Goal: Ask a question: Seek information or help from site administrators or community

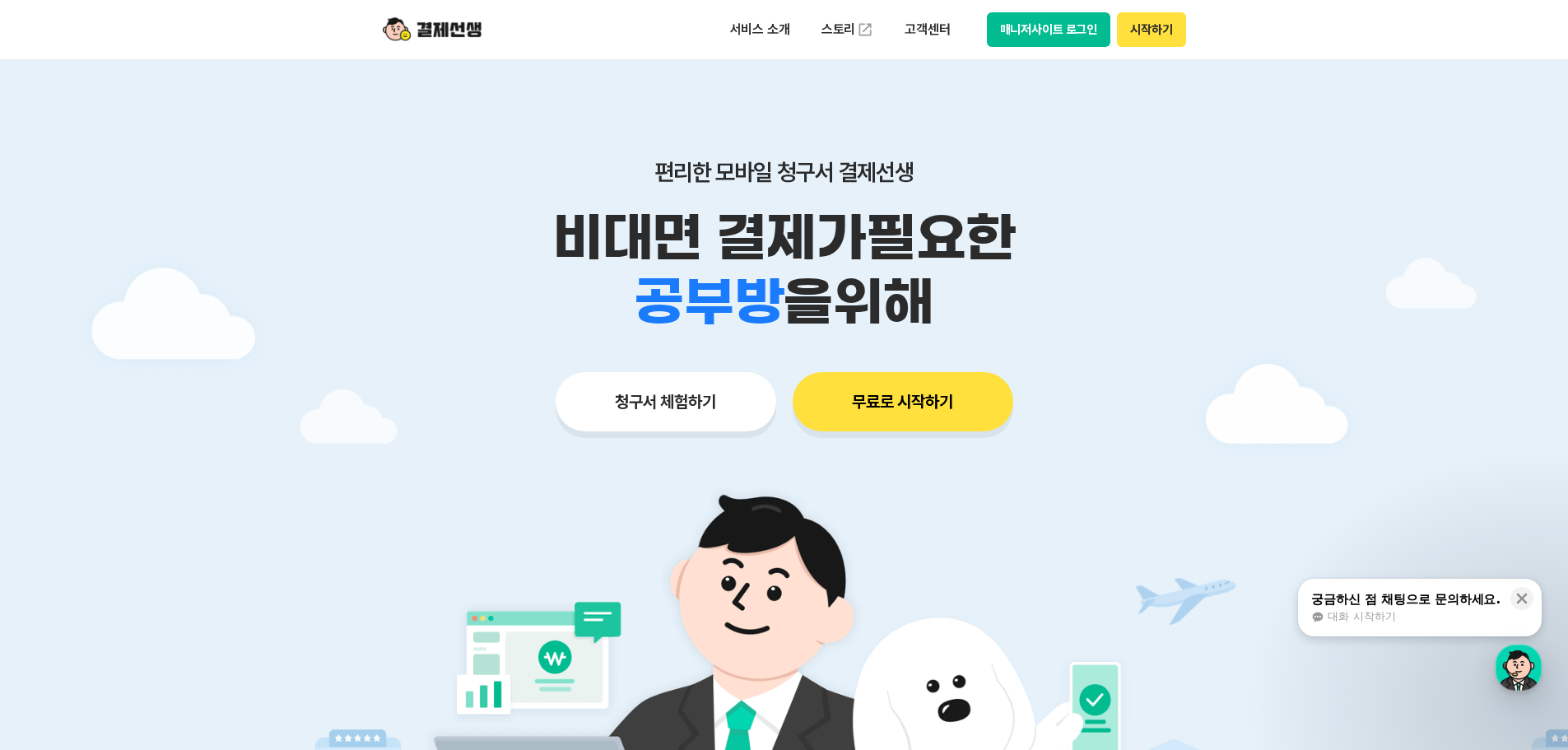
click at [1079, 28] on button "매니저사이트 로그인" at bounding box center [1048, 30] width 124 height 35
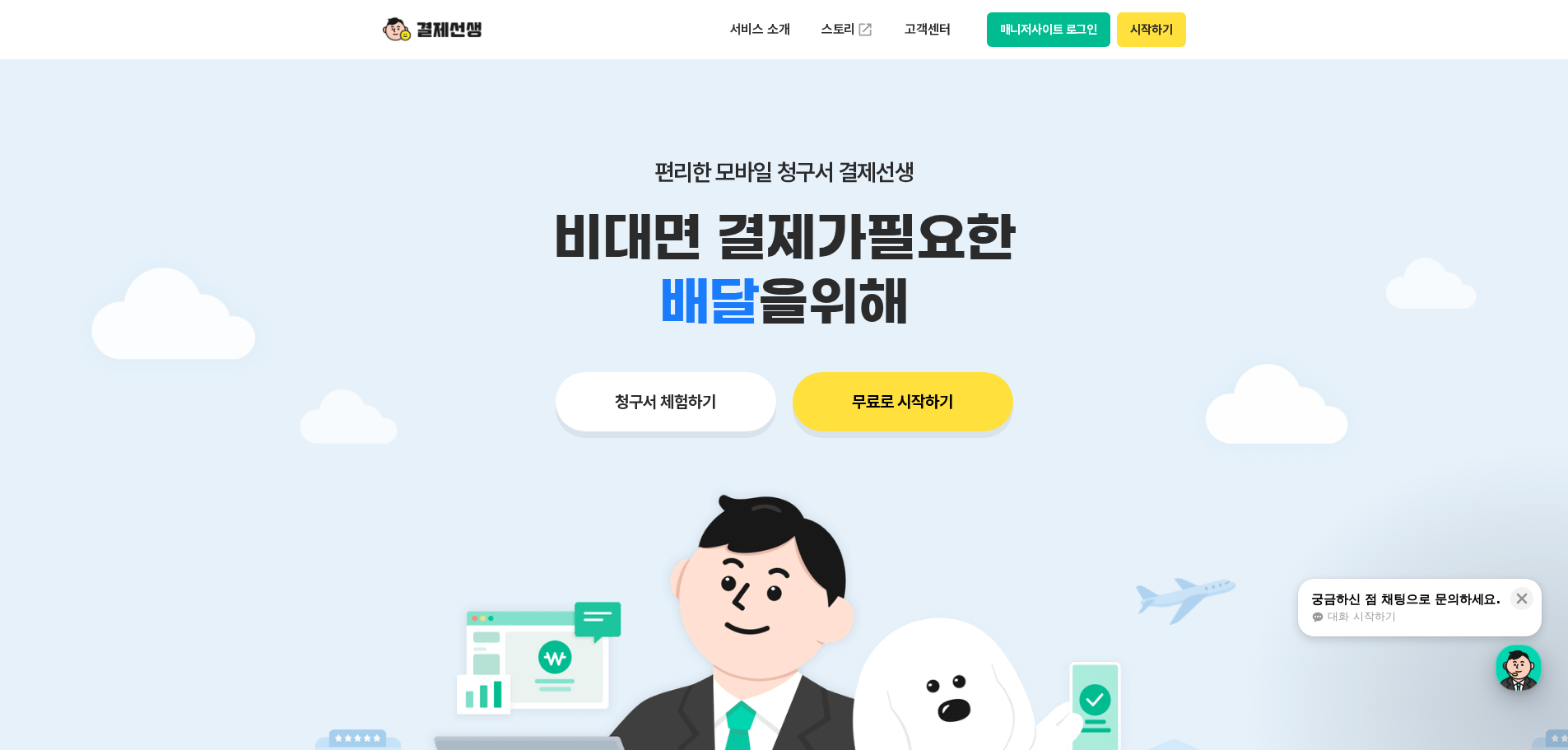
click at [1516, 655] on div "button" at bounding box center [1519, 668] width 46 height 46
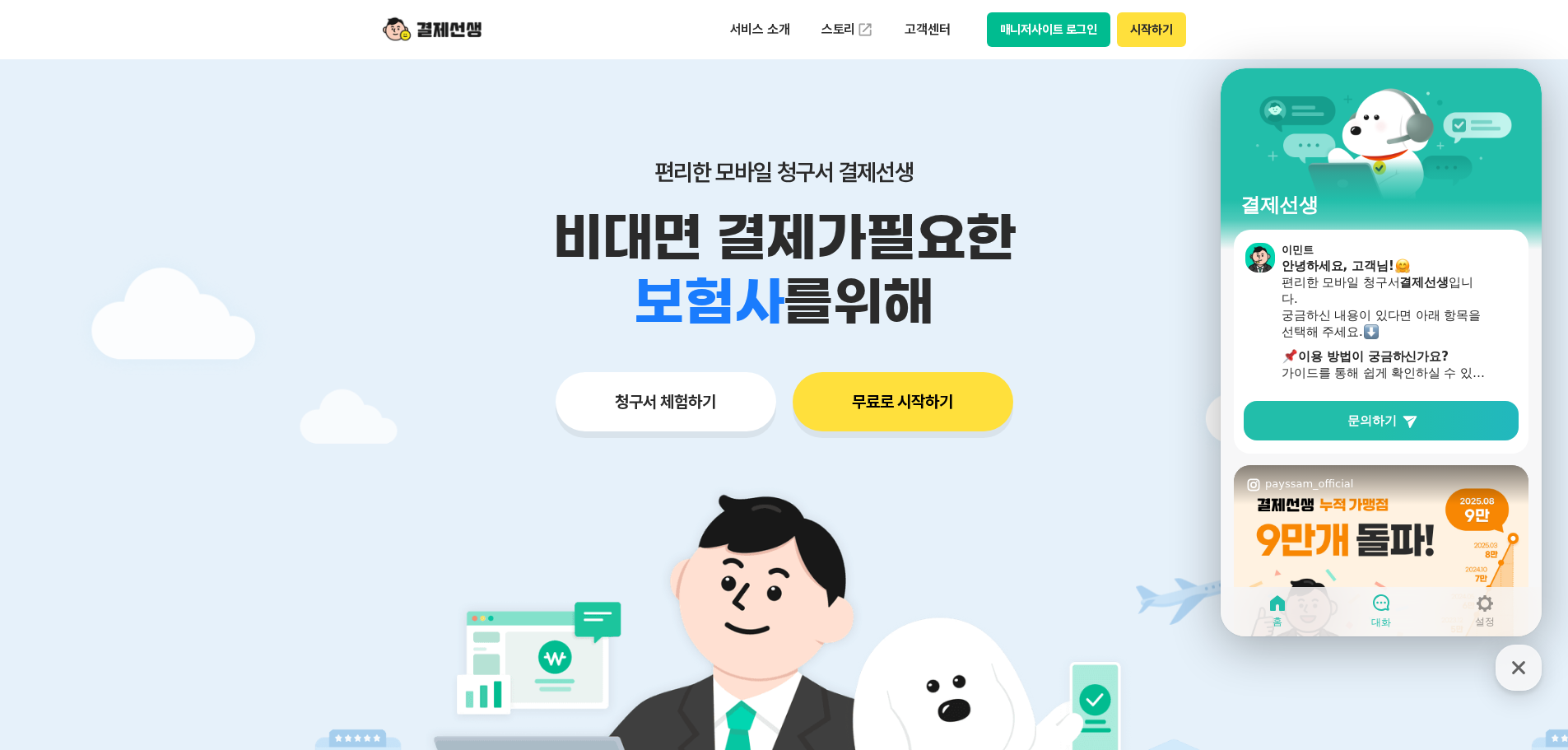
click at [1377, 596] on icon at bounding box center [1381, 603] width 16 height 16
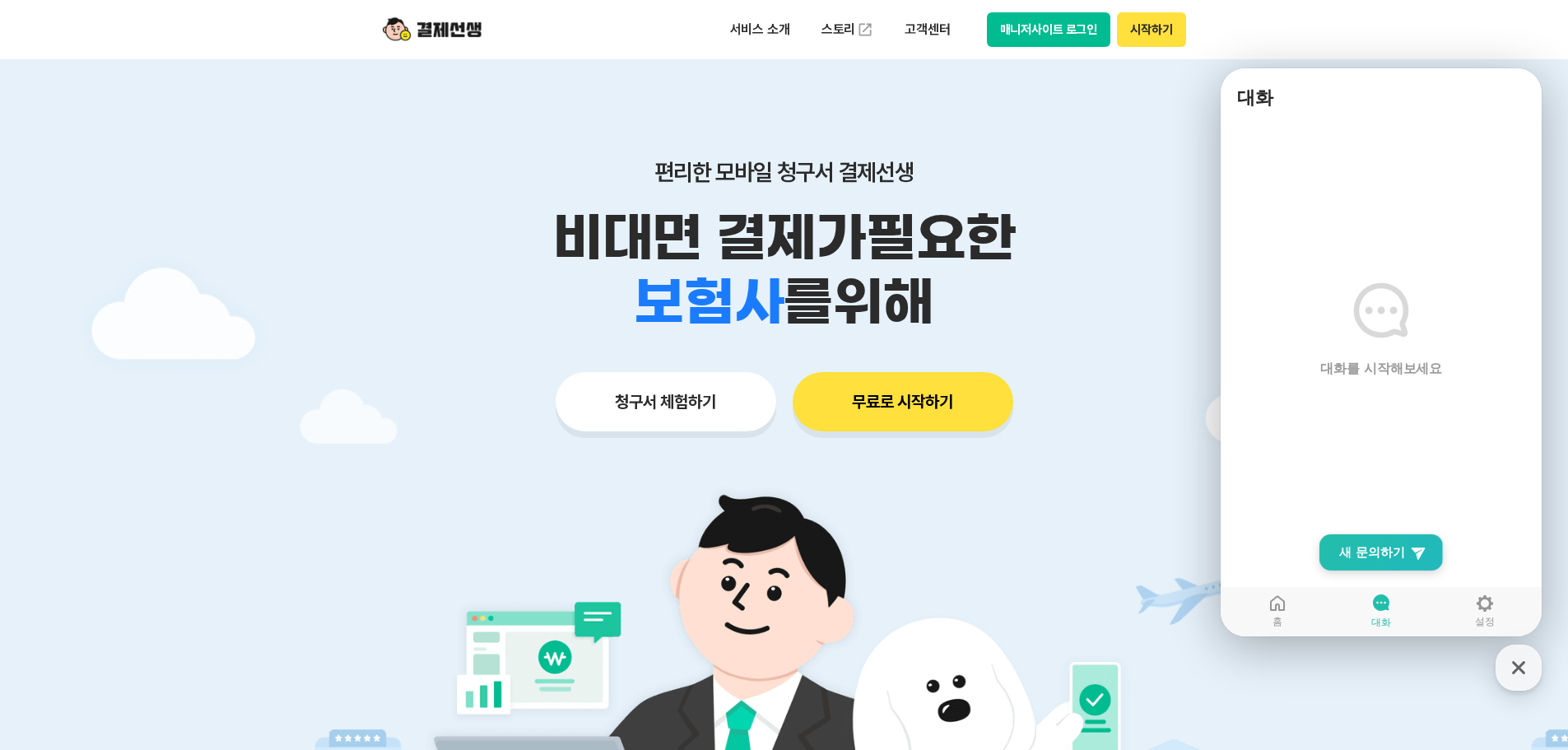
click at [1375, 557] on span "새 문의하기" at bounding box center [1372, 552] width 66 height 16
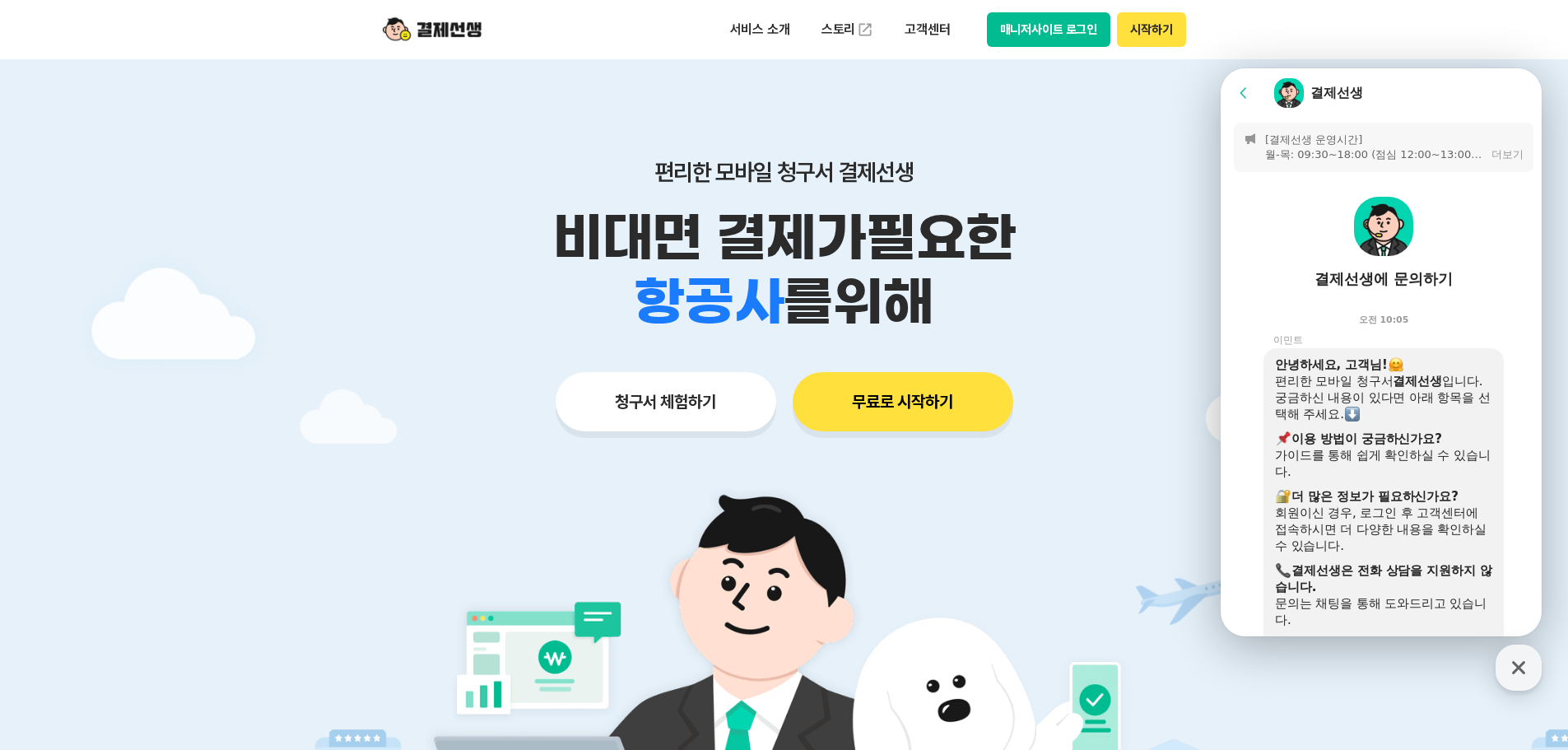
scroll to position [497, 0]
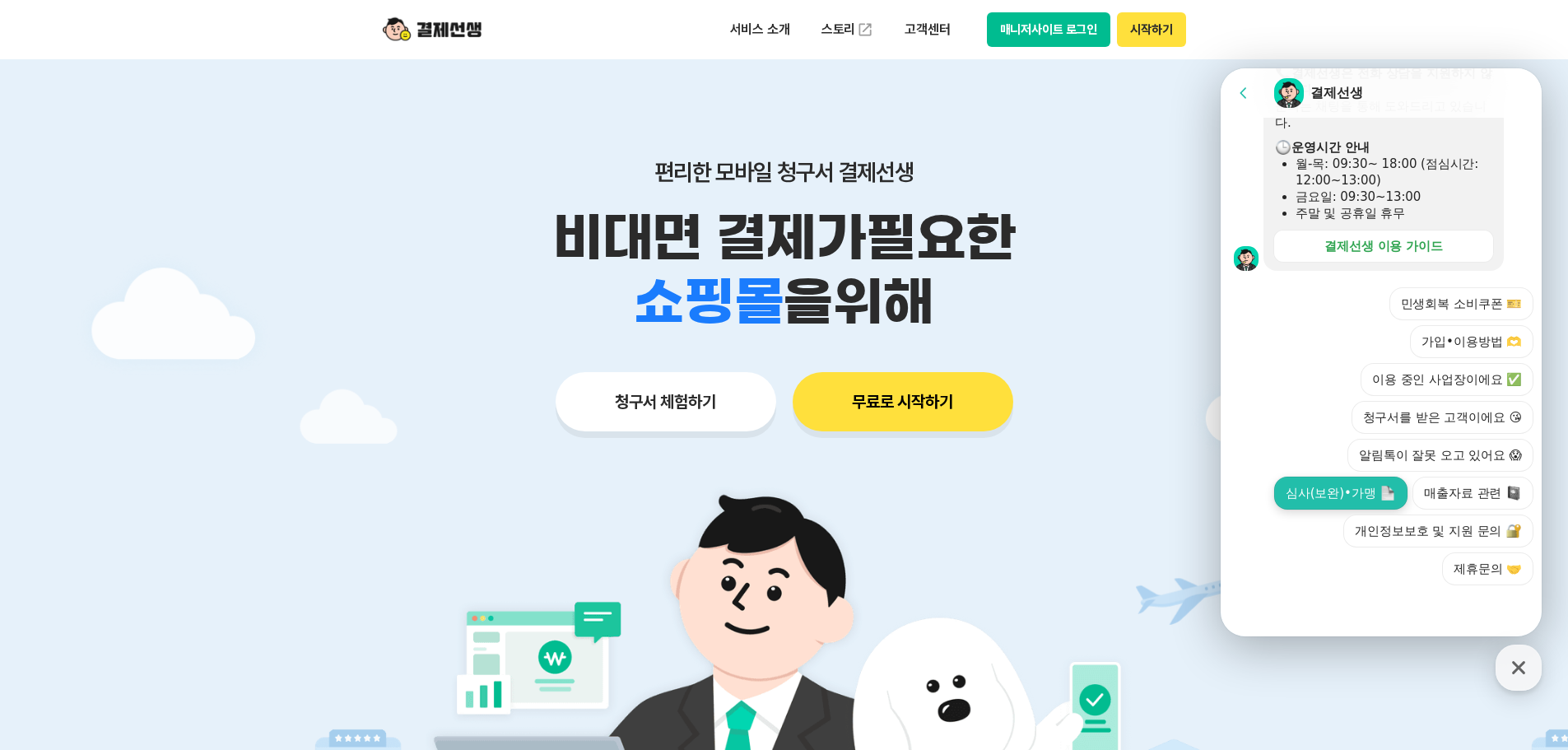
click at [1321, 490] on button "심사(보완)•가맹" at bounding box center [1341, 493] width 133 height 33
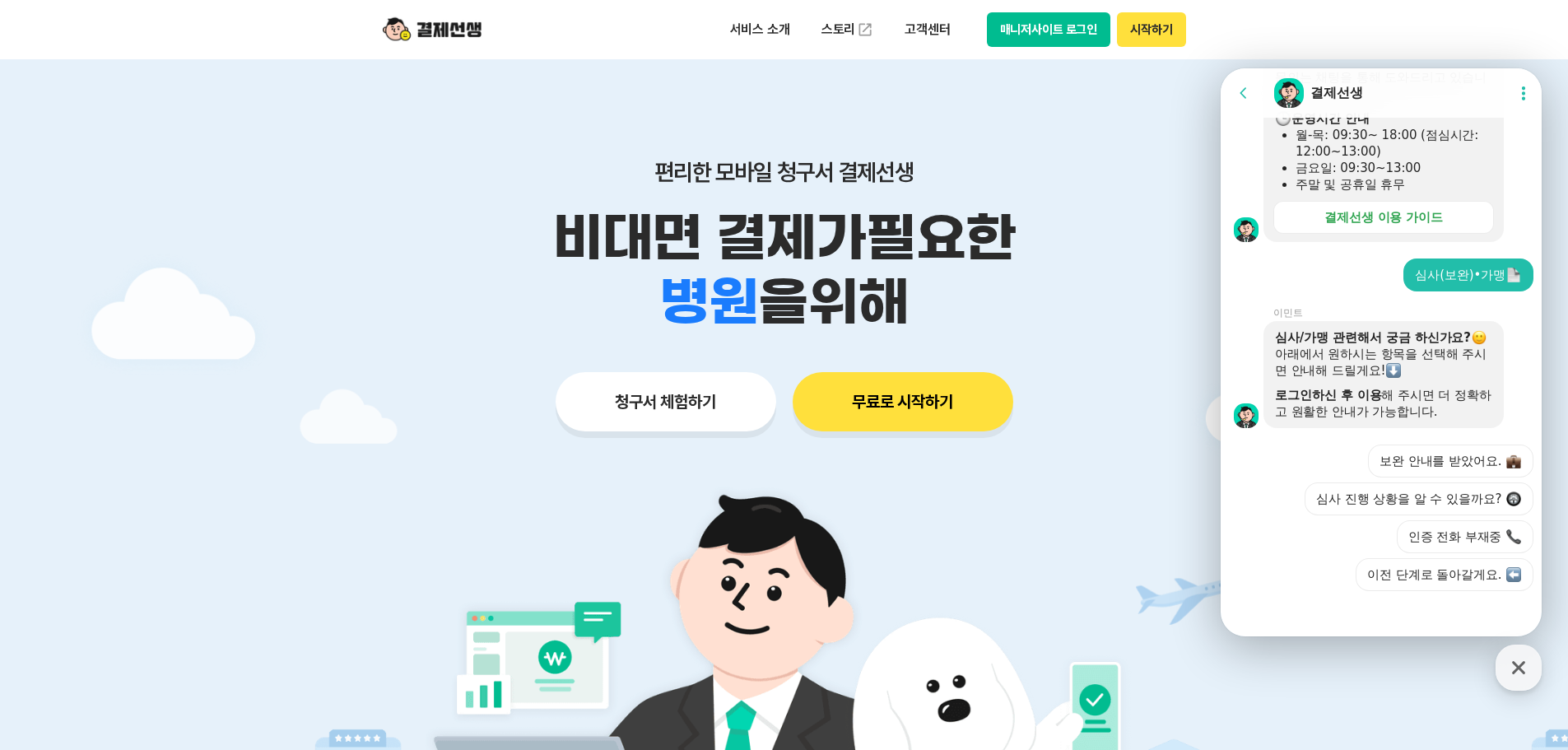
scroll to position [532, 0]
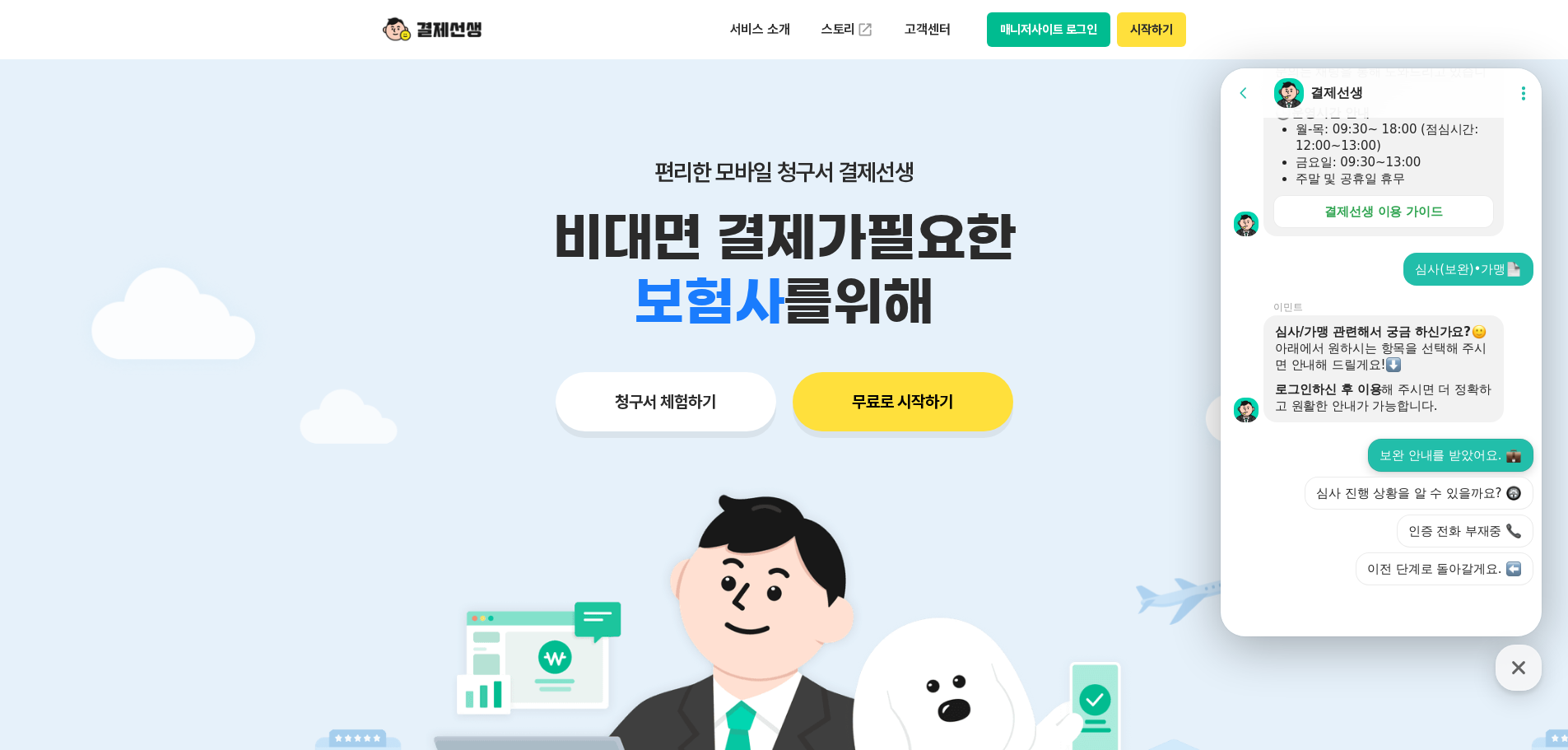
click at [1491, 456] on button "보완 안내를 받았어요." at bounding box center [1450, 455] width 166 height 33
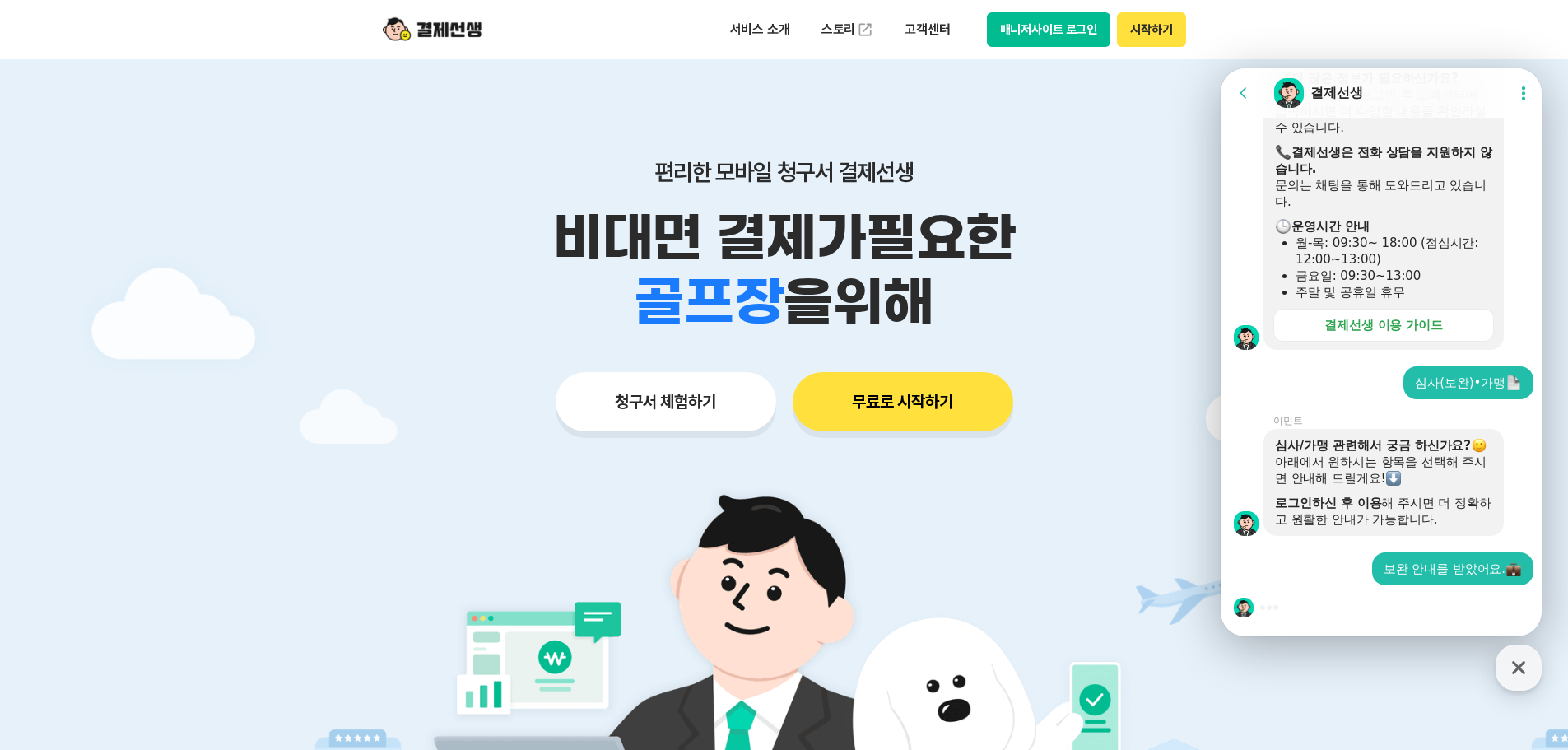
click at [1155, 40] on button "시작하기" at bounding box center [1150, 30] width 68 height 35
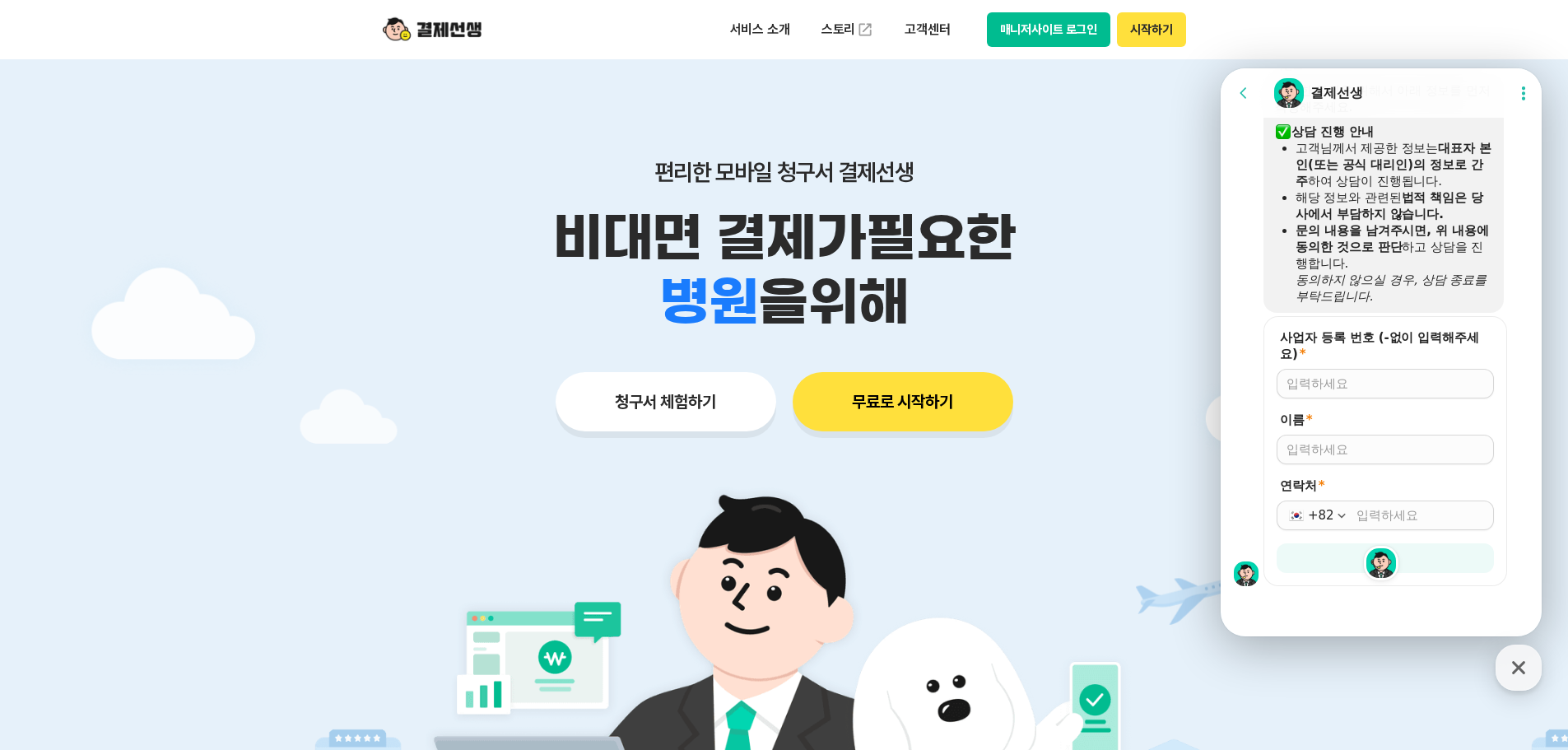
scroll to position [959, 0]
click at [1321, 371] on div at bounding box center [1385, 383] width 217 height 30
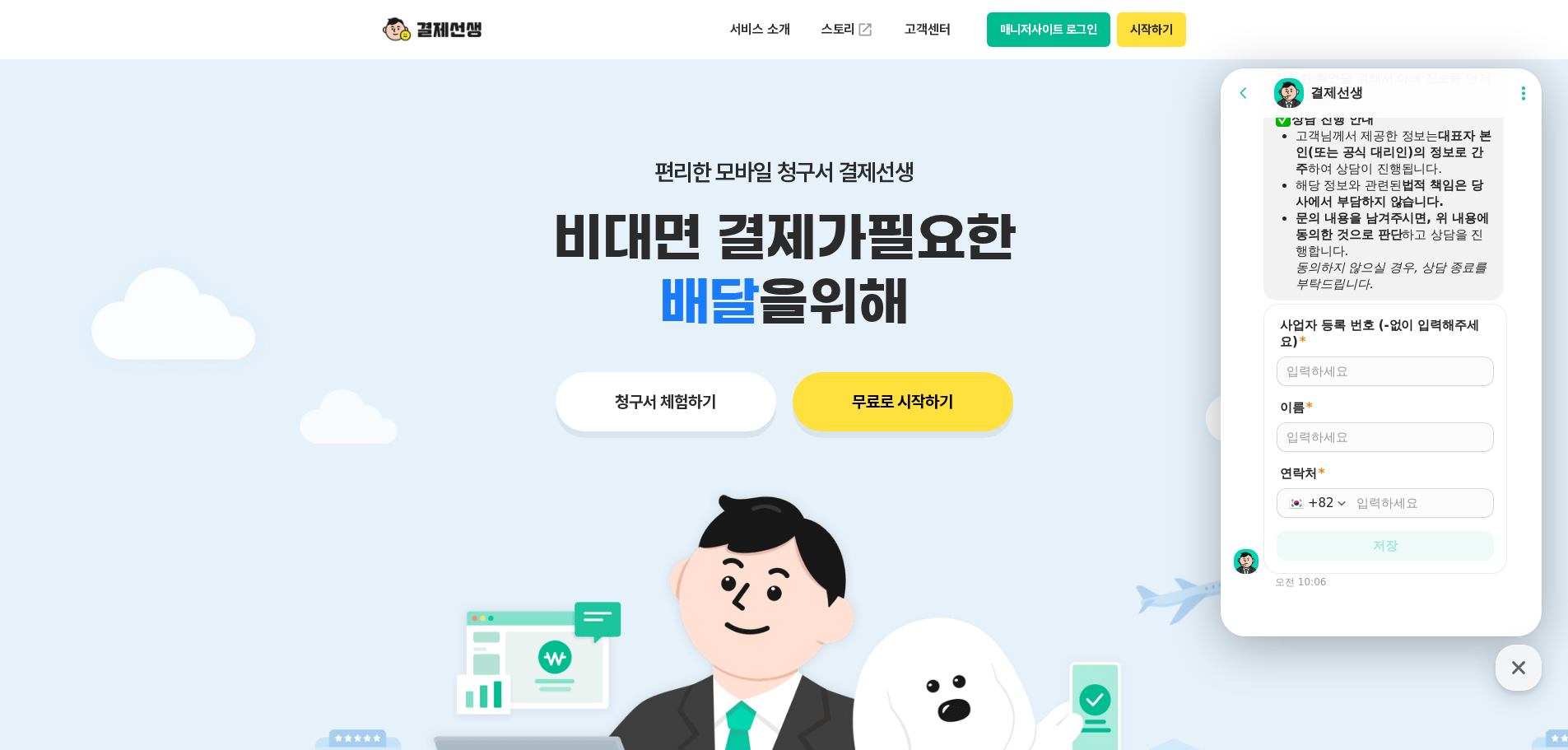
click at [1320, 394] on form "사업자 등록 번호 (-없이 입력해주세요) * 이름 * 연락처 * +82 저장" at bounding box center [1385, 439] width 244 height 270
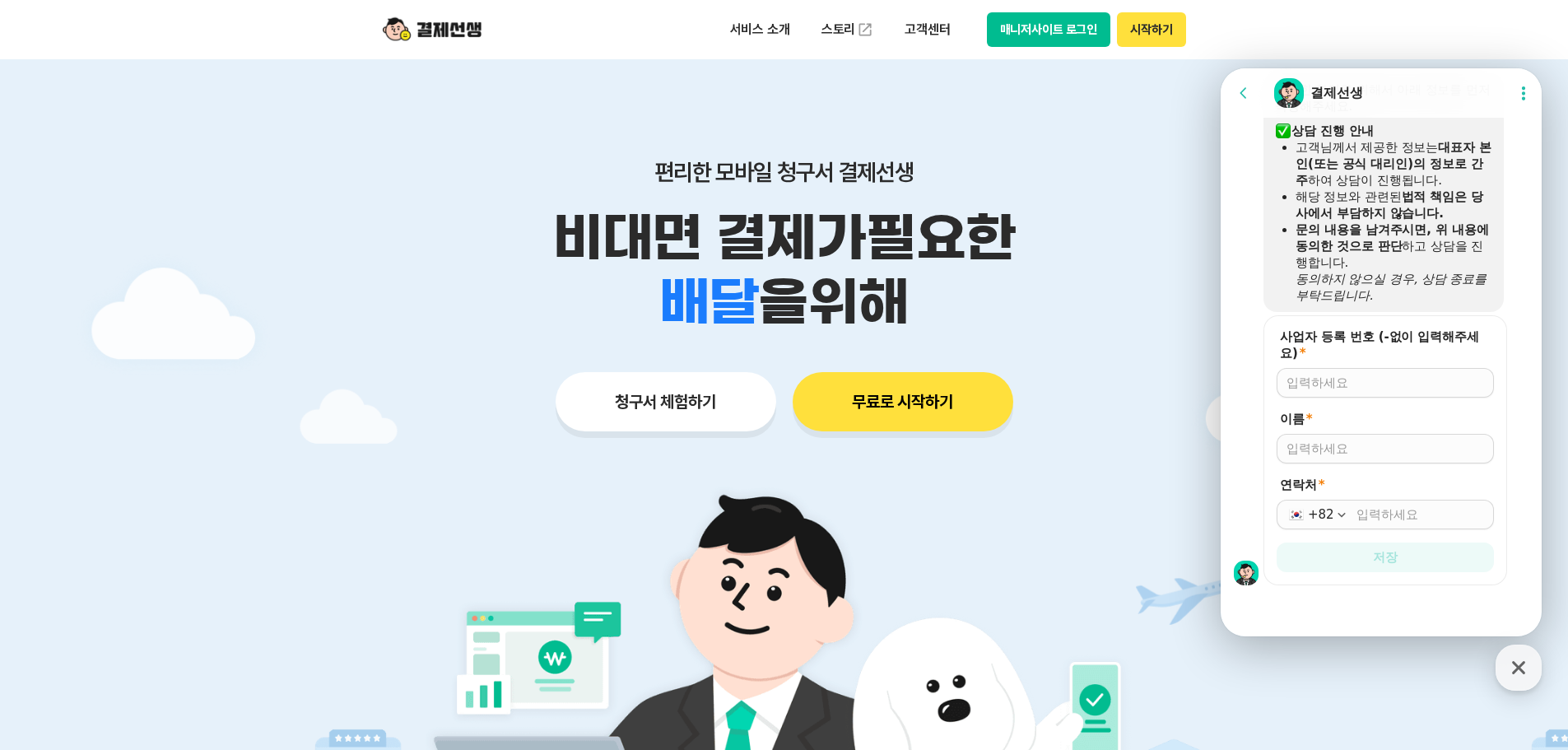
click at [1320, 394] on div at bounding box center [1385, 383] width 217 height 30
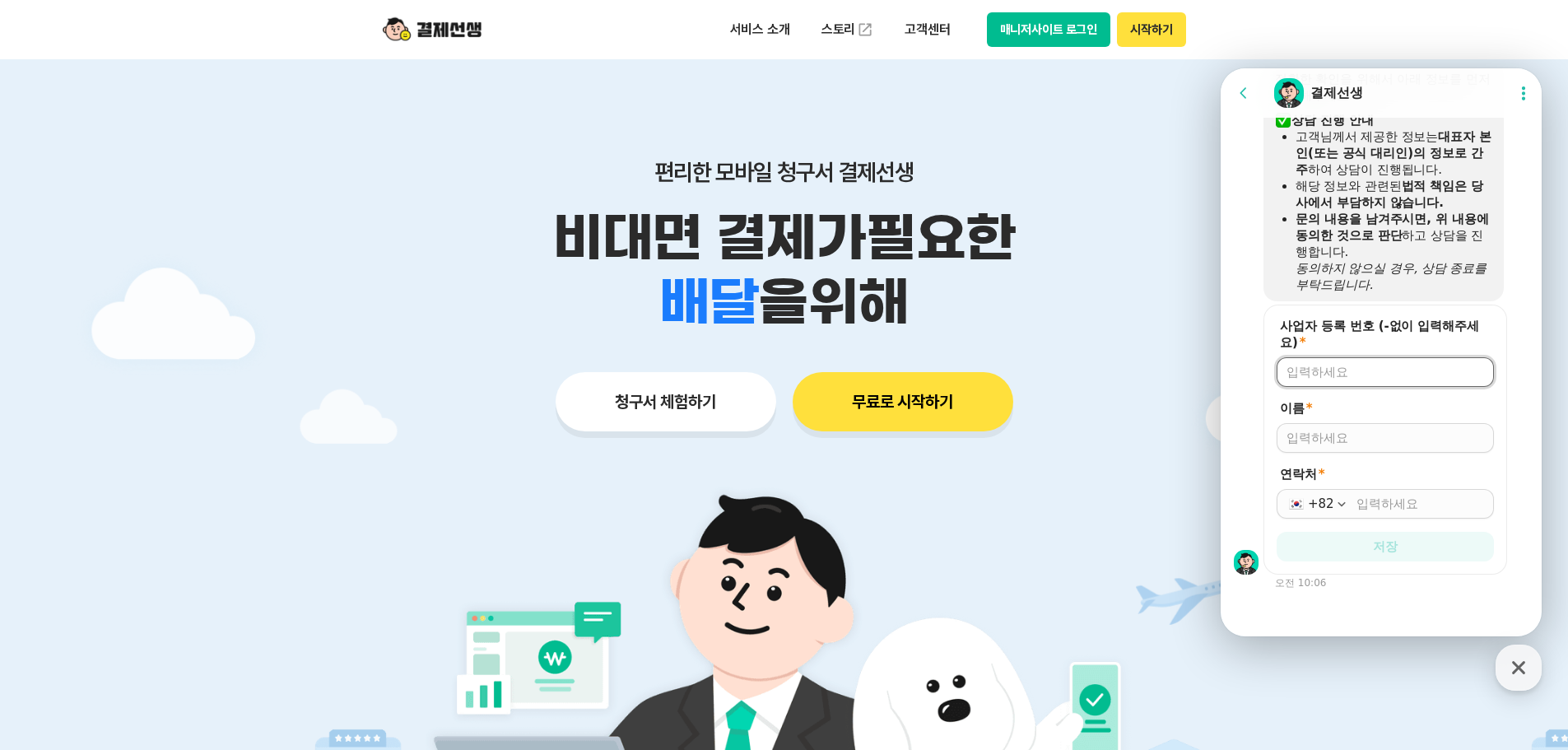
click at [1331, 376] on input "사업자 등록 번호 (-없이 입력해주세요) *" at bounding box center [1385, 372] width 198 height 16
click at [1083, 29] on button "매니저사이트 로그인" at bounding box center [1048, 30] width 124 height 35
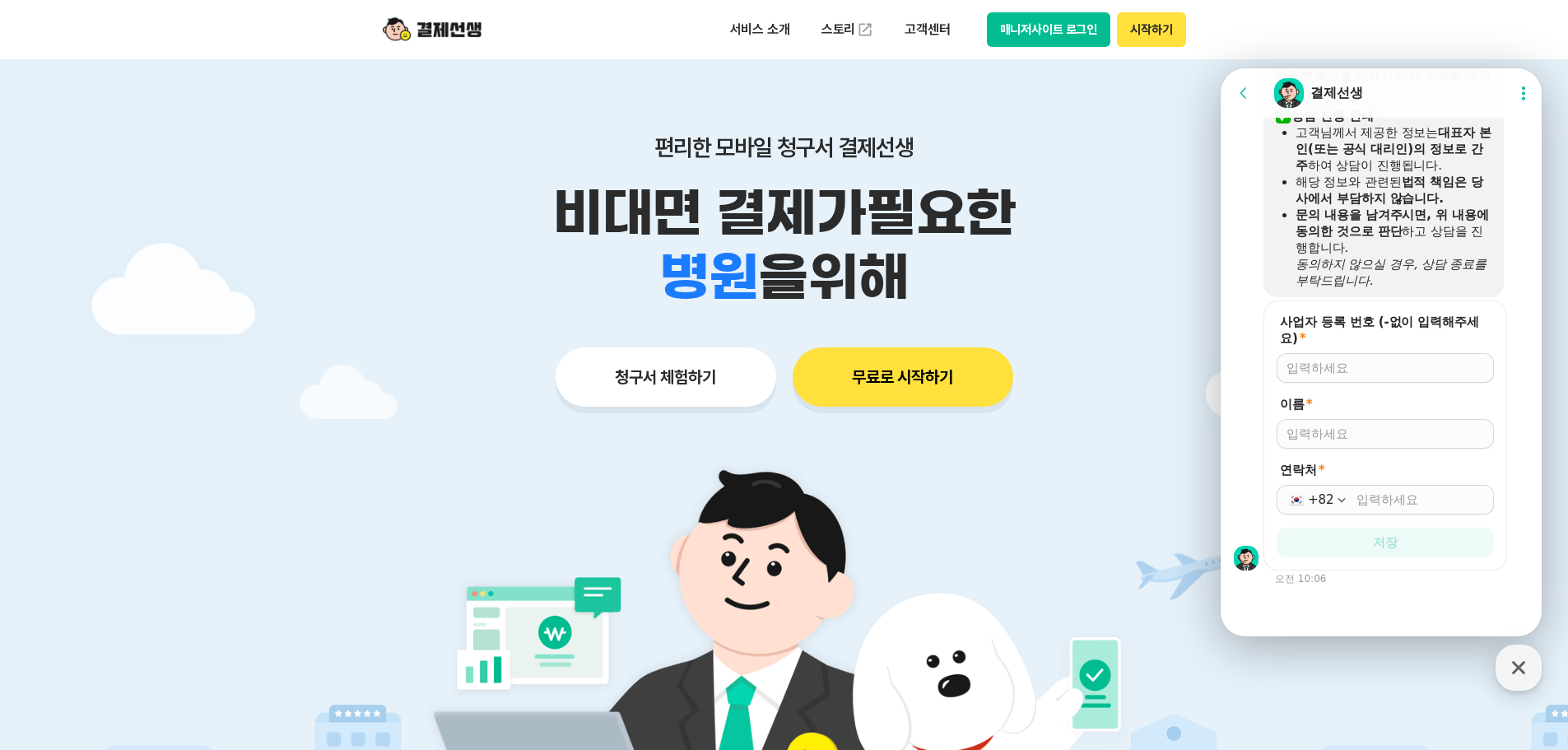
scroll to position [0, 0]
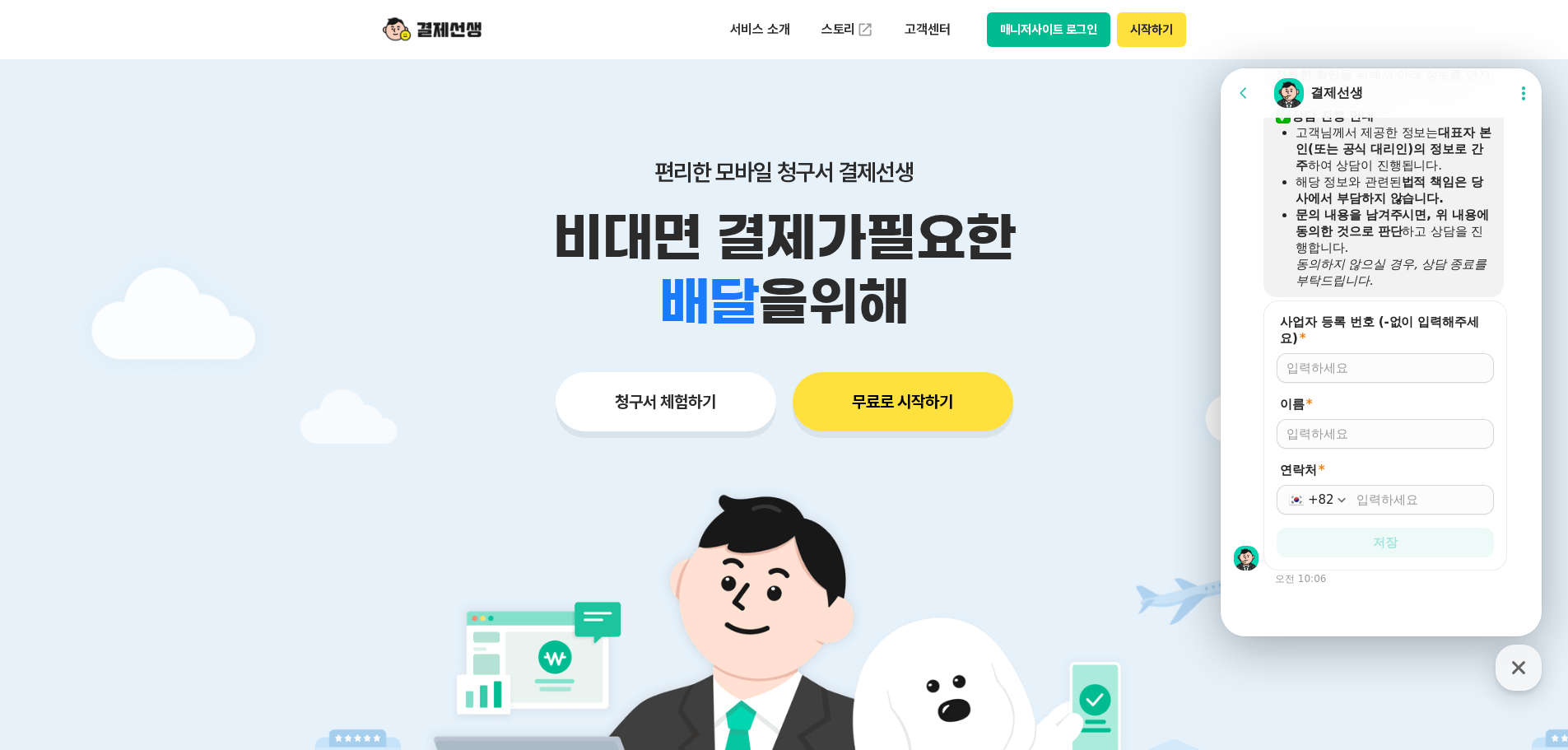
click at [1347, 383] on form "사업자 등록 번호 (-없이 입력해주세요) * 이름 * 연락처 * +82 저장" at bounding box center [1385, 436] width 244 height 270
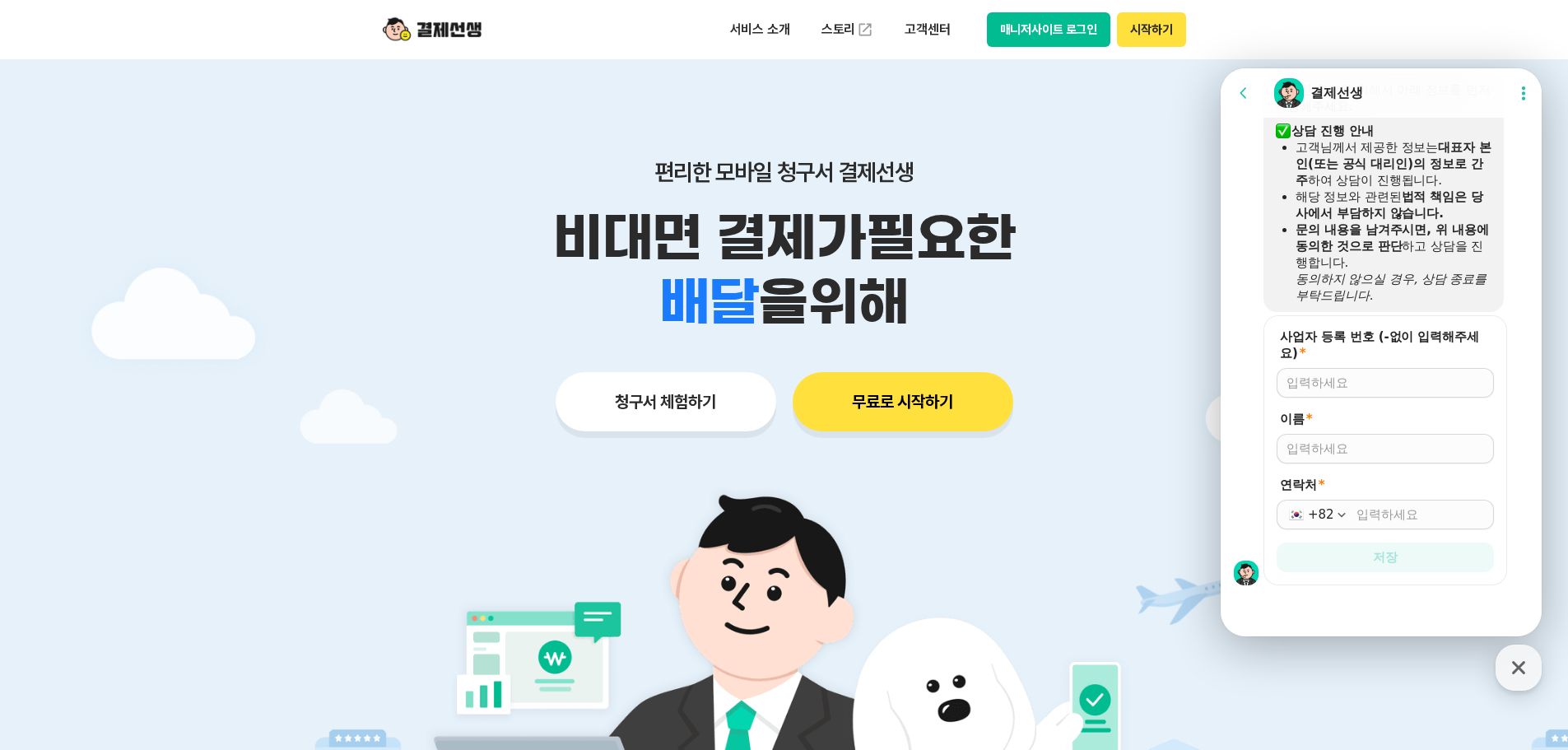
click at [1343, 462] on div at bounding box center [1385, 449] width 217 height 30
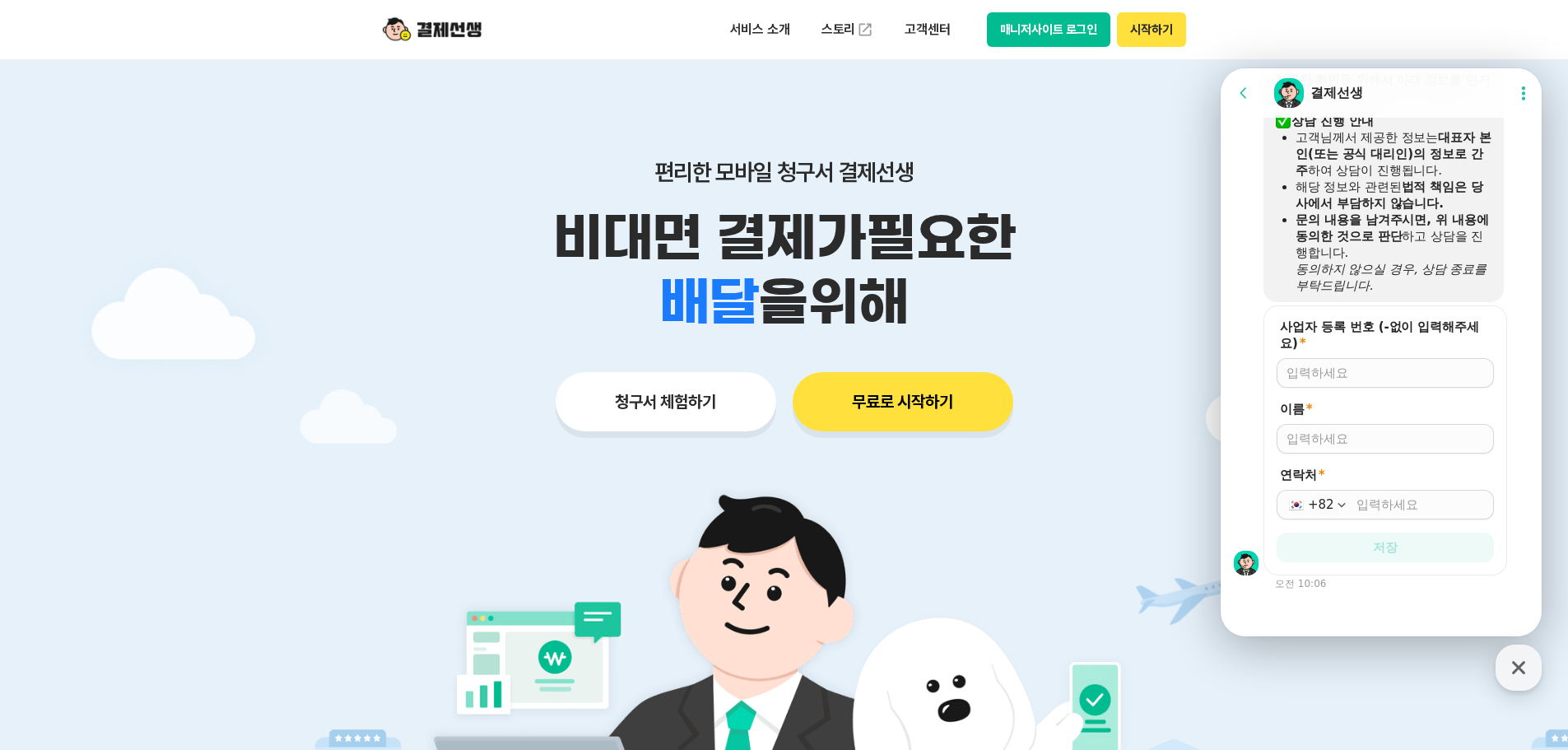
click at [1347, 452] on form "사업자 등록 번호 (-없이 입력해주세요) * 이름 * 연락처 * +82 저장" at bounding box center [1385, 440] width 244 height 270
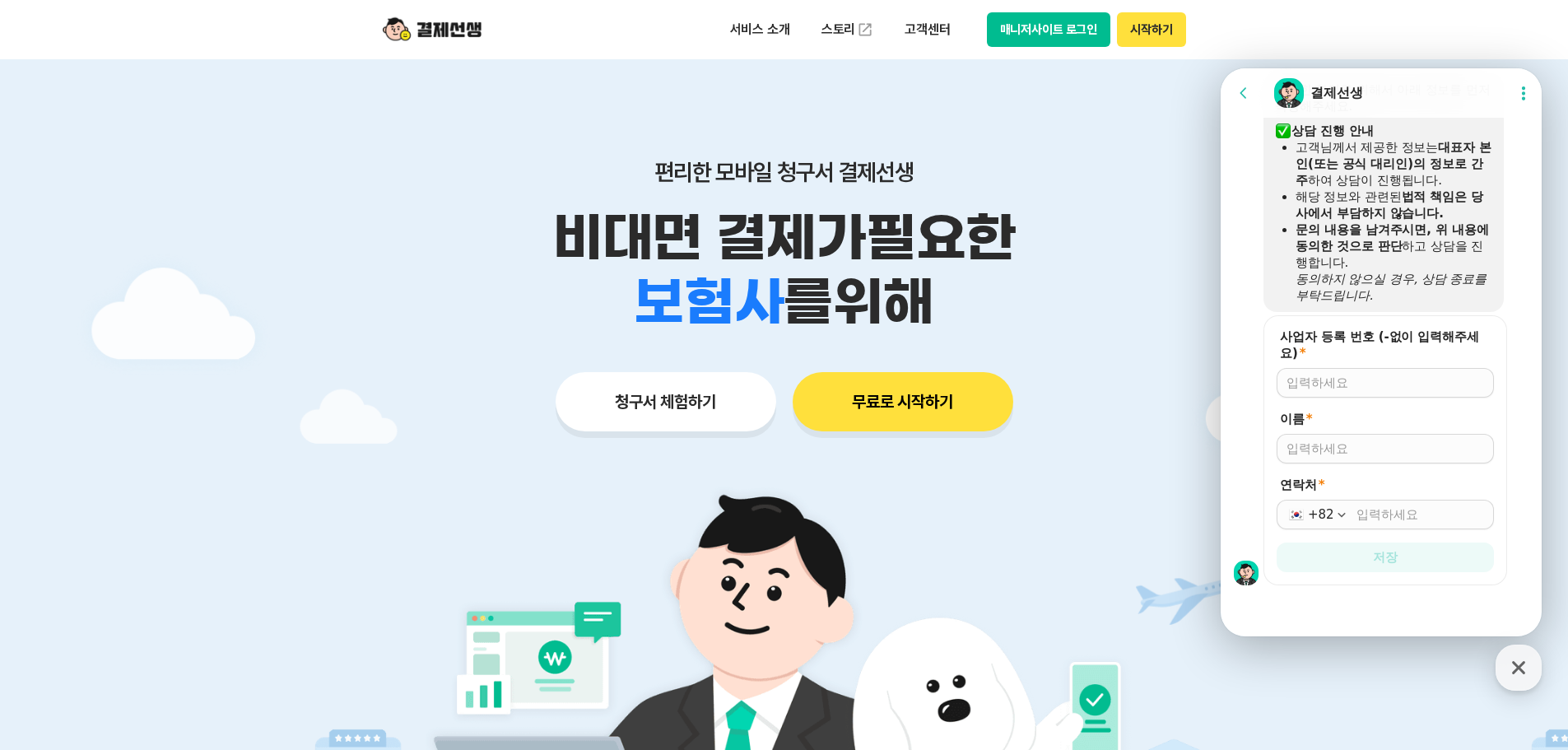
click at [1353, 436] on div at bounding box center [1385, 449] width 217 height 30
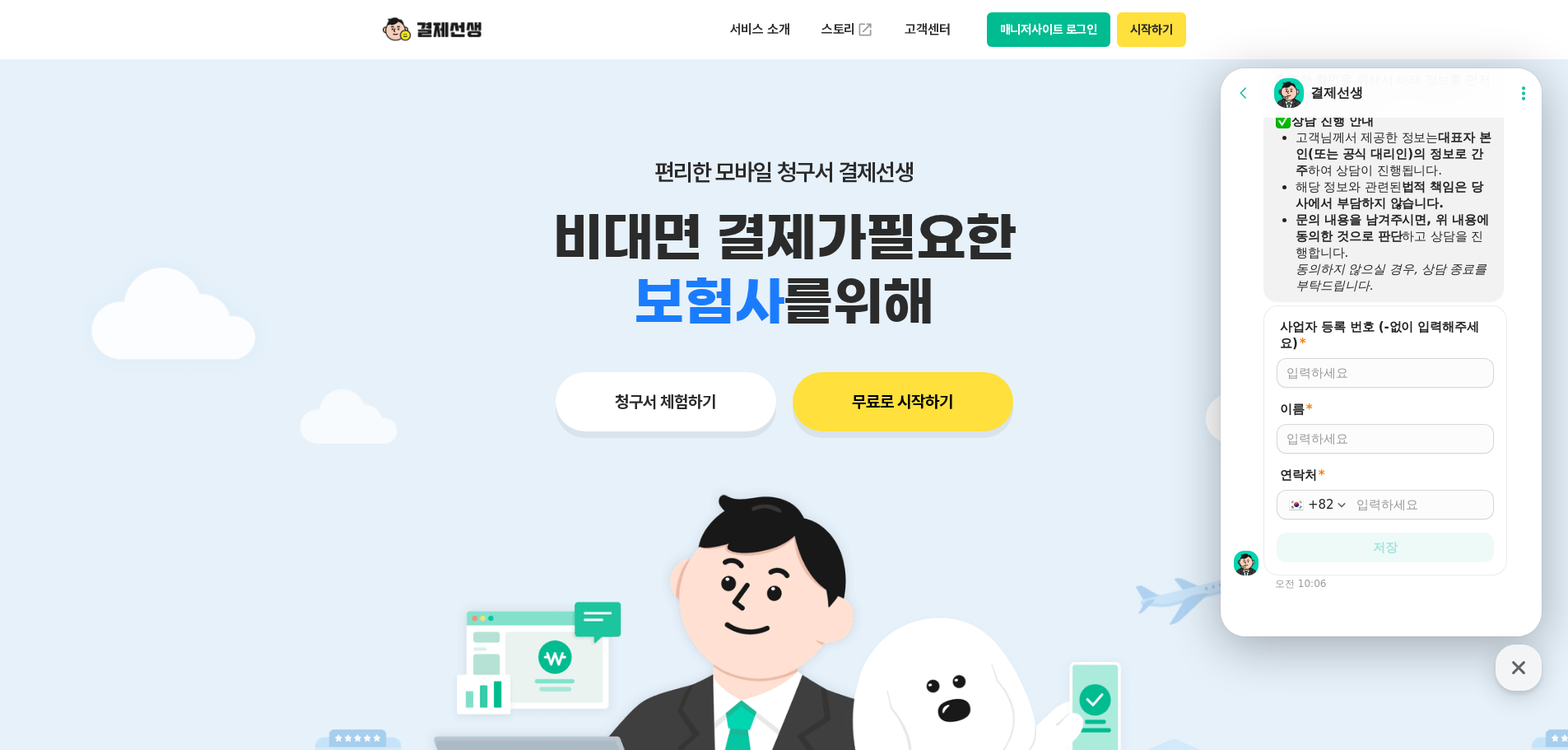
scroll to position [974, 0]
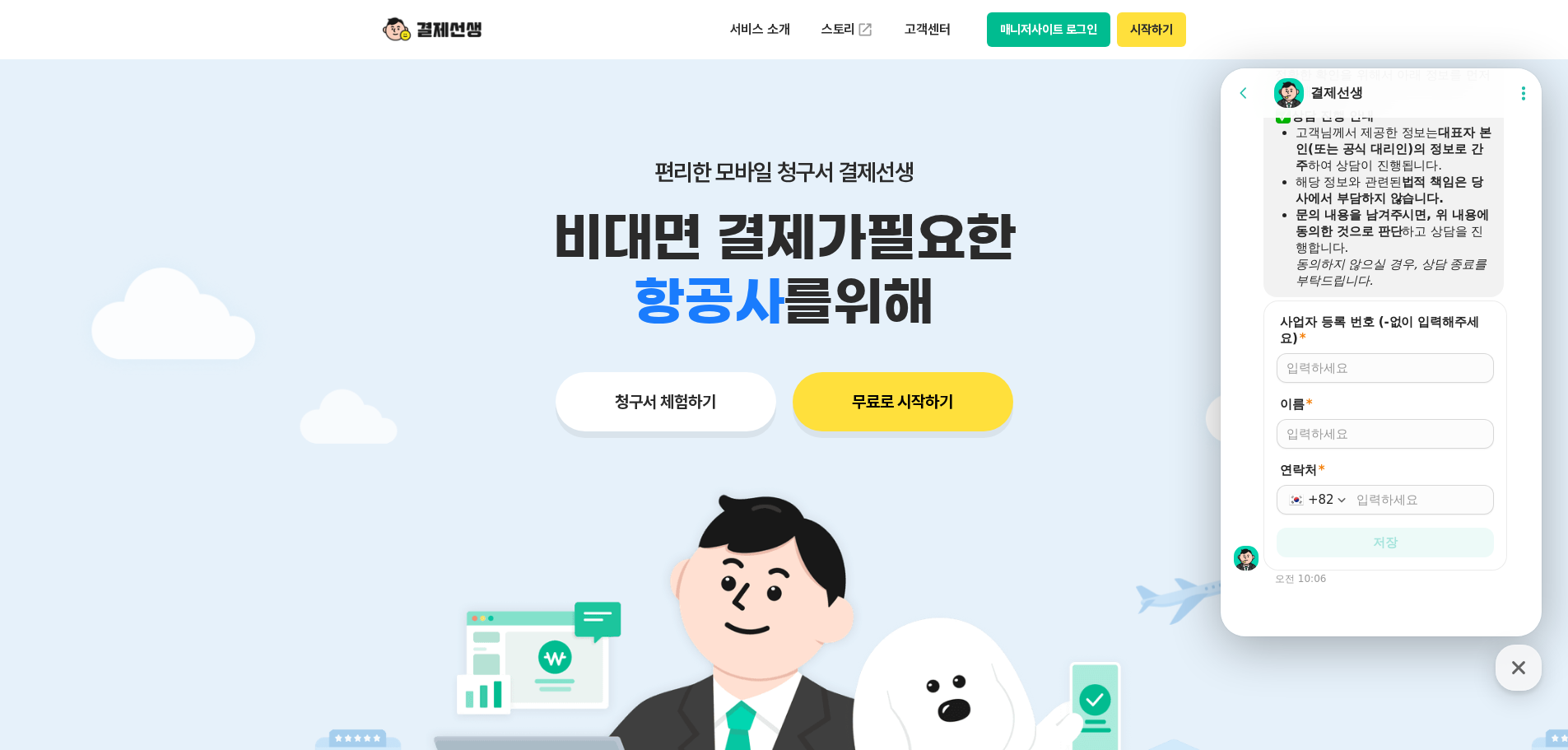
click at [1352, 442] on div at bounding box center [1385, 434] width 217 height 30
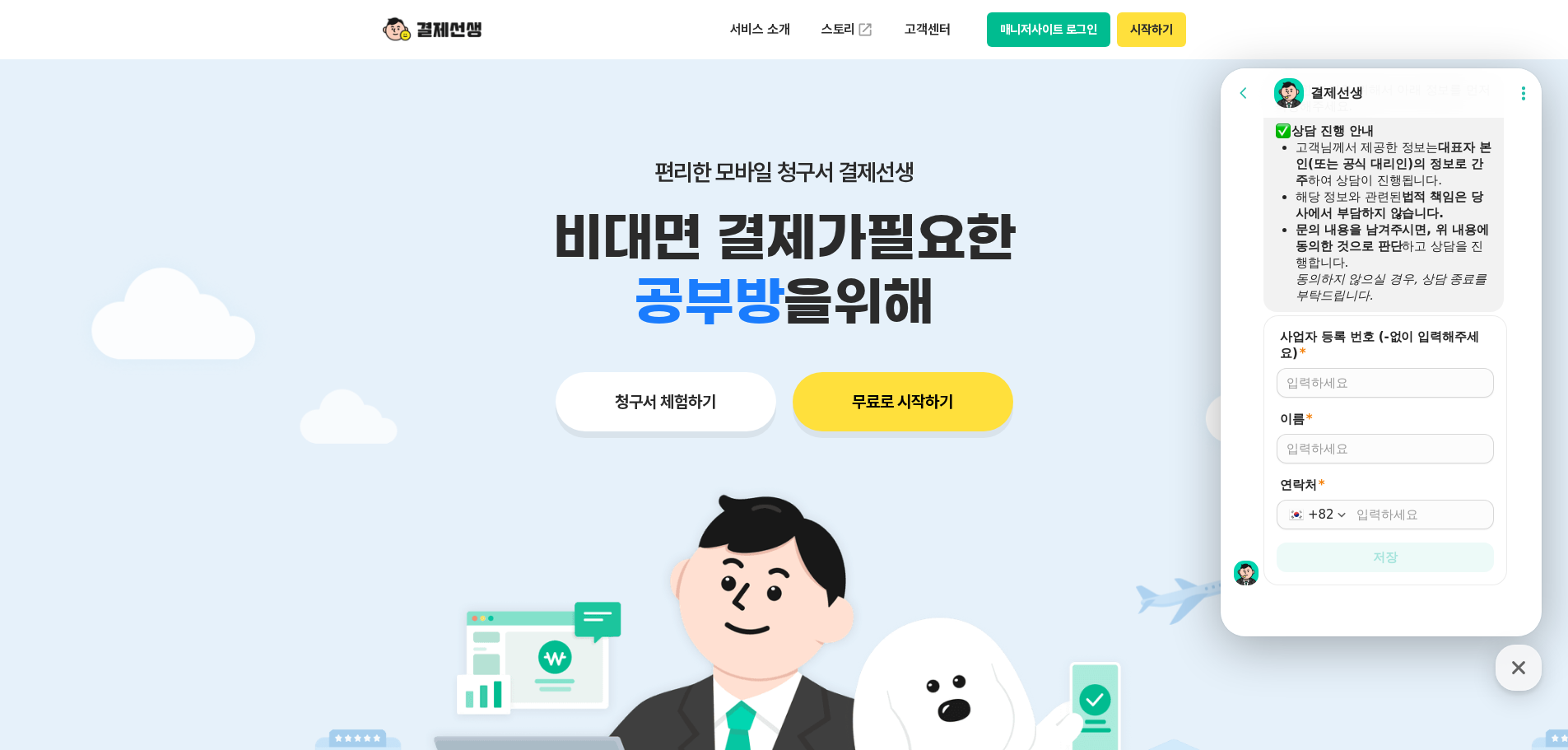
click at [1346, 372] on div at bounding box center [1385, 383] width 217 height 30
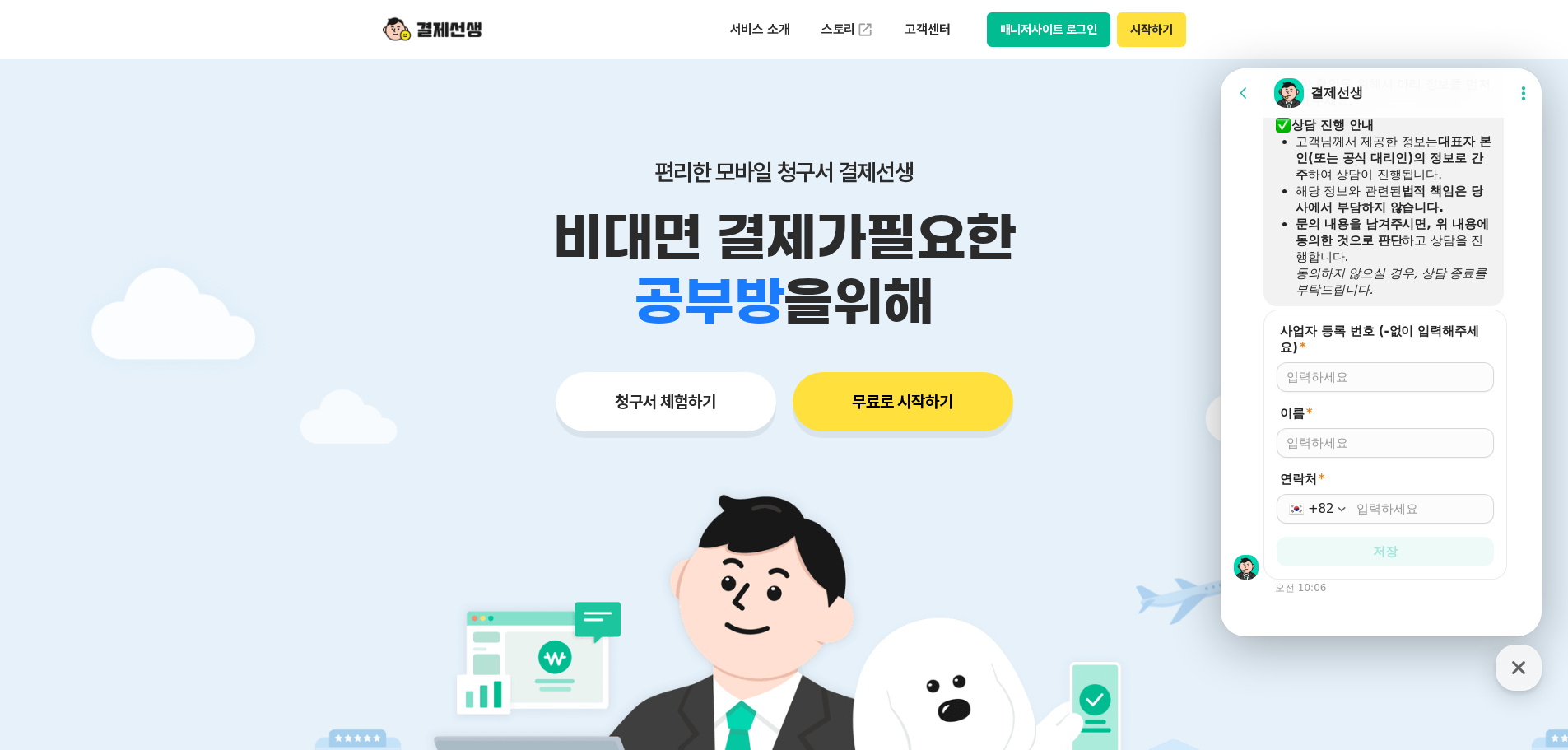
click at [1346, 380] on div at bounding box center [1385, 377] width 217 height 30
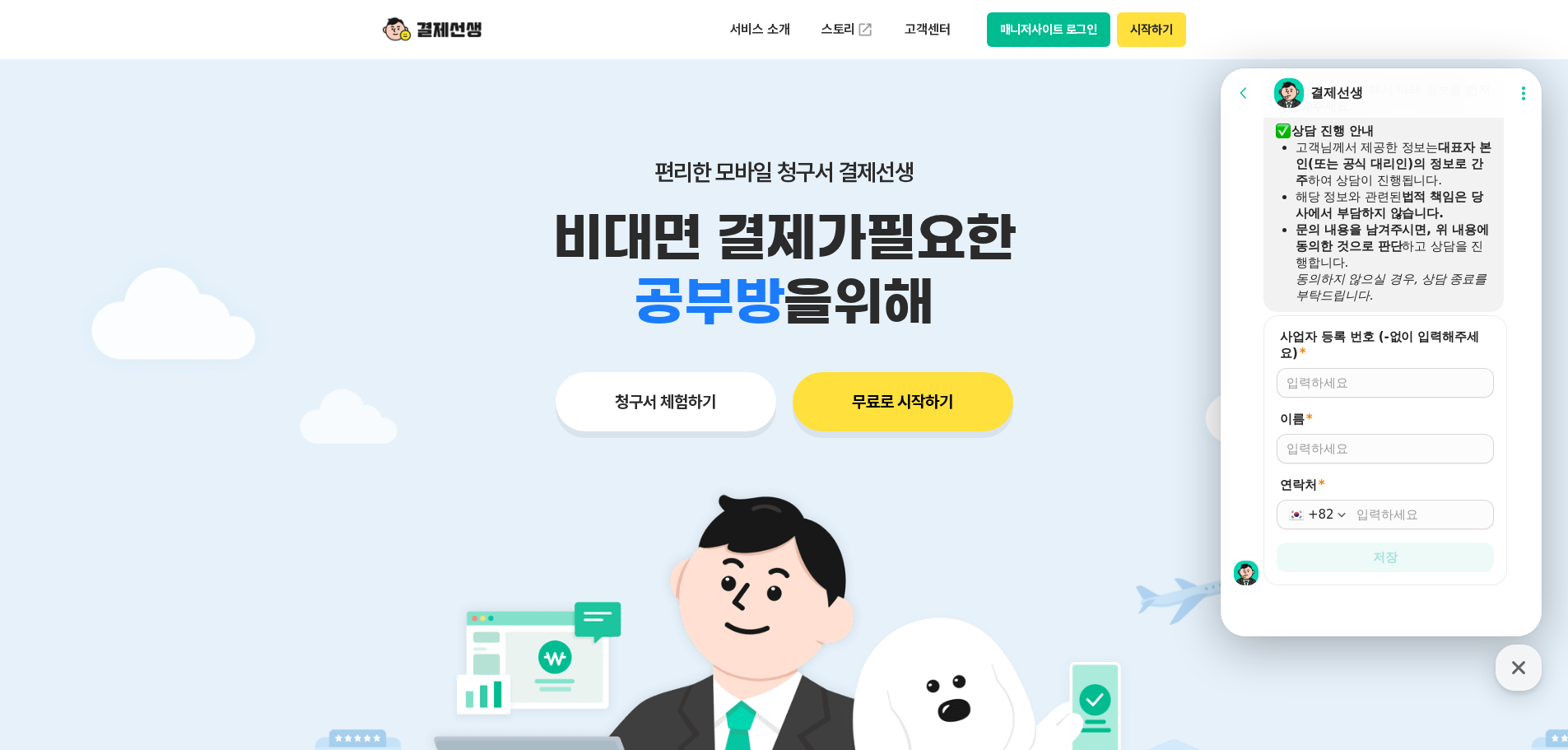
click at [1349, 370] on div at bounding box center [1385, 383] width 217 height 30
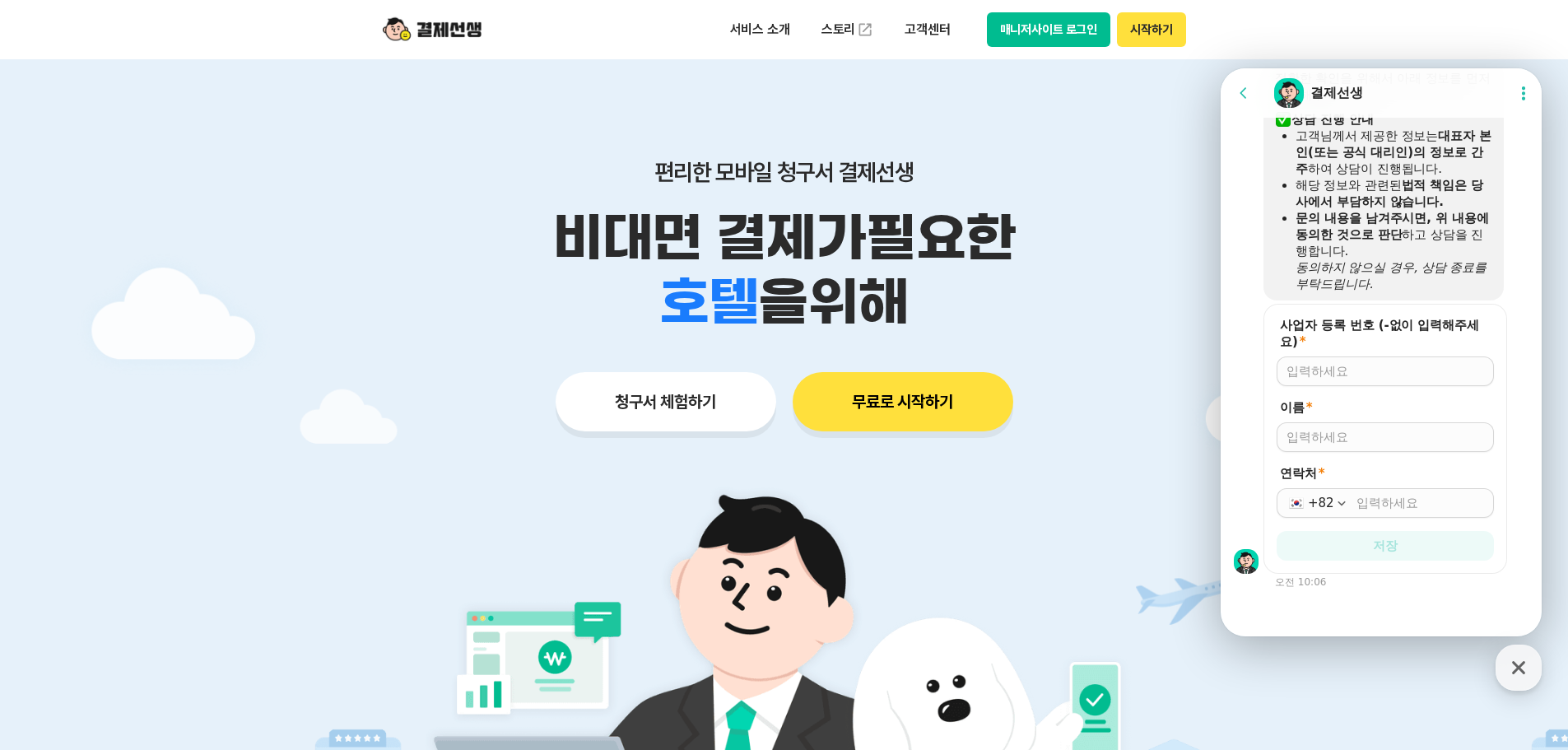
scroll to position [974, 0]
click at [1349, 369] on input "사업자 등록 번호 (-없이 입력해주세요) *" at bounding box center [1385, 368] width 198 height 16
click at [1349, 369] on input "758０１０３１１８" at bounding box center [1385, 368] width 198 height 16
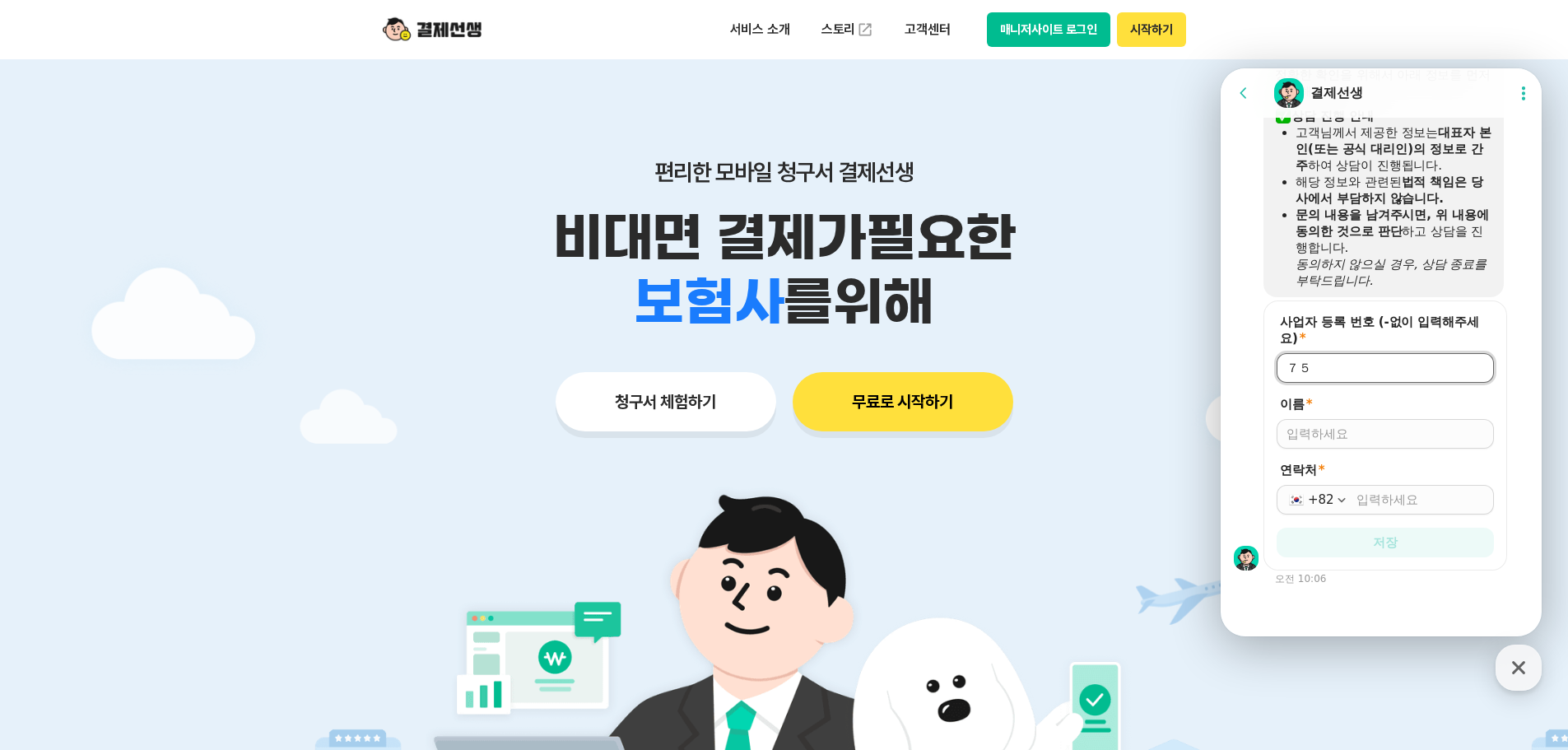
type input "７"
type input "ㅇㅇ５ㅇ５５"
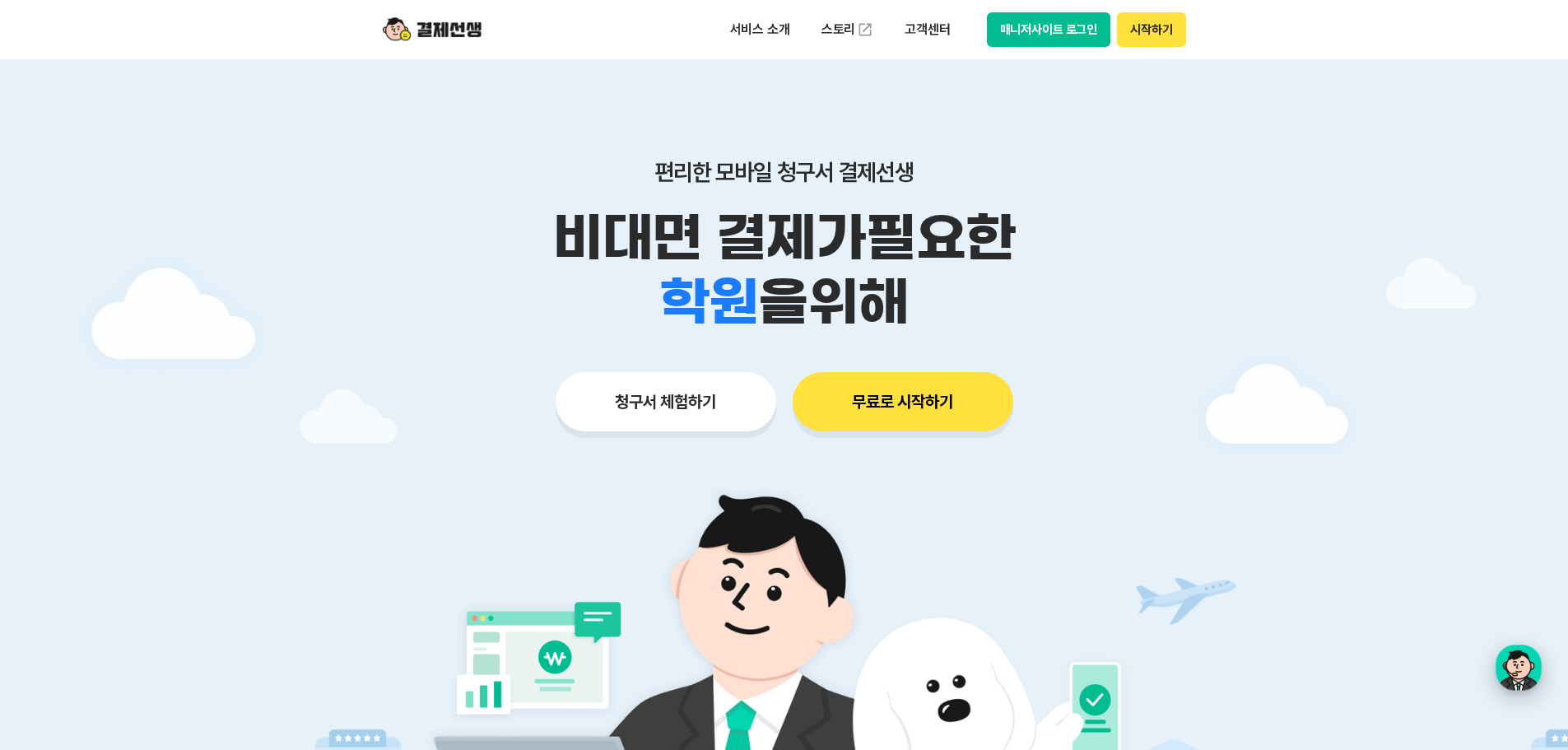
click at [1531, 669] on div "button" at bounding box center [1519, 668] width 46 height 46
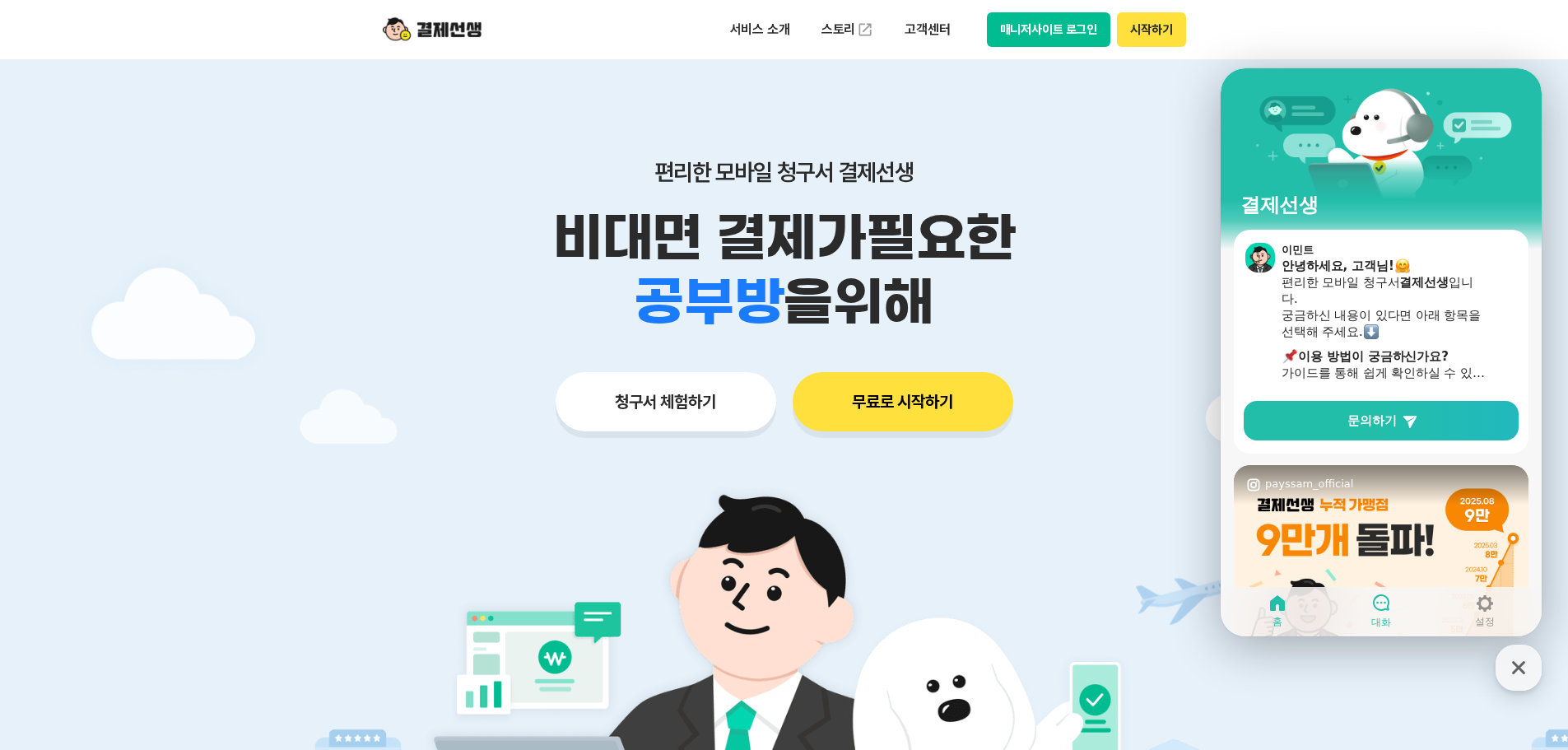
click at [1386, 599] on icon at bounding box center [1381, 603] width 20 height 20
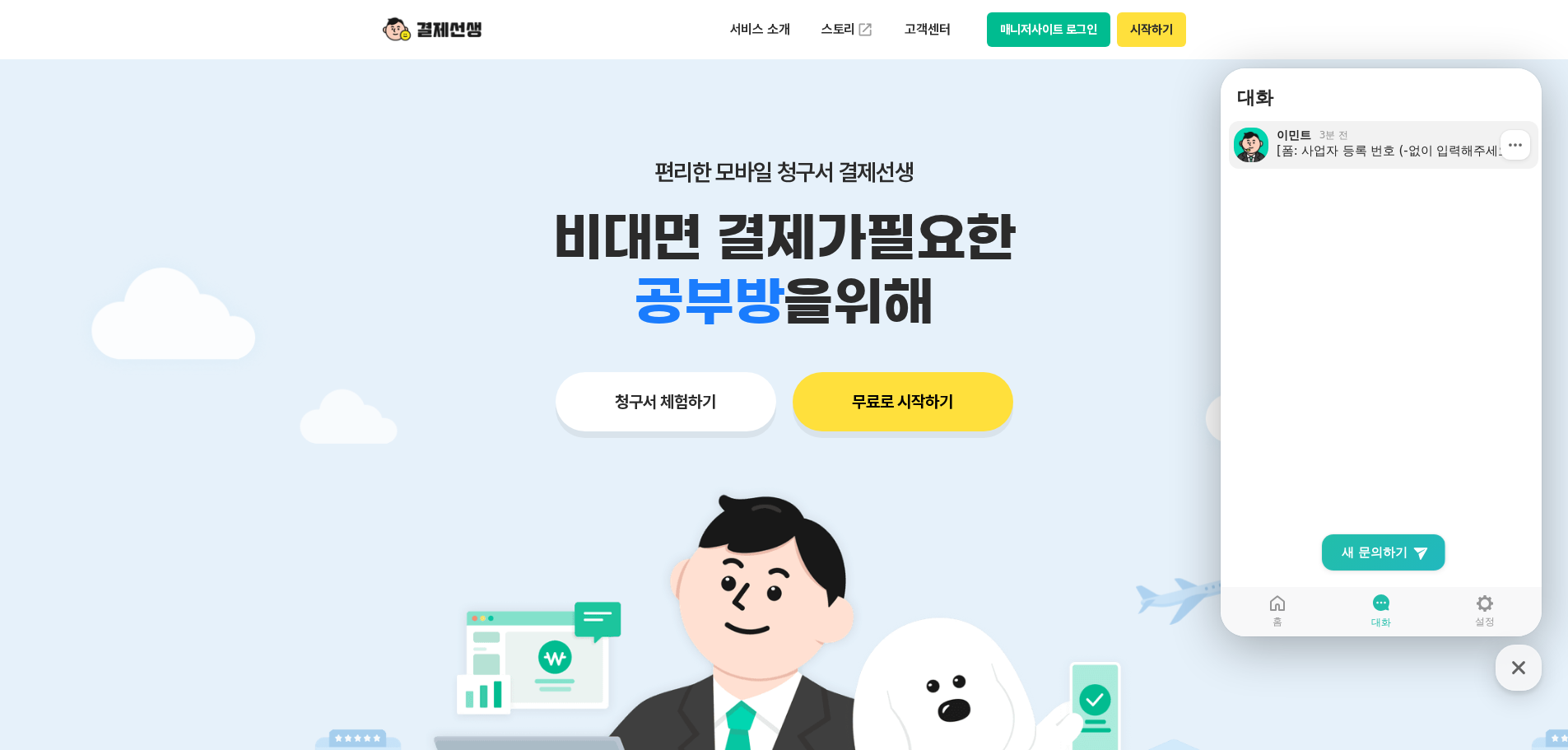
click at [1384, 140] on div "[PERSON_NAME] 3분 전" at bounding box center [1402, 135] width 250 height 15
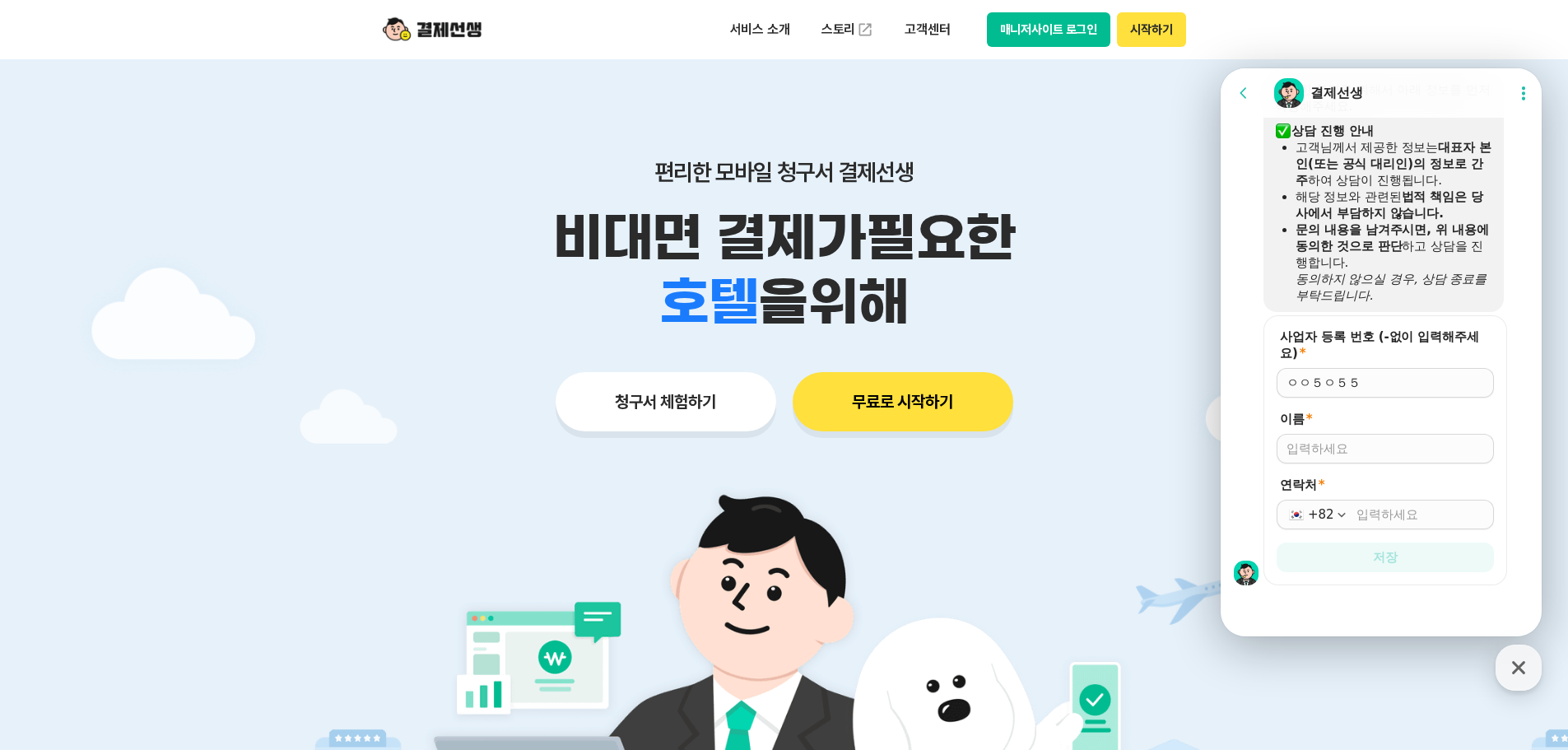
click at [1338, 397] on div "ㅇㅇ５ㅇ５５" at bounding box center [1385, 383] width 217 height 30
click at [1349, 379] on input "ㅇㅇ５ㅇ５５" at bounding box center [1385, 383] width 198 height 16
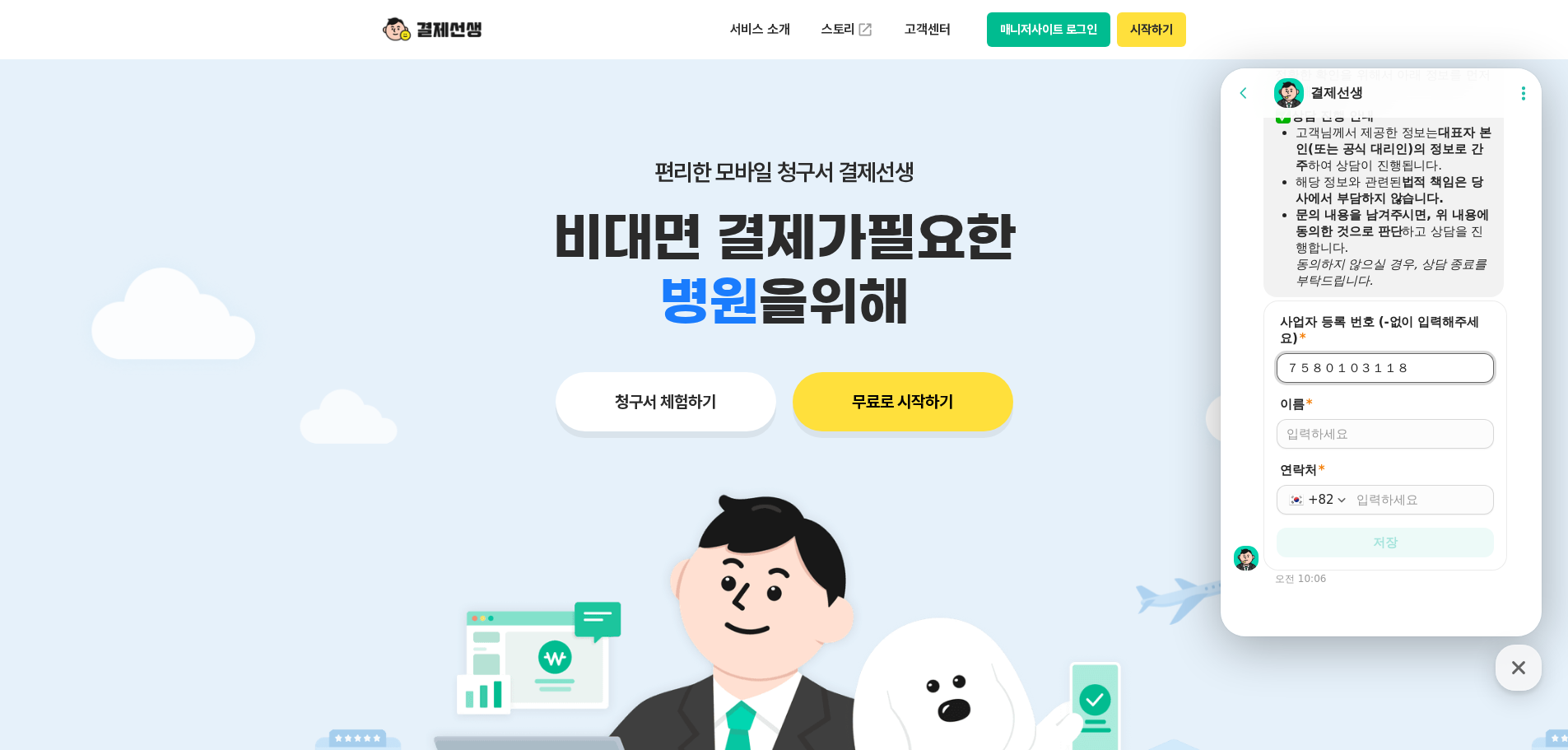
type input "７５８０１０３１１８"
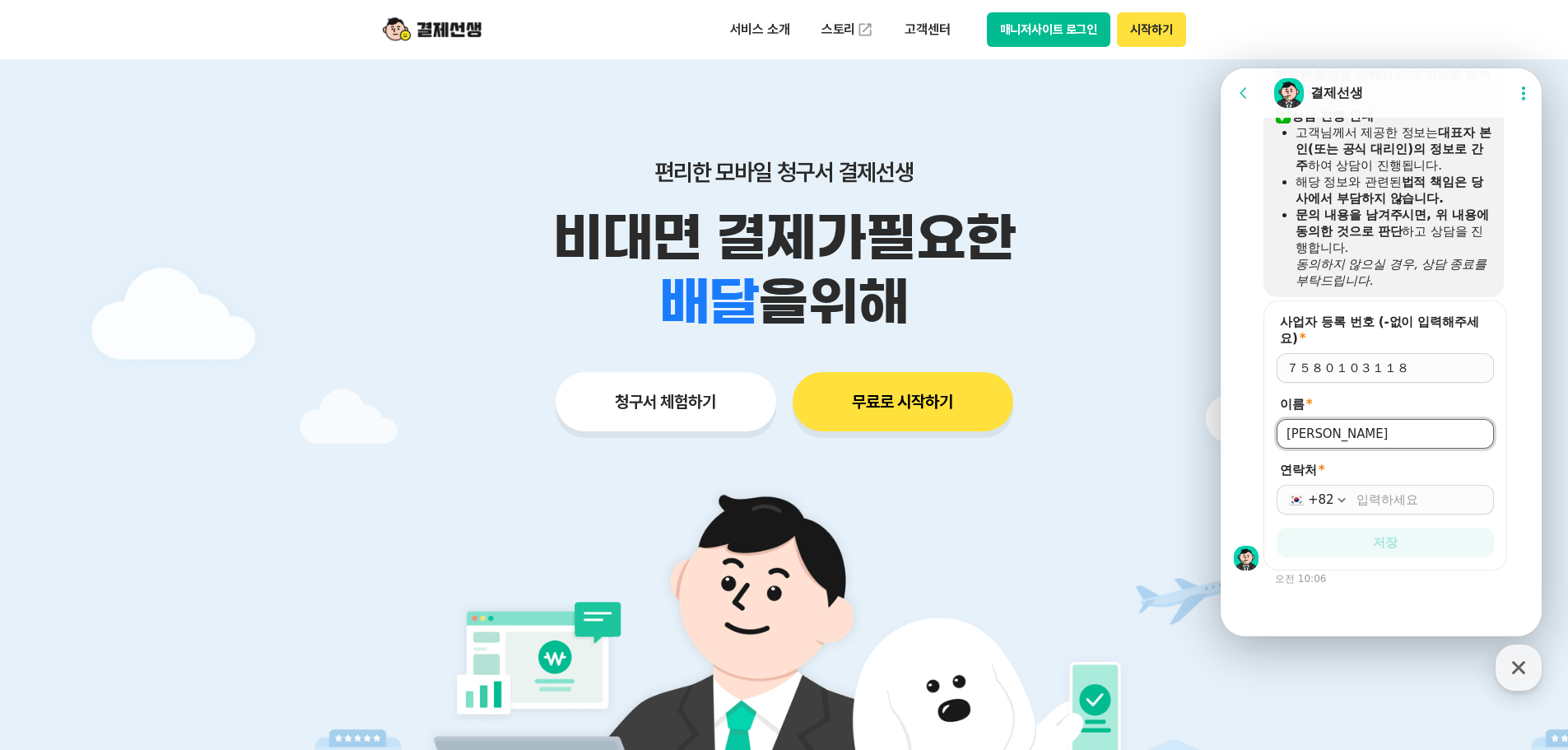
type input "[PERSON_NAME]"
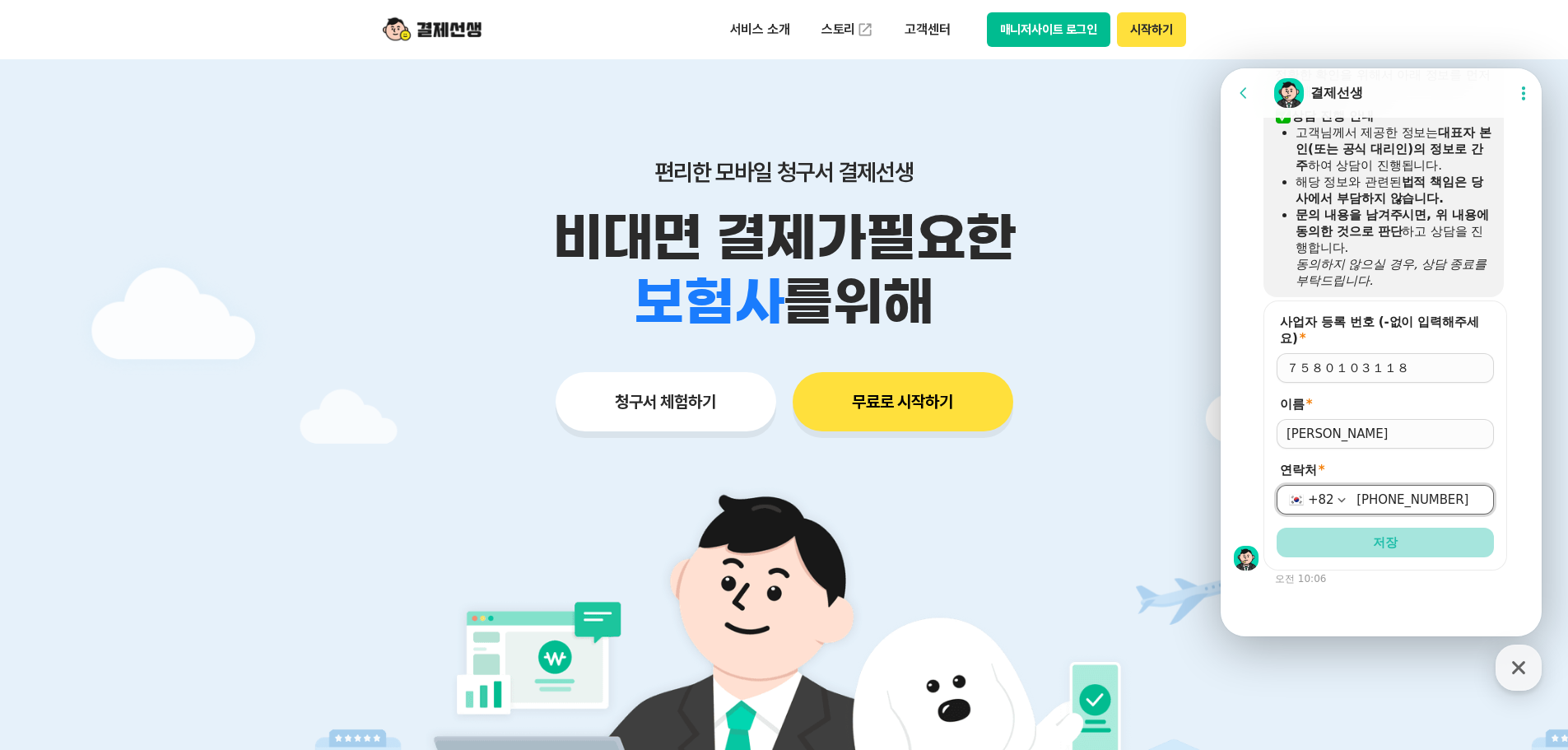
type input "[PHONE_NUMBER]"
click at [1382, 535] on span "저장" at bounding box center [1385, 543] width 25 height 16
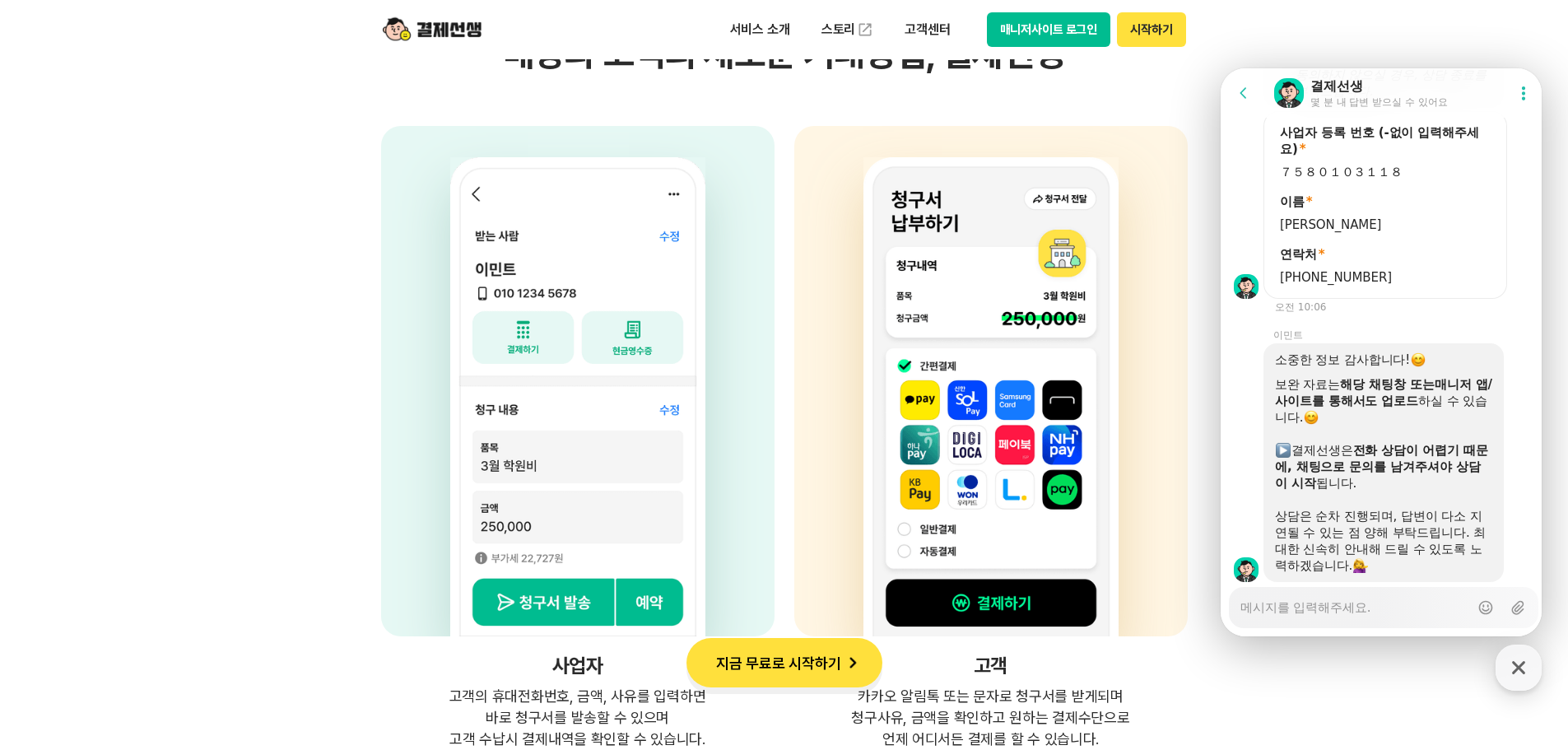
scroll to position [1209, 0]
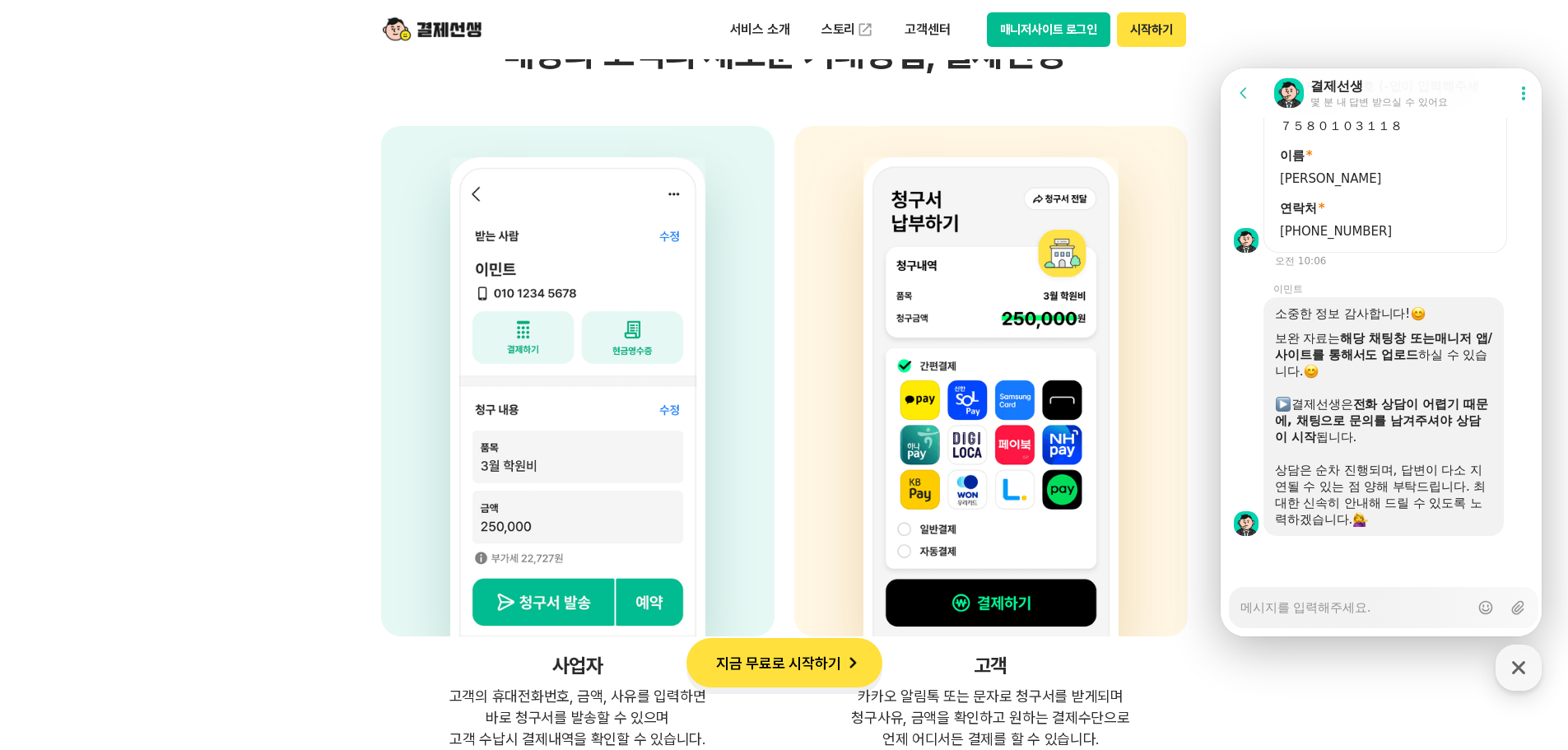
type textarea "x"
type textarea "d"
type textarea "x"
type textarea "ds"
type textarea "x"
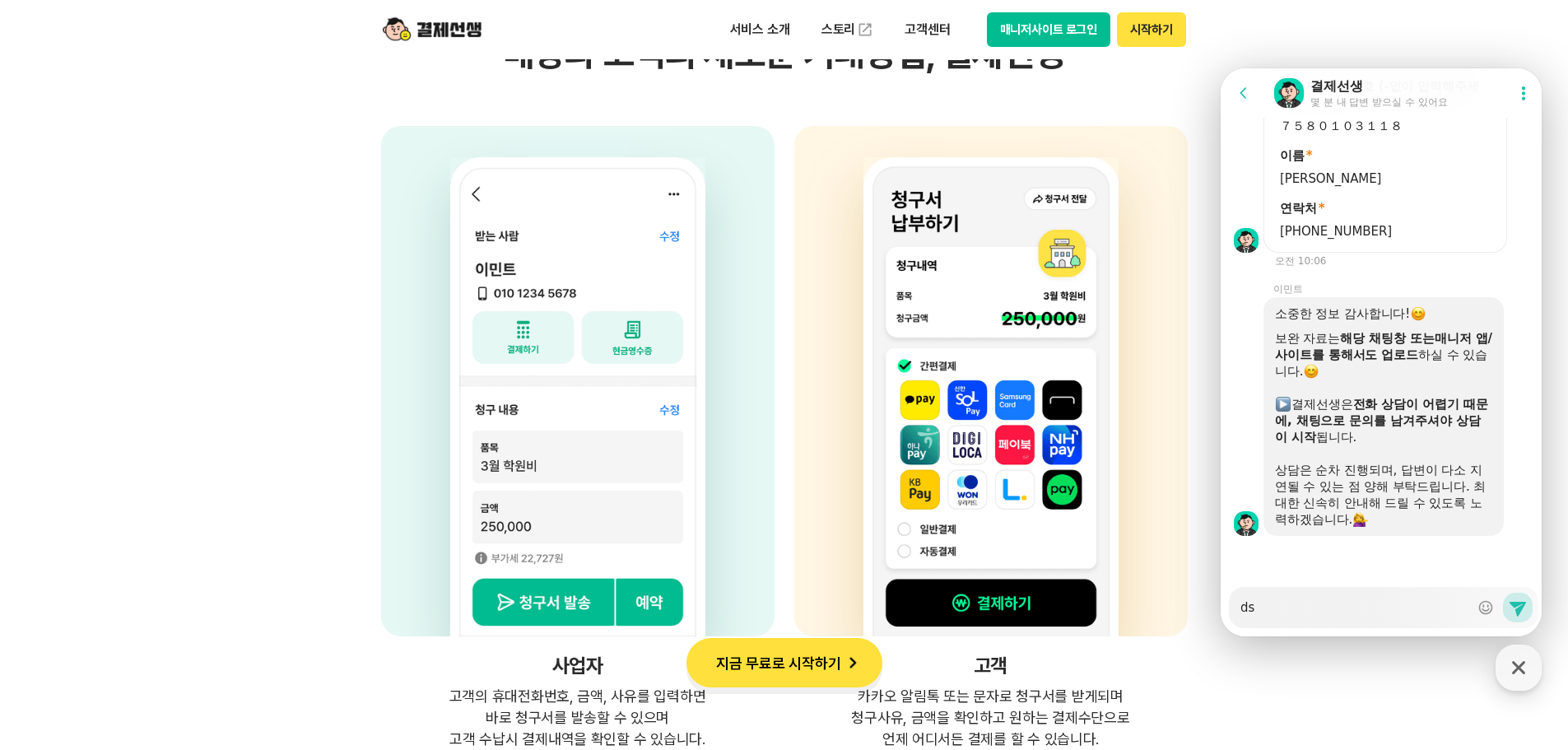
type textarea "d"
type textarea "x"
type textarea "ㅇ"
type textarea "x"
type textarea "아"
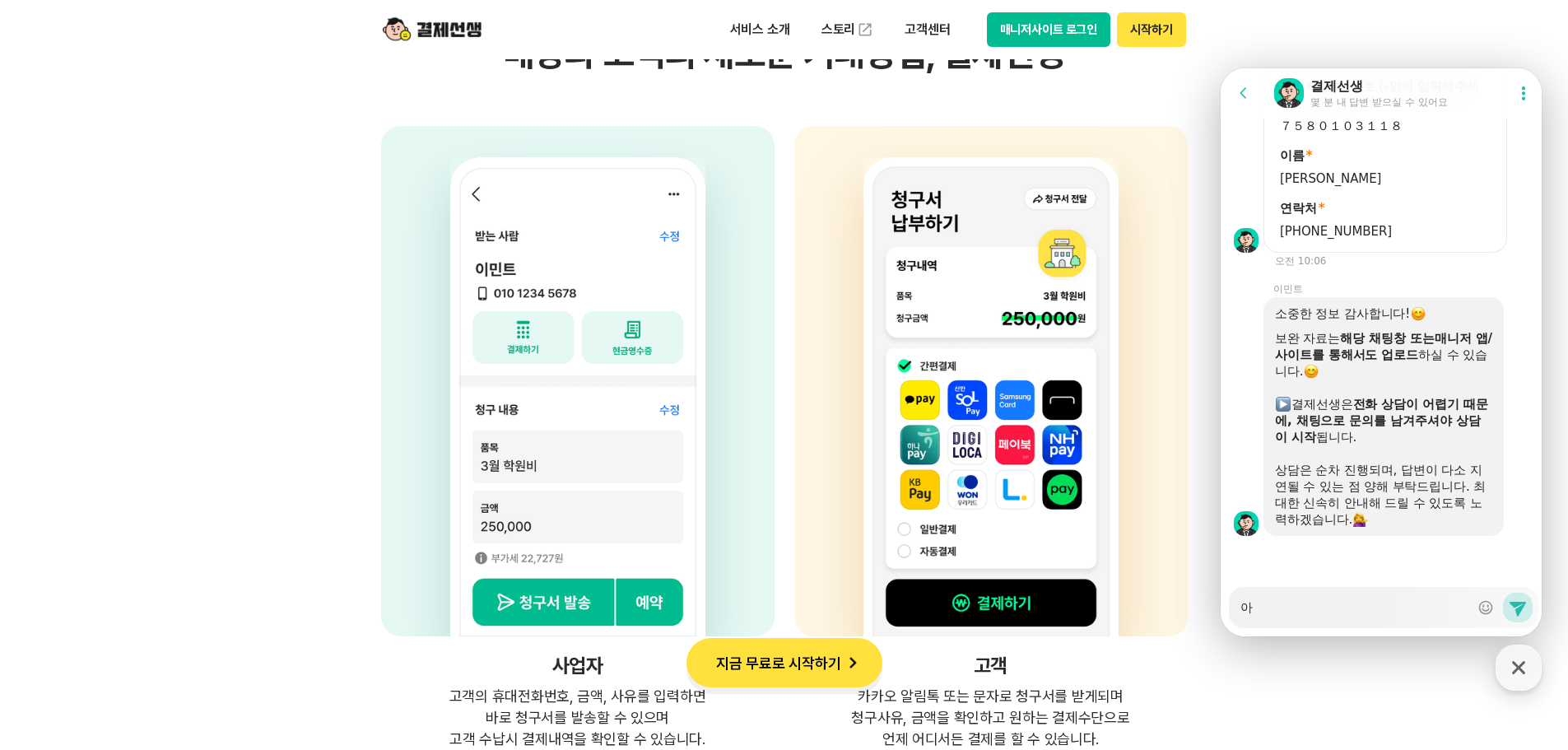
type textarea "x"
type textarea "안"
type textarea "x"
type textarea "안ㄴㅇ"
type textarea "x"
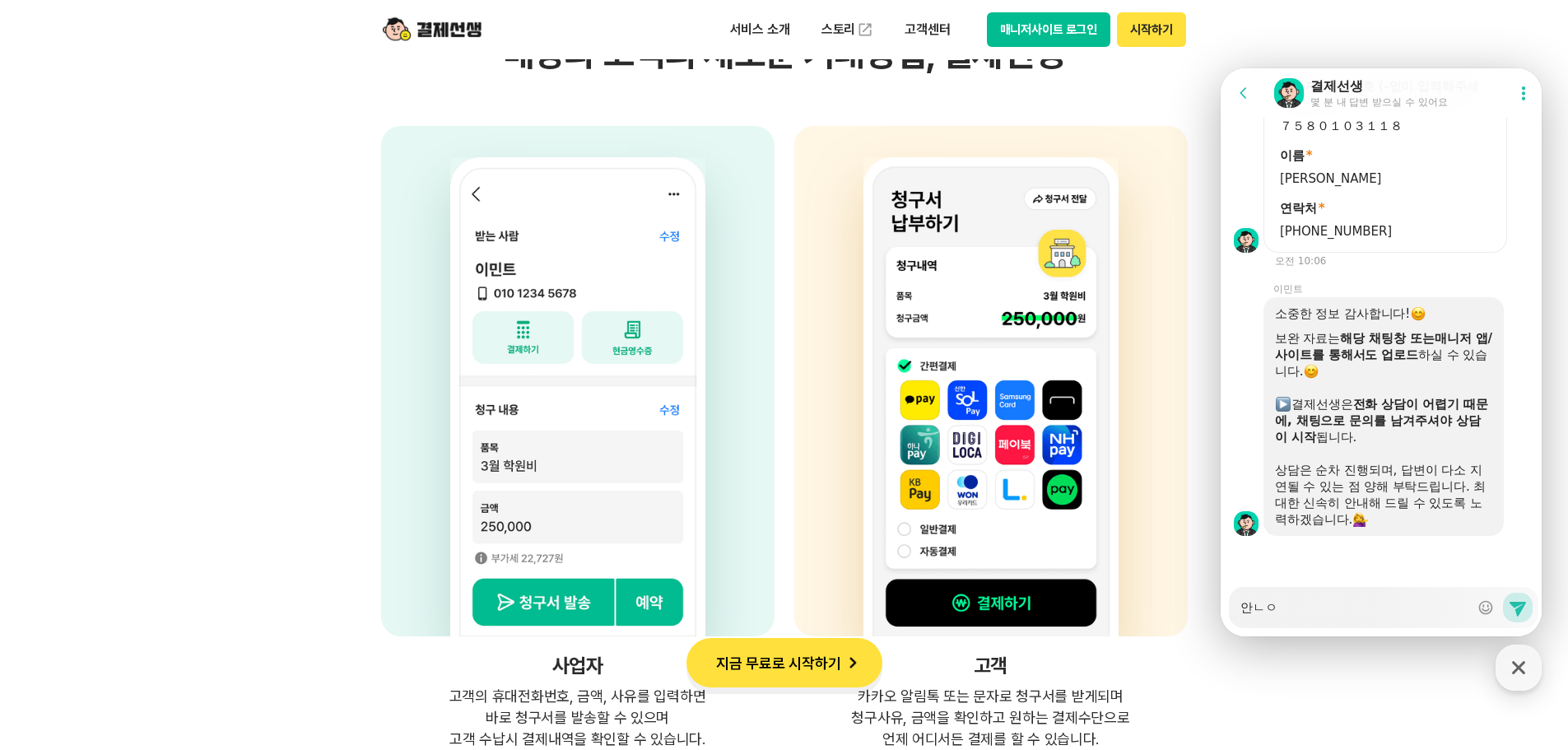
type textarea "안ㄴ여"
type textarea "x"
type textarea "안ㄴ옇"
type textarea "x"
type textarea "안ㄴ여하"
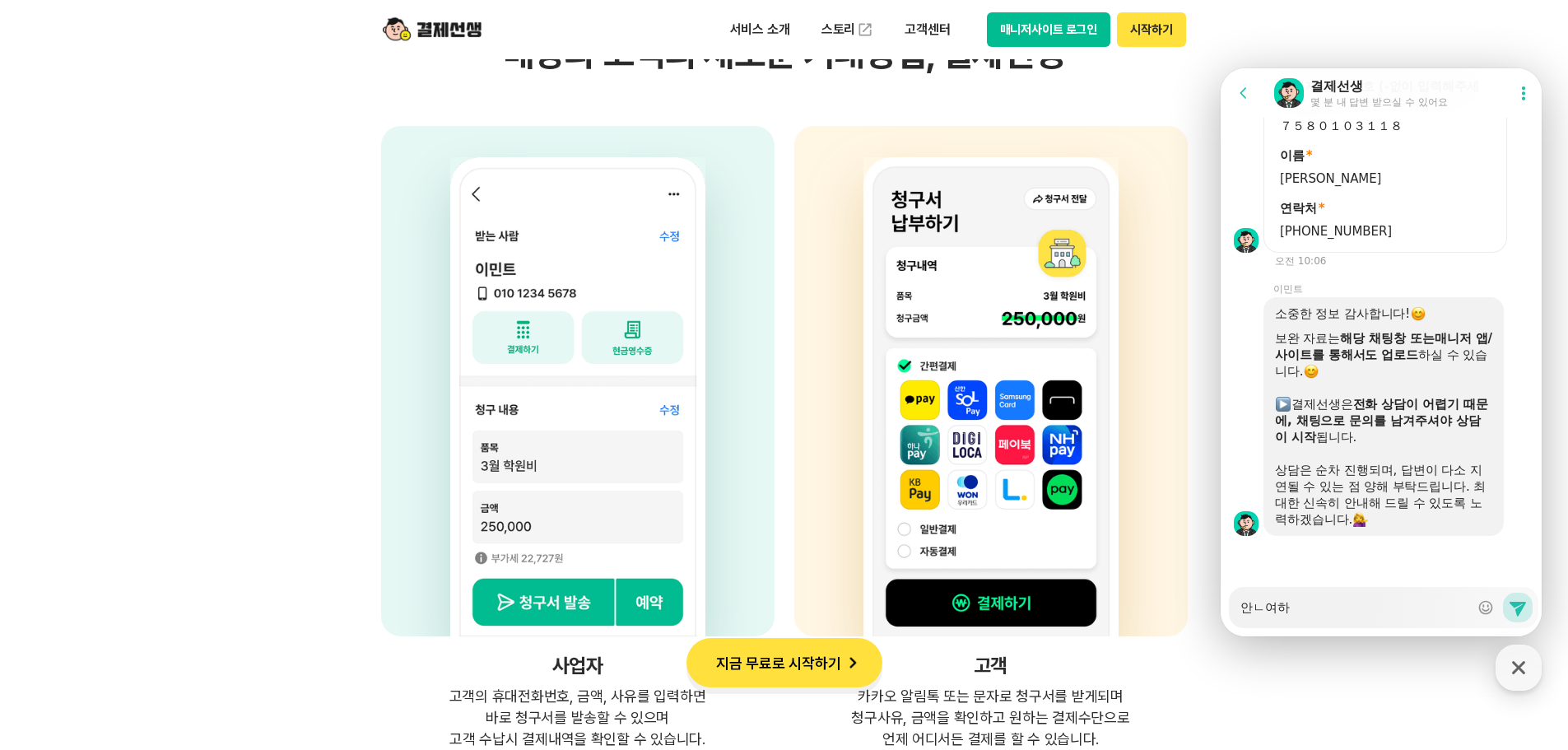
type textarea "x"
type textarea "안ㄴ여핫"
type textarea "x"
type textarea "안ㄴ여하"
type textarea "x"
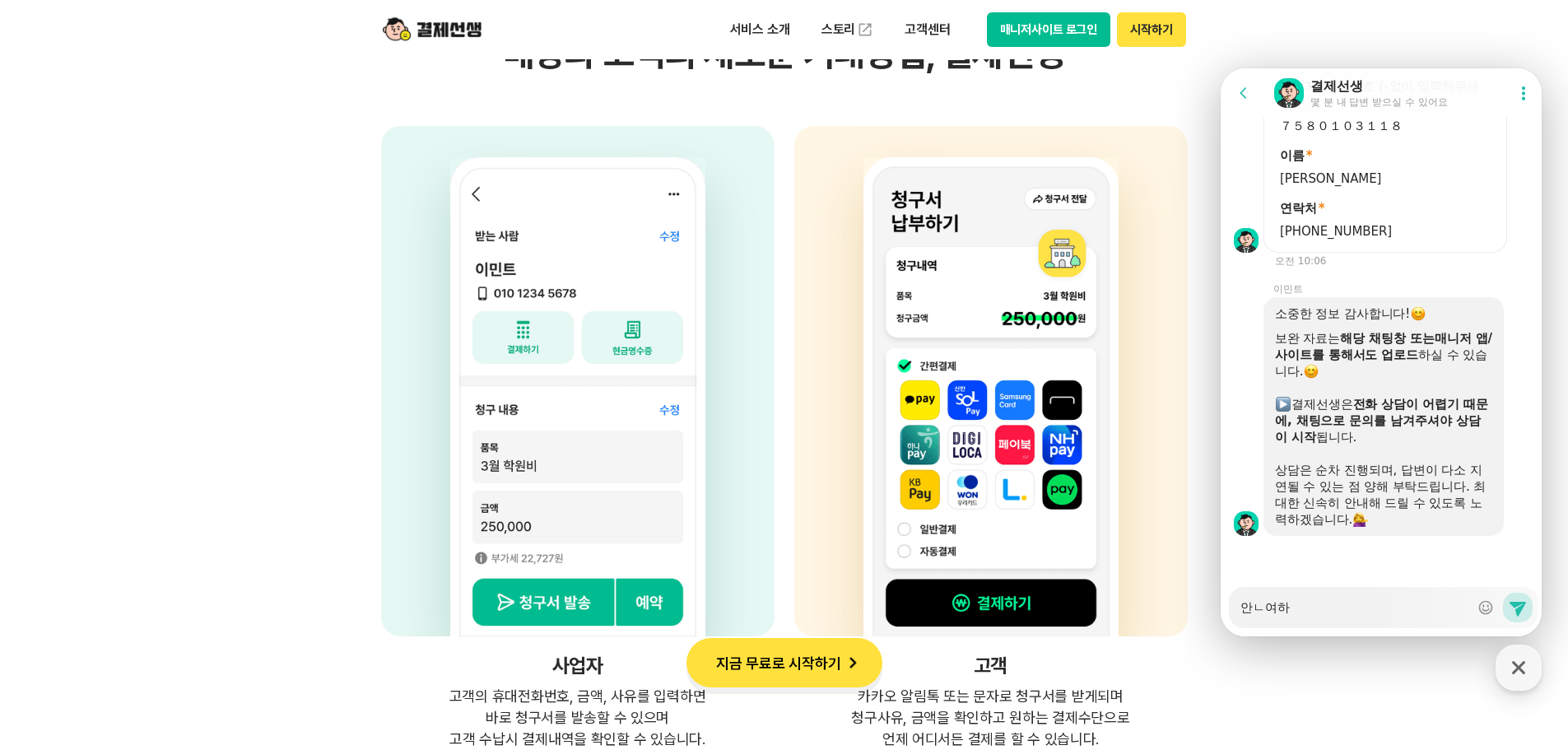
type textarea "안ㄴ여ㅎ"
type textarea "x"
type textarea "안ㄴ여"
type textarea "x"
type textarea "안ㄴ"
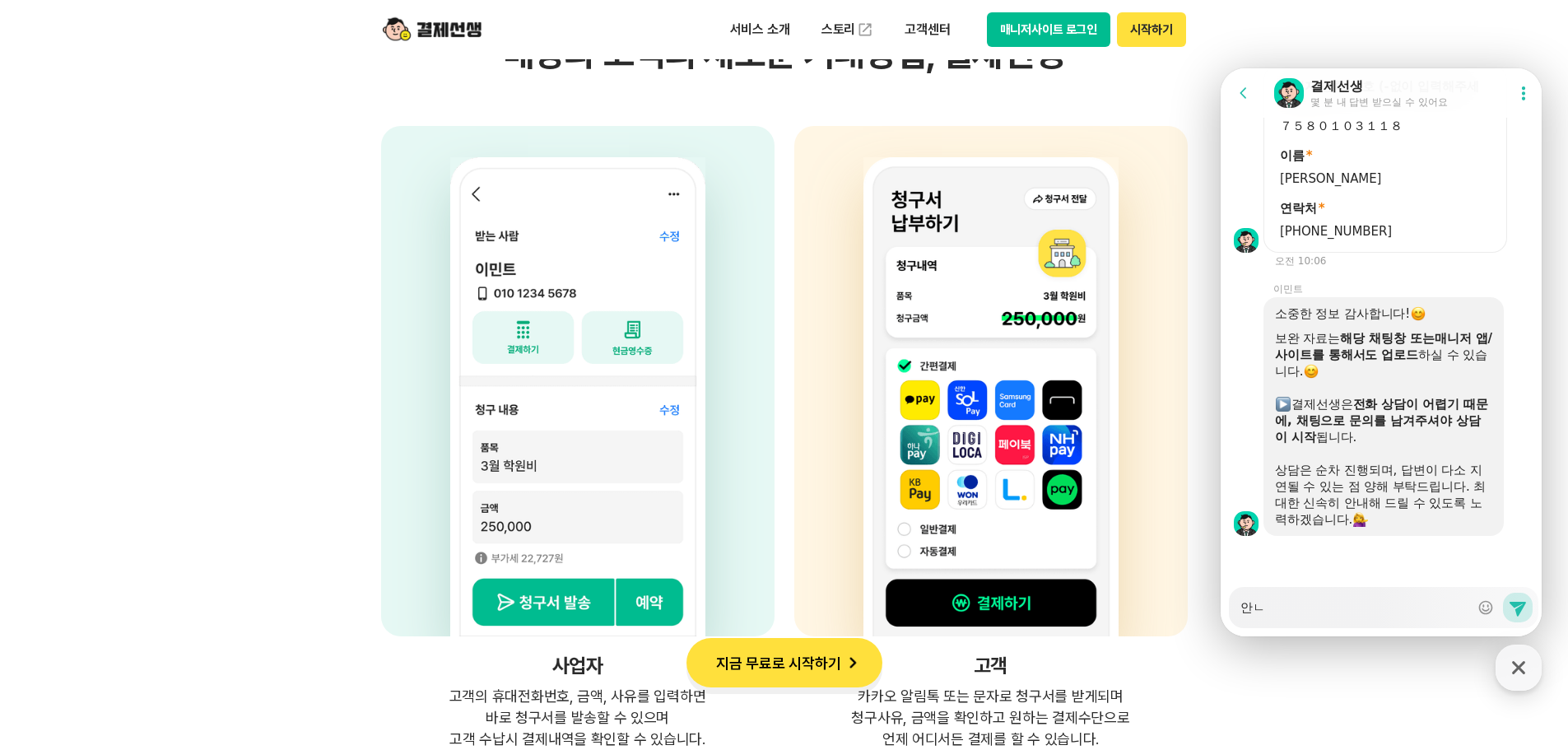
type textarea "x"
type textarea "안"
type textarea "x"
type textarea "안ㄴ"
type textarea "x"
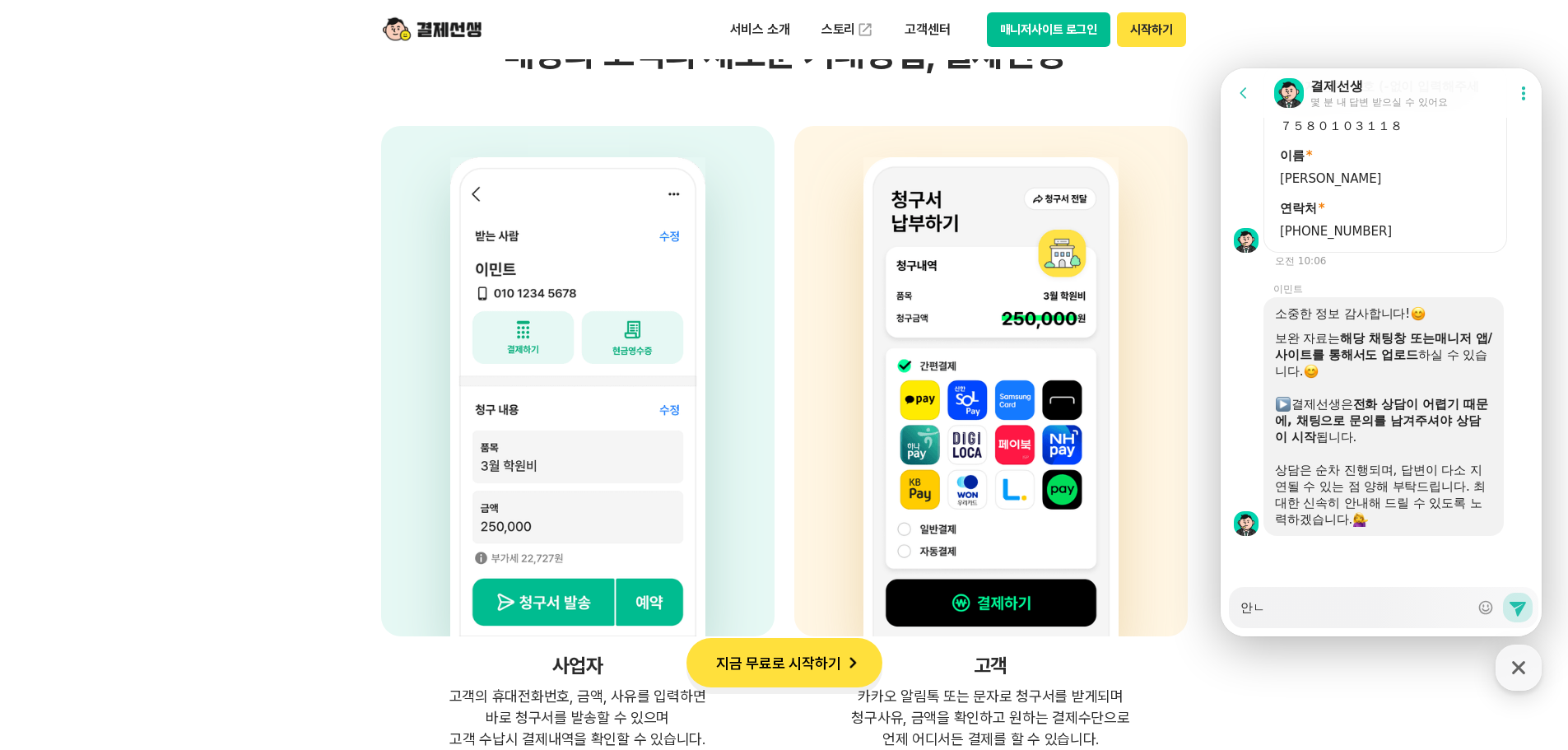
type textarea "안녀"
type textarea "x"
type textarea "안녕"
type textarea "x"
type textarea "안녕ㅎ"
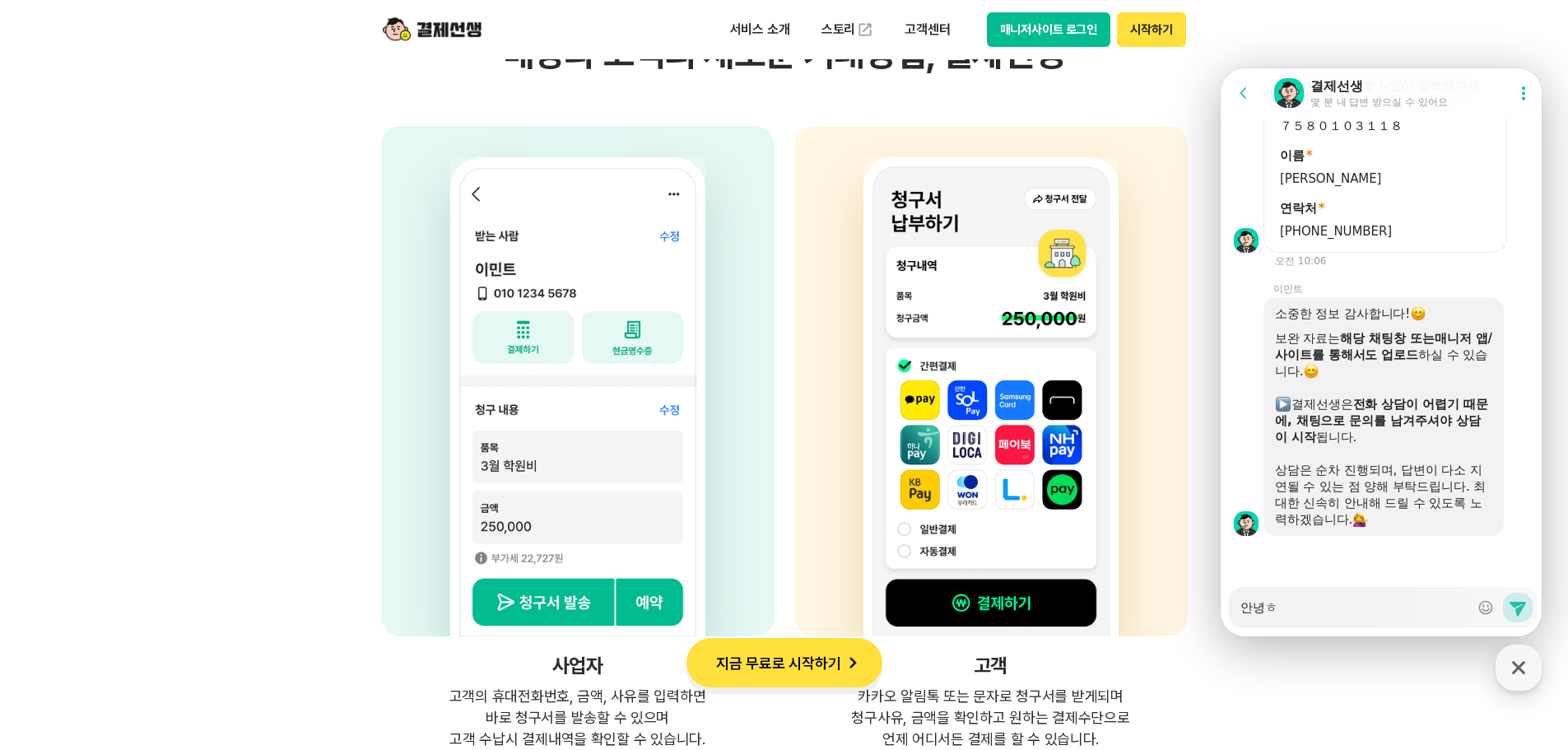
type textarea "x"
type textarea "안녕하"
type textarea "x"
type textarea "안녕핫"
type textarea "x"
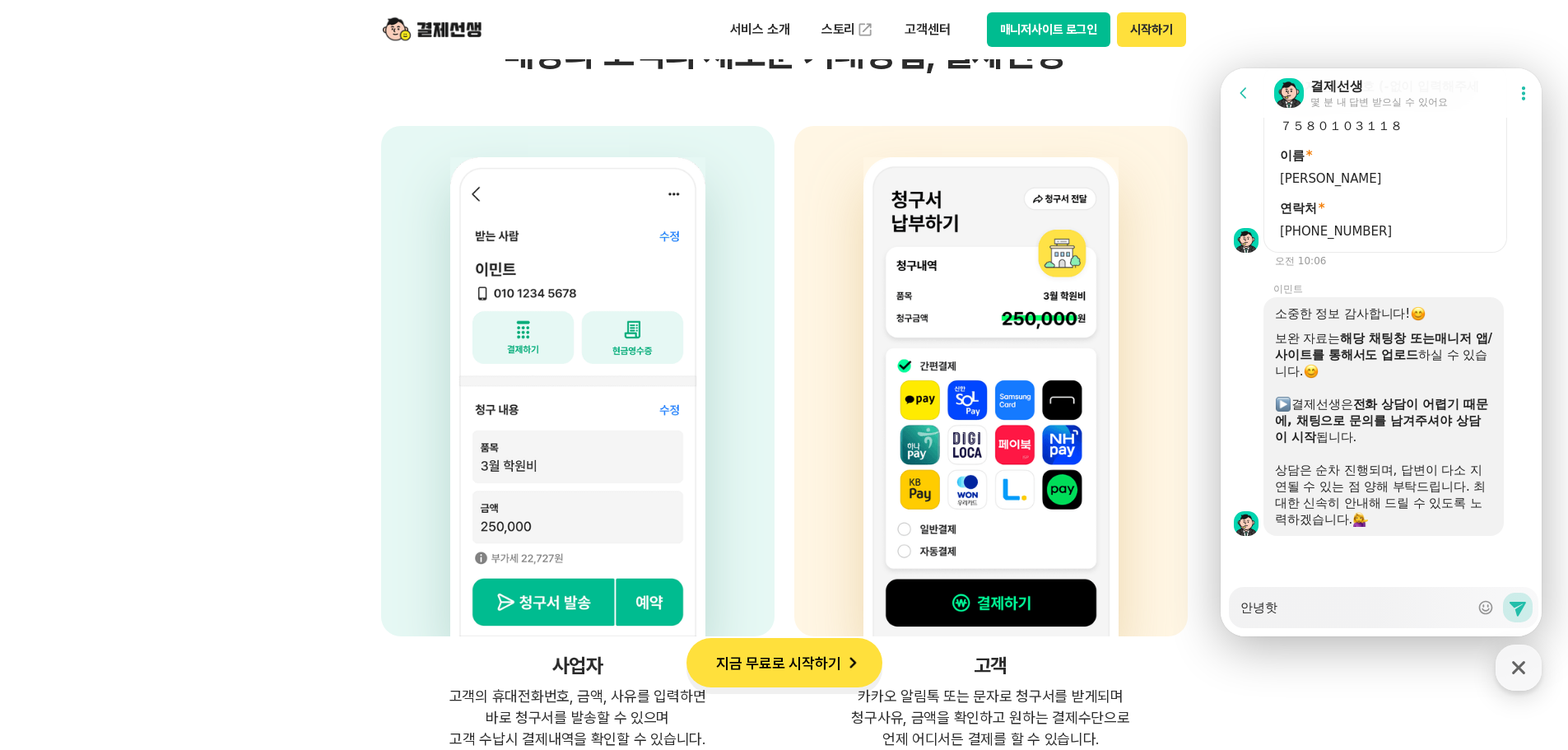
type textarea "안녕하세"
type textarea "x"
type textarea "안녕하셍"
type textarea "x"
type textarea "안녕하세요"
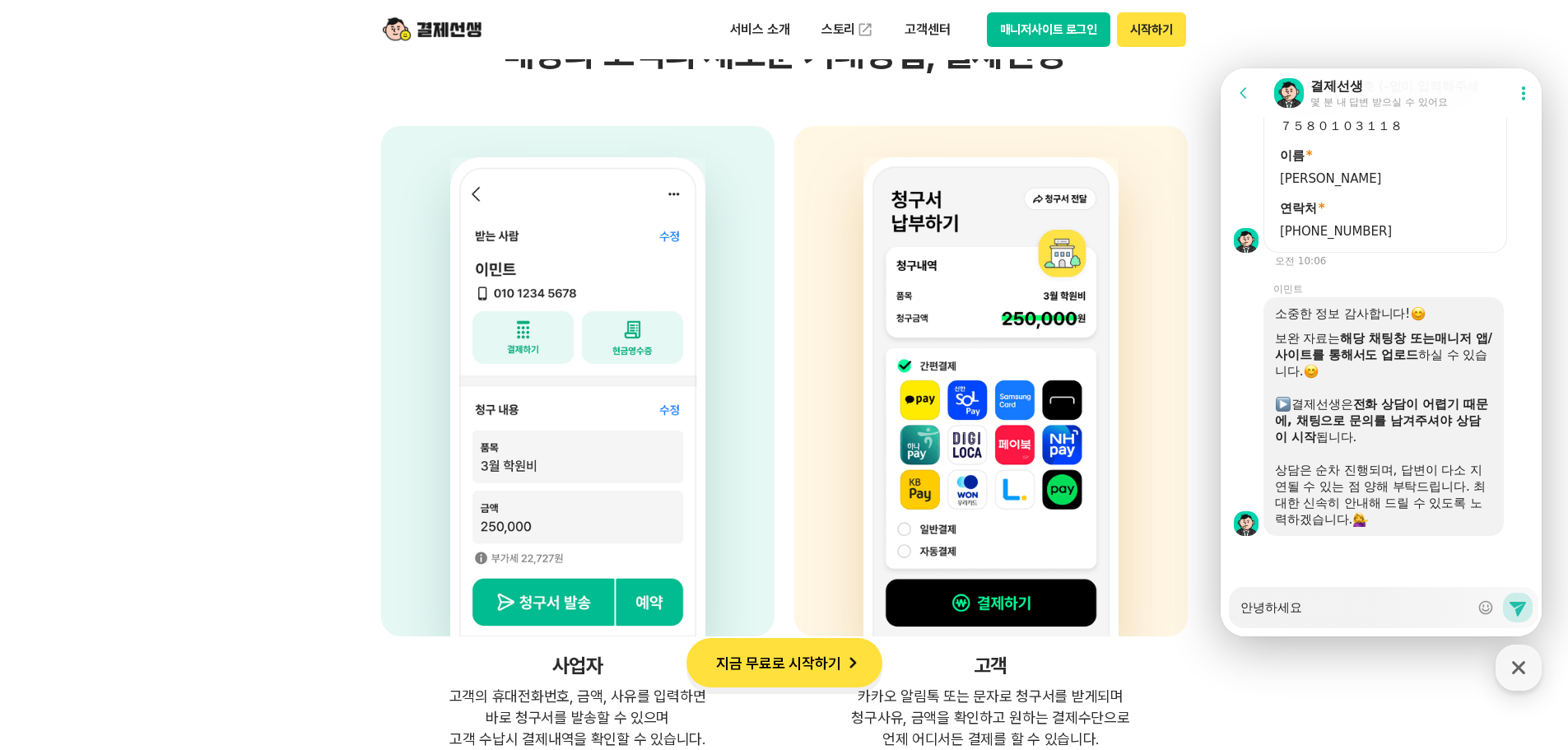
type textarea "x"
type textarea "안녕하세요!"
type textarea "x"
type textarea "안녕하세요!"
type textarea "x"
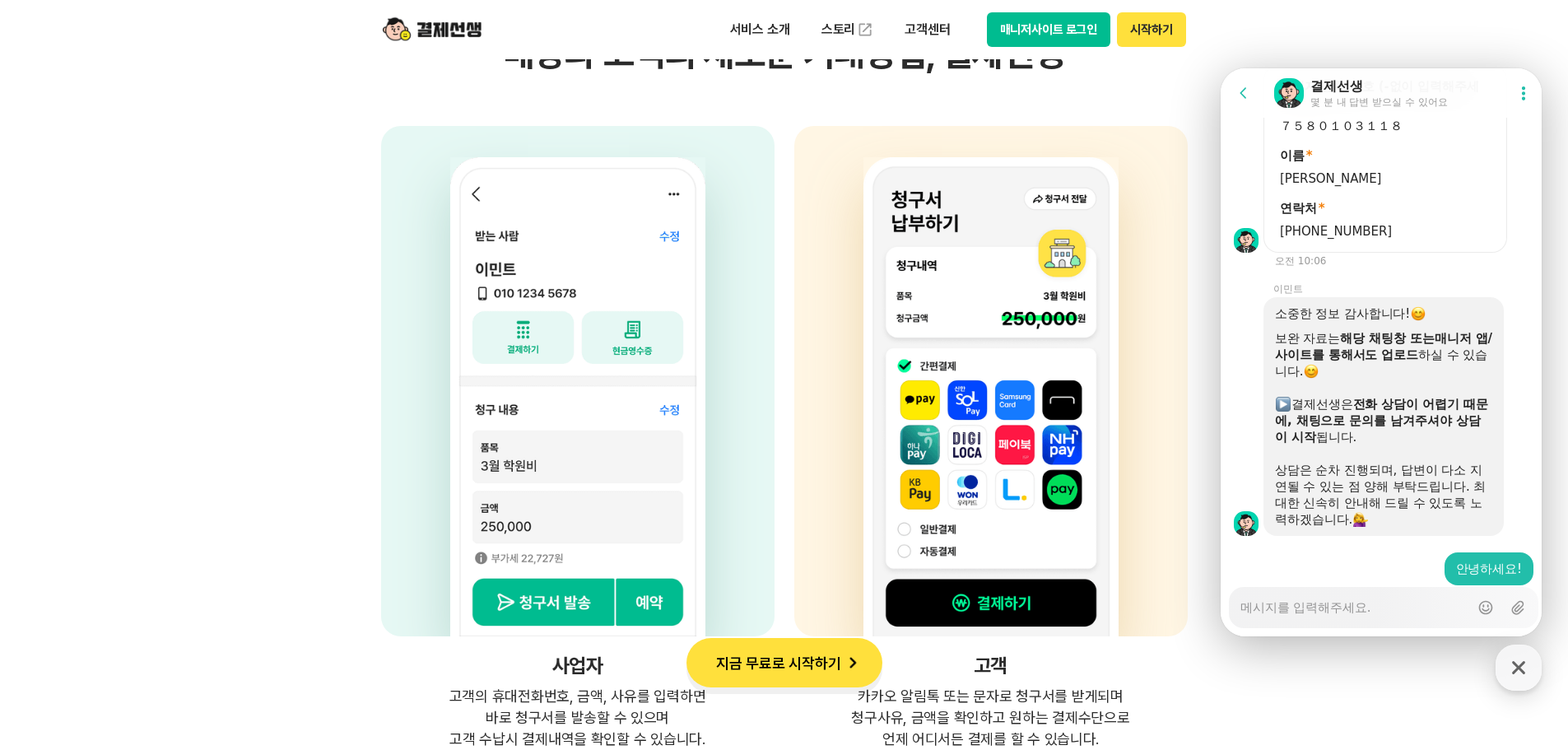
scroll to position [1259, 0]
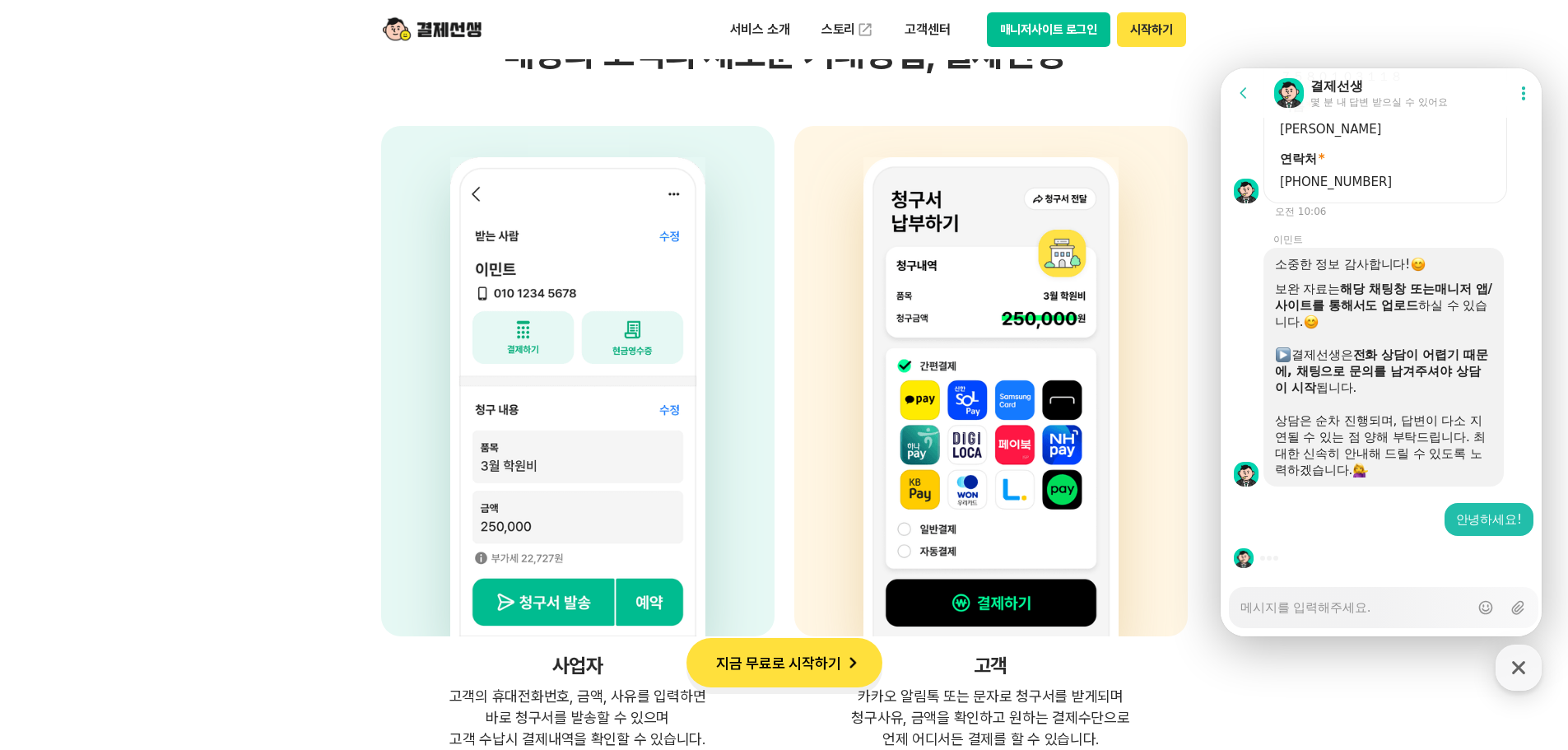
type textarea "x"
type textarea "제"
type textarea "x"
type textarea "젝"
type textarea "x"
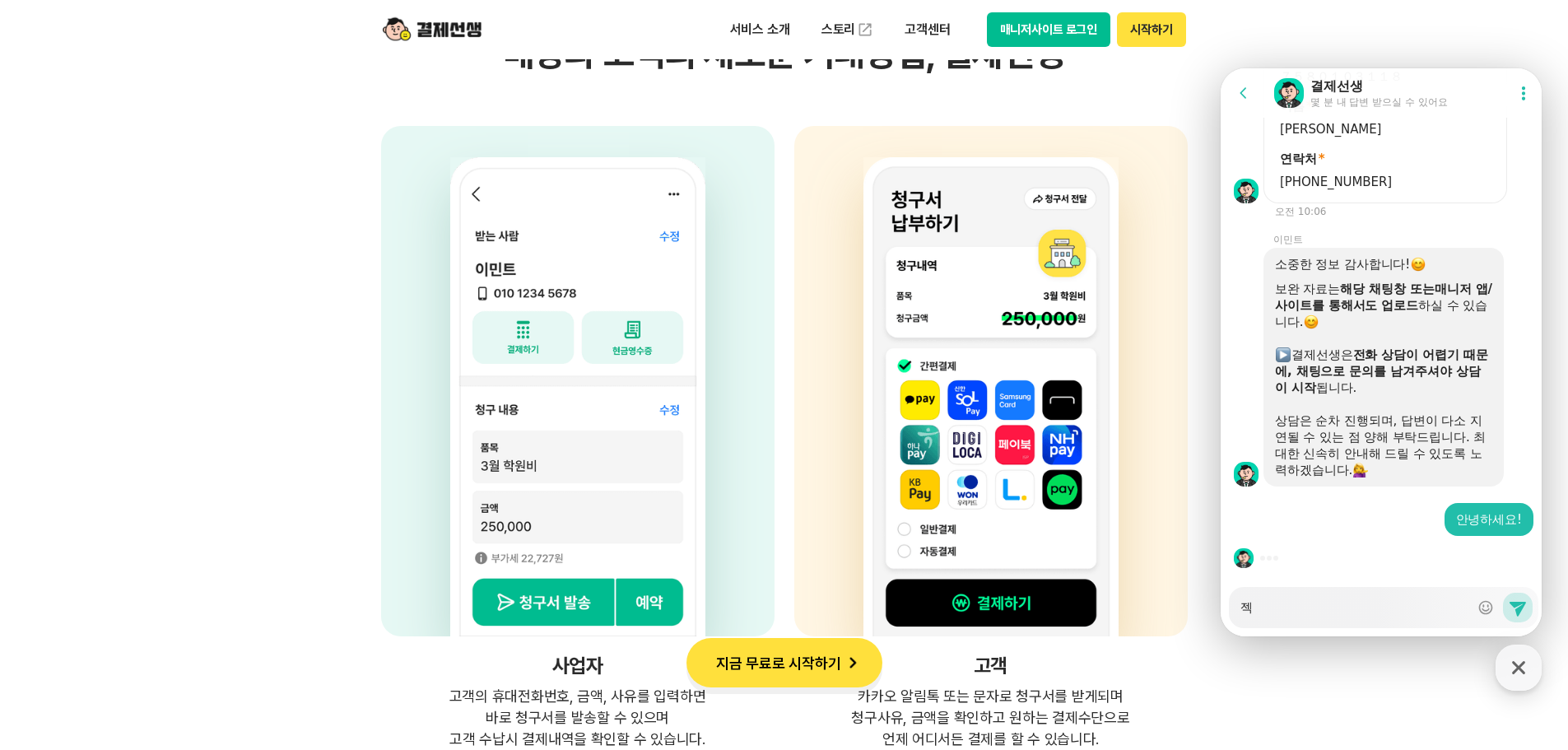
type textarea "제가"
type textarea "x"
type textarea "제가"
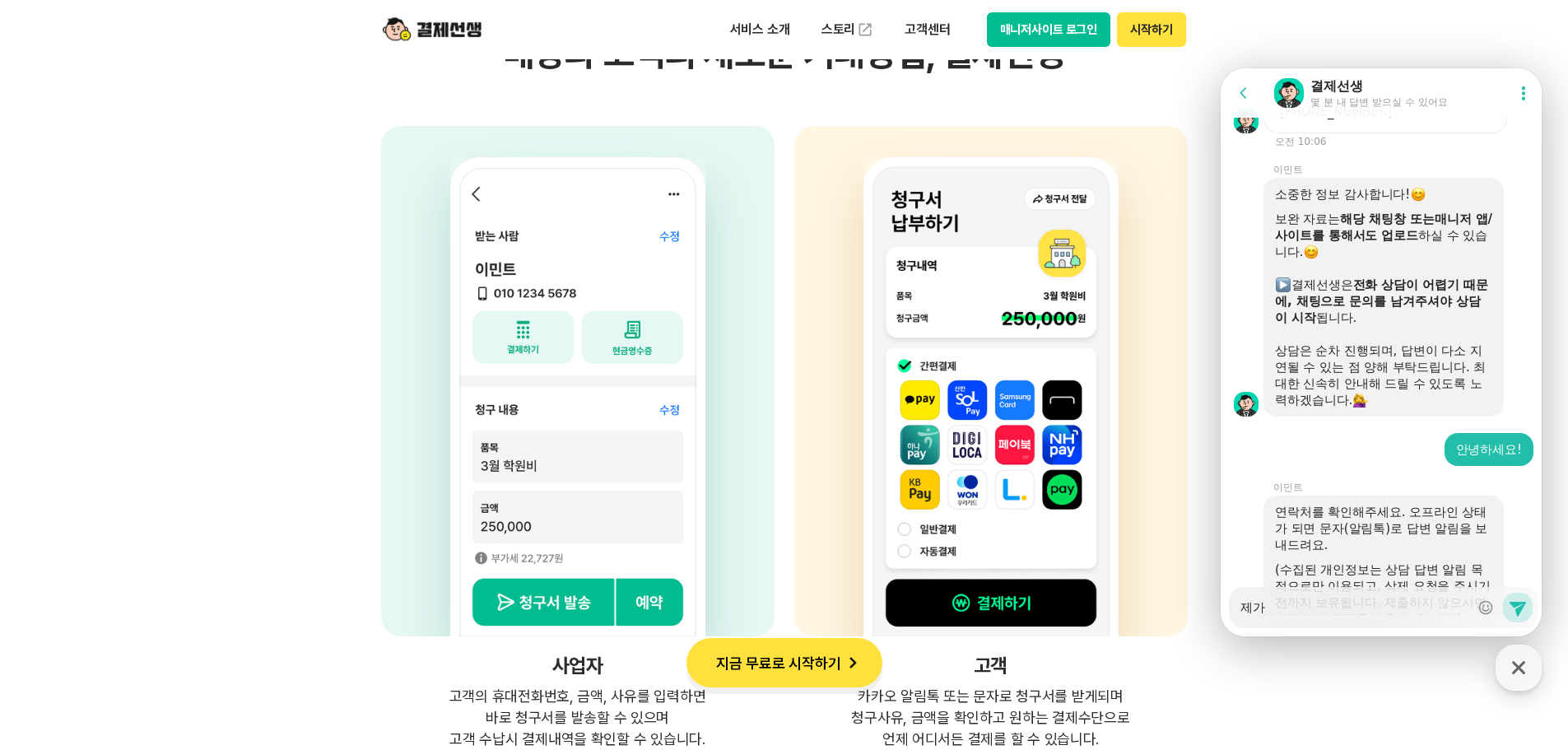
type textarea "x"
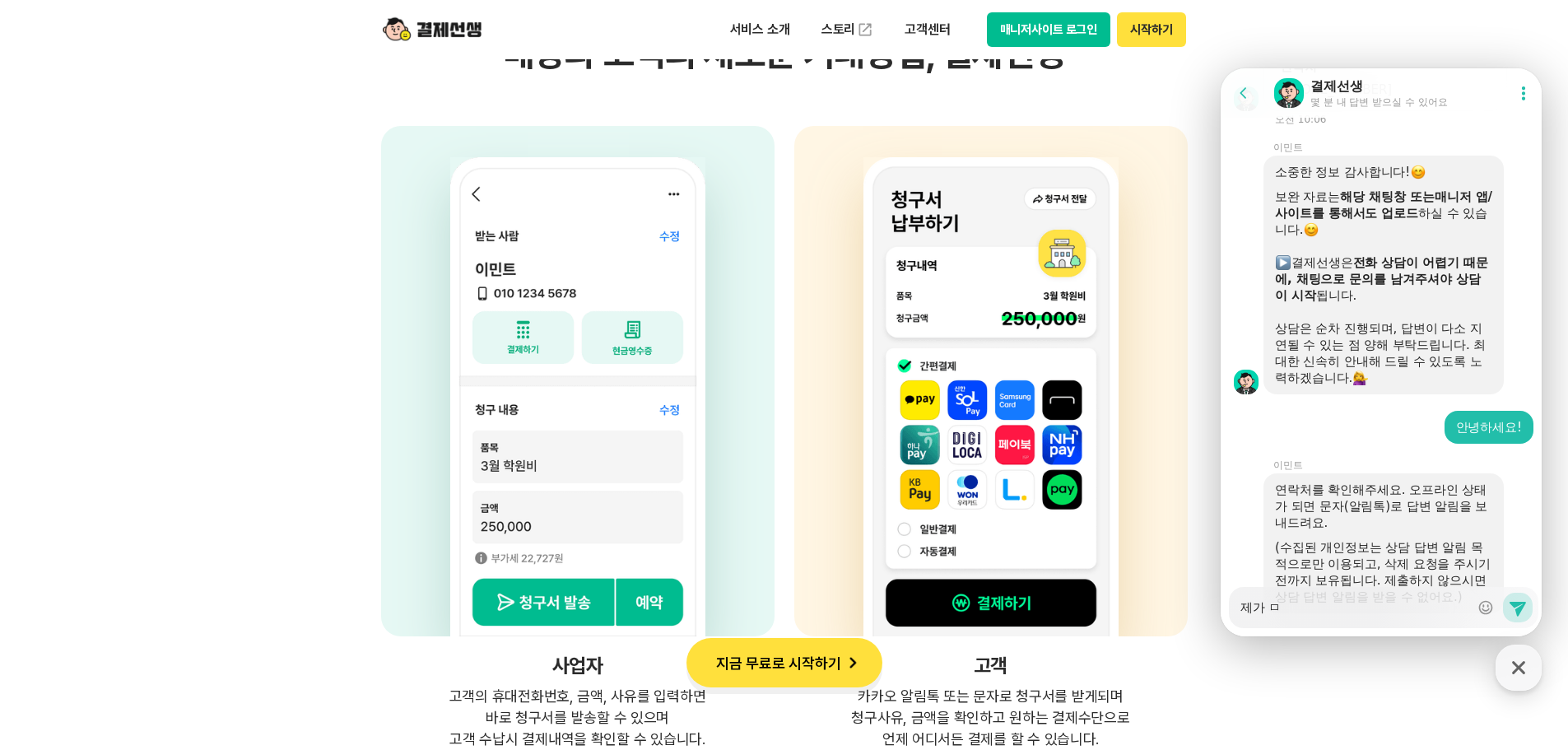
type textarea "제가 모"
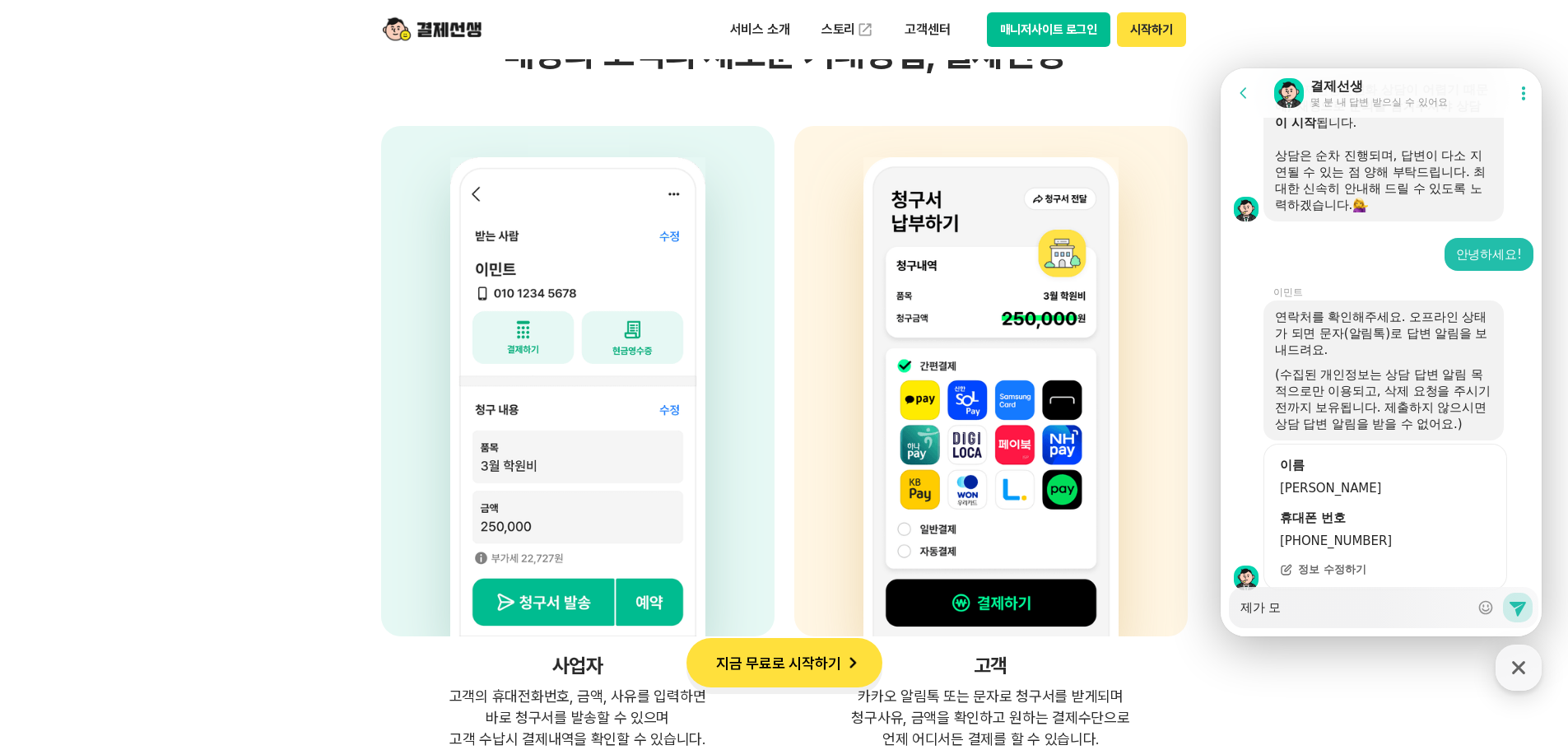
type textarea "x"
type textarea "제가 몽"
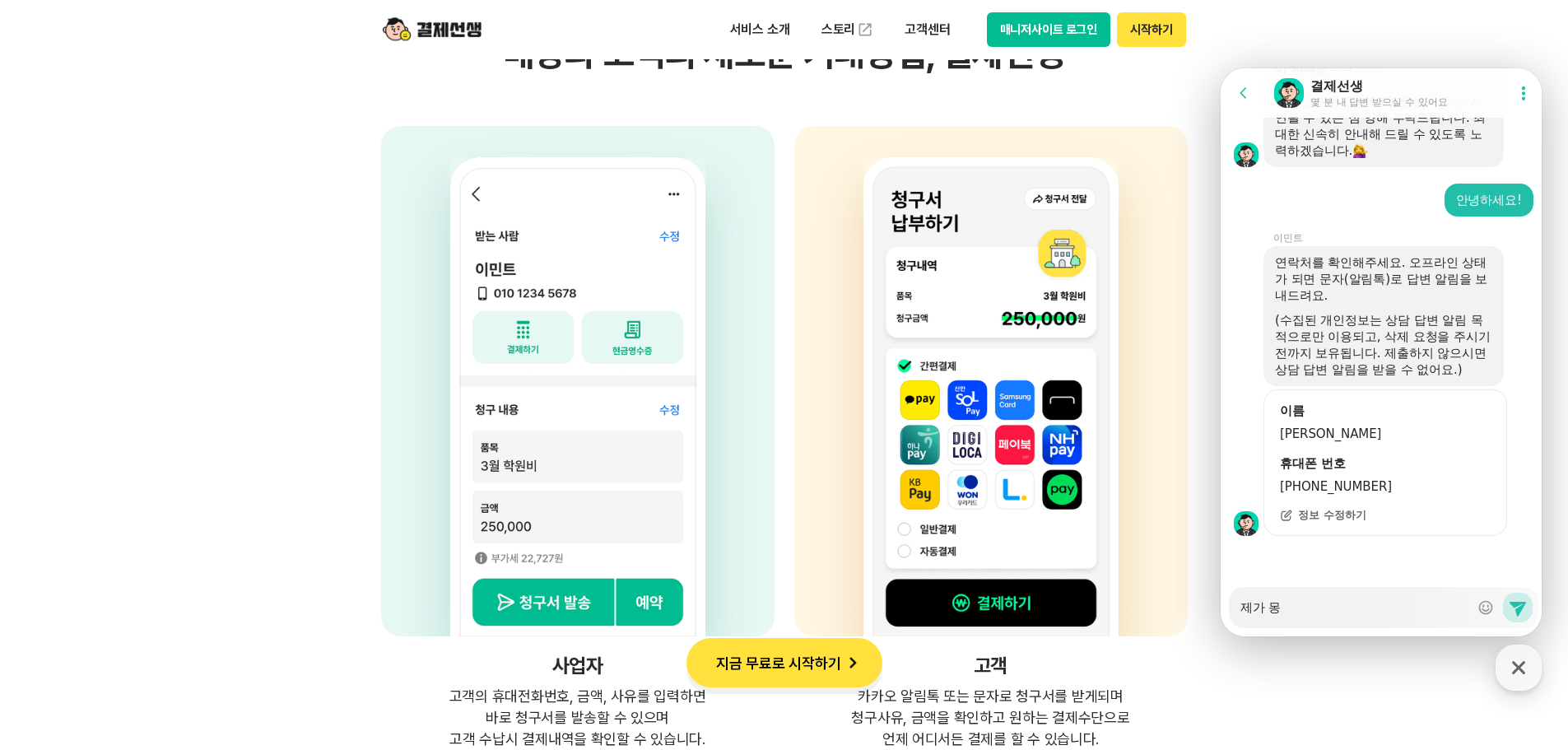
scroll to position [1595, 0]
type textarea "x"
type textarea "제가 모이"
type textarea "x"
type textarea "제가 모임"
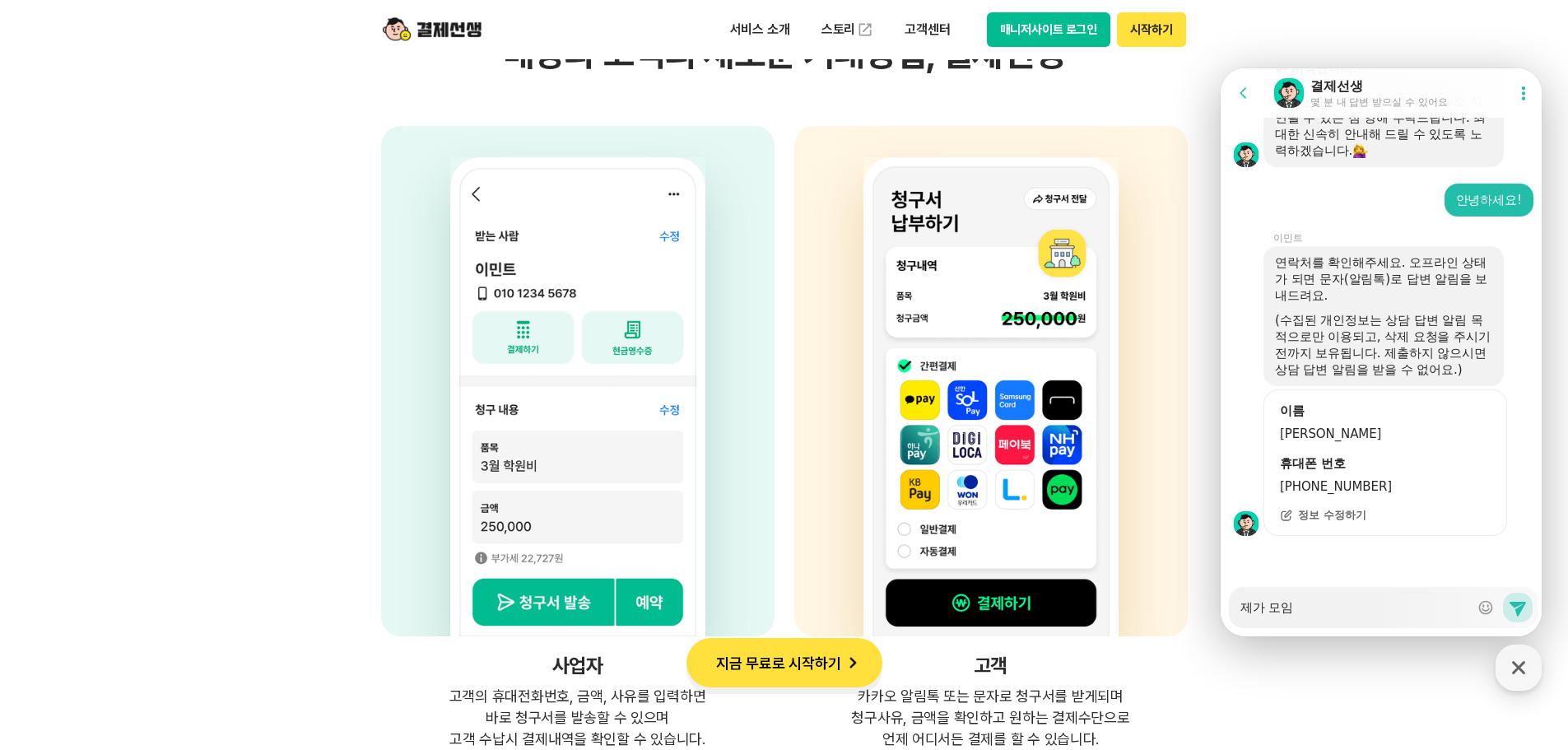
type textarea "x"
type textarea "제가 모임ㅉ"
type textarea "x"
type textarea "제가 모임쪼"
type textarea "x"
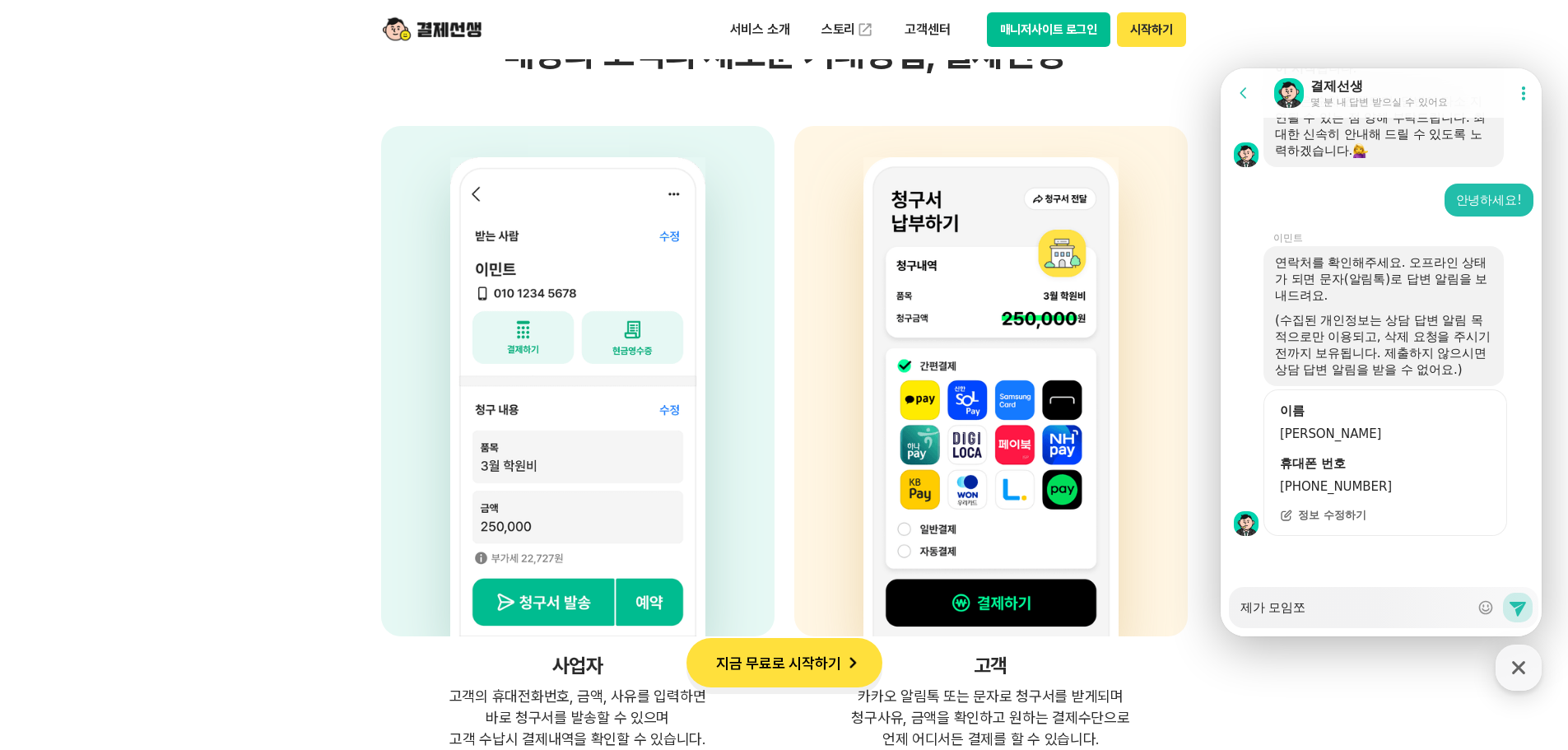
type textarea "제가 모임쪽"
type textarea "x"
type textarea "제가 모임쪽"
type textarea "x"
type textarea "제가 모임쪽 ㅍ"
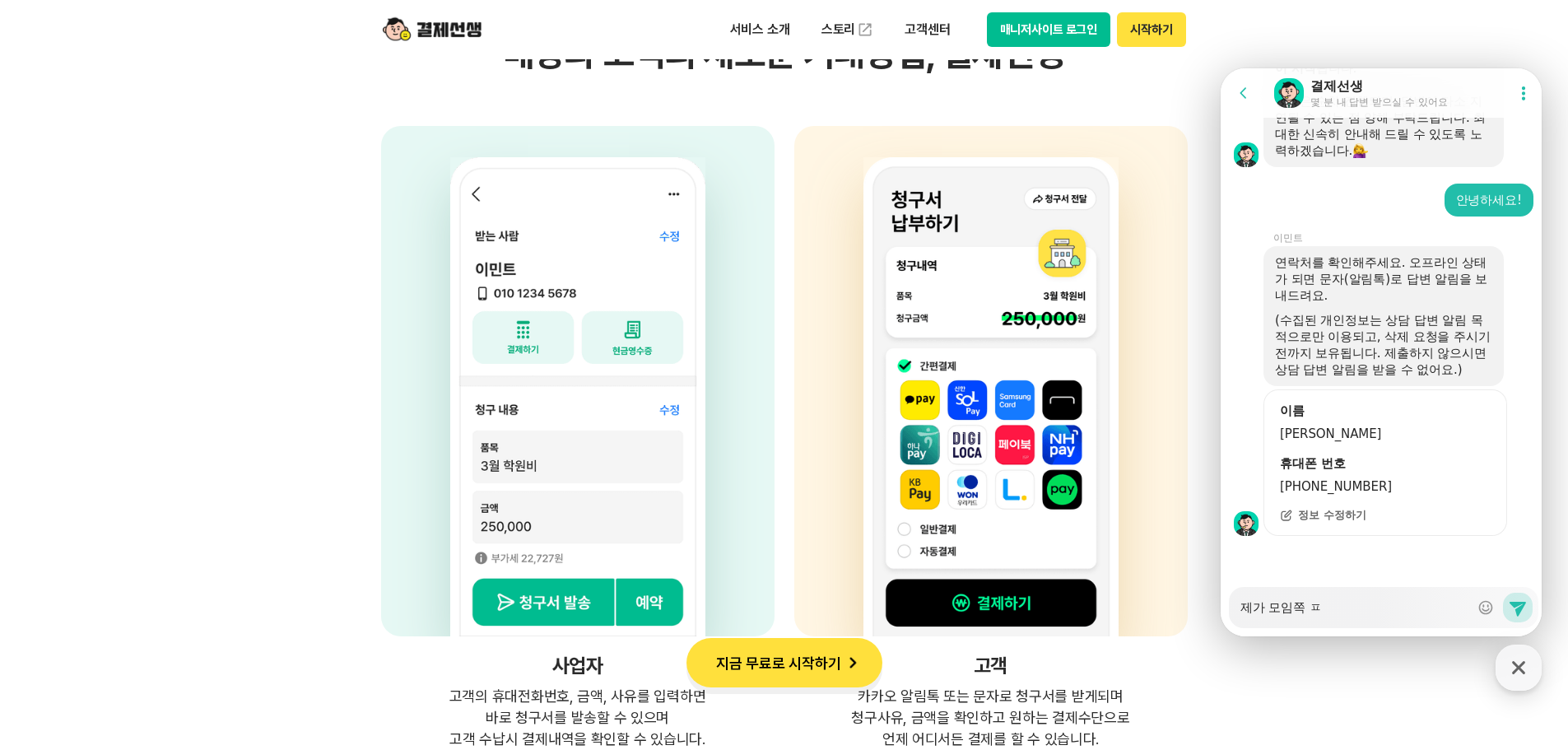
type textarea "x"
type textarea "제가 모임쪽 푸"
type textarea "x"
type textarea "제가 모임쪽 ㅍ"
type textarea "x"
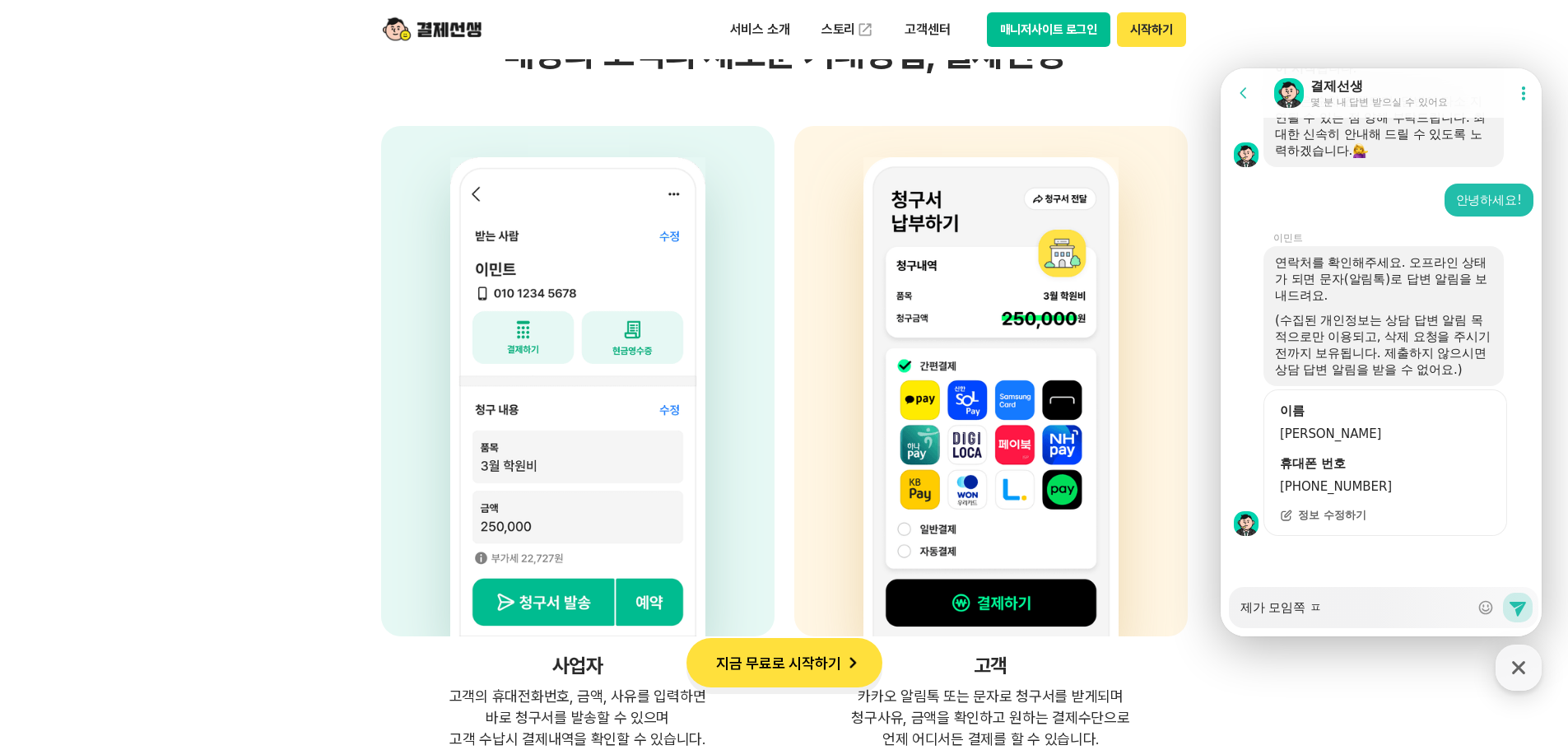
type textarea "제가 모임쪽 프"
type textarea "x"
type textarea "제가 모임쪽 플"
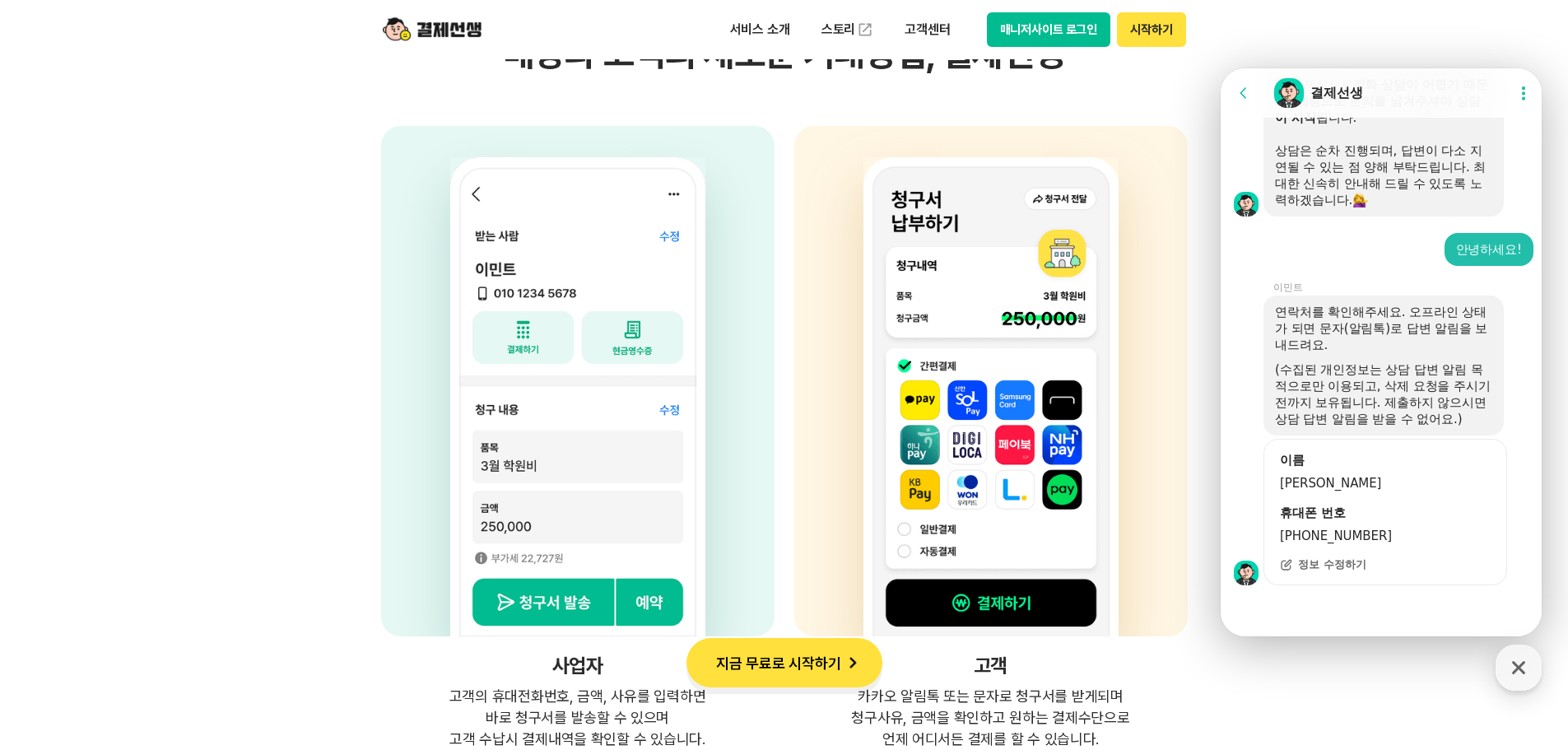
scroll to position [1545, 0]
click at [1326, 612] on div at bounding box center [1384, 608] width 326 height 44
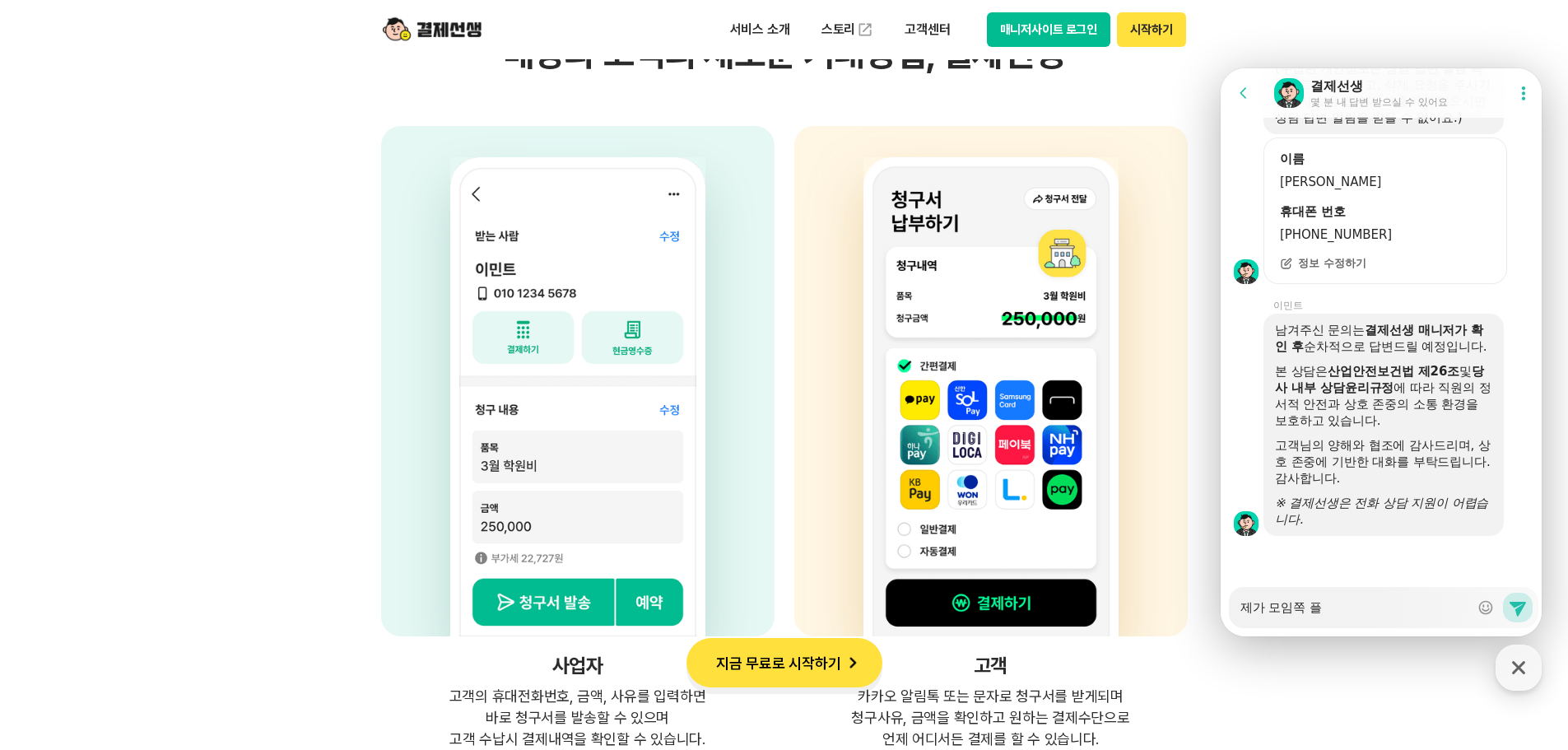
scroll to position [1863, 0]
click at [1423, 631] on div at bounding box center [1384, 626] width 326 height 21
click at [1416, 622] on div "Messenger Input Textarea 제가 모임쪽 플" at bounding box center [1355, 608] width 229 height 40
click at [1404, 616] on div "Messenger Input Textarea 제가 모임쪽 플" at bounding box center [1355, 608] width 229 height 40
click at [1399, 609] on textarea "제가 모임쪽 플" at bounding box center [1355, 602] width 229 height 28
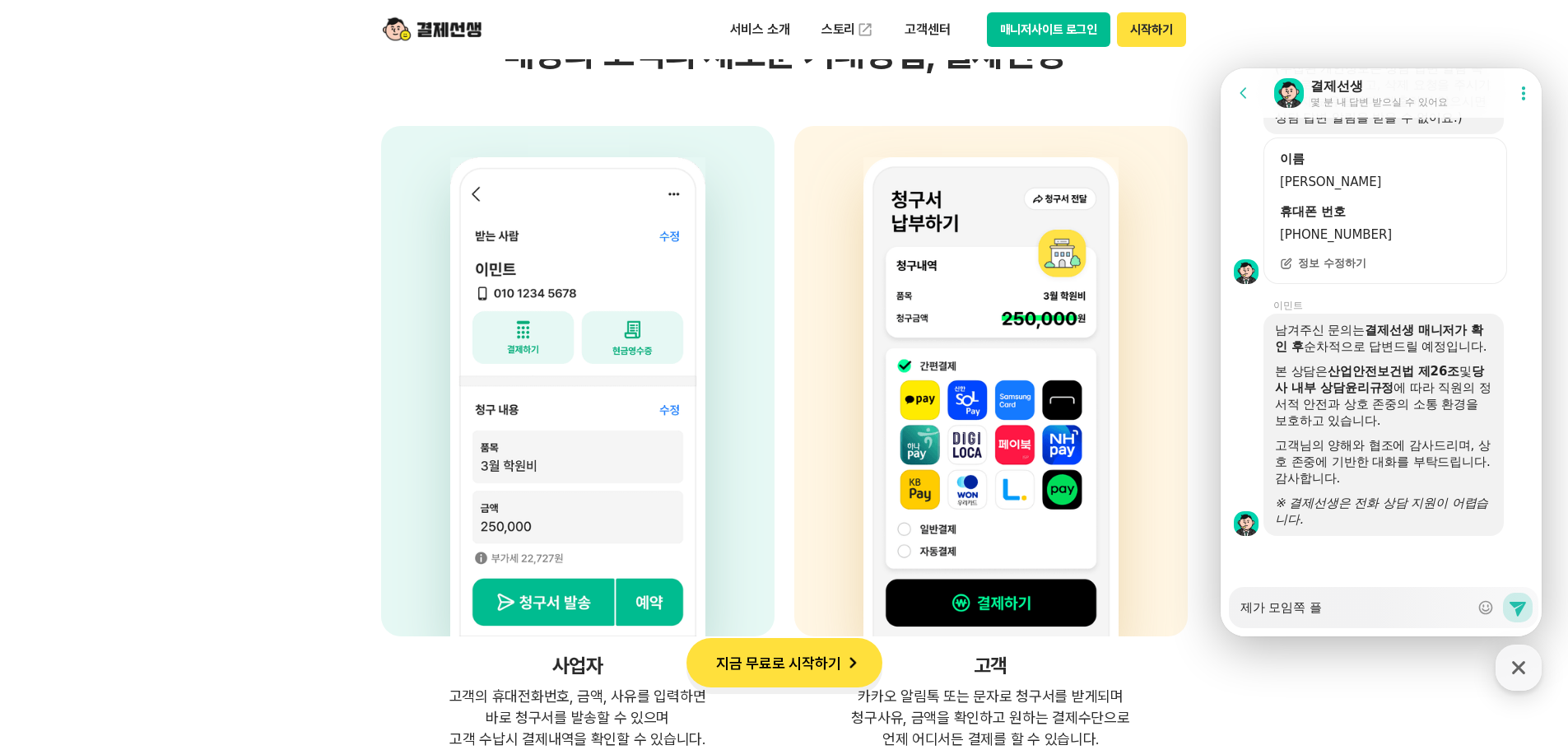
type textarea "x"
type textarea "제가 모임쪽 플ㄹ"
type textarea "x"
type textarea "제가 모임쪽 플"
type textarea "x"
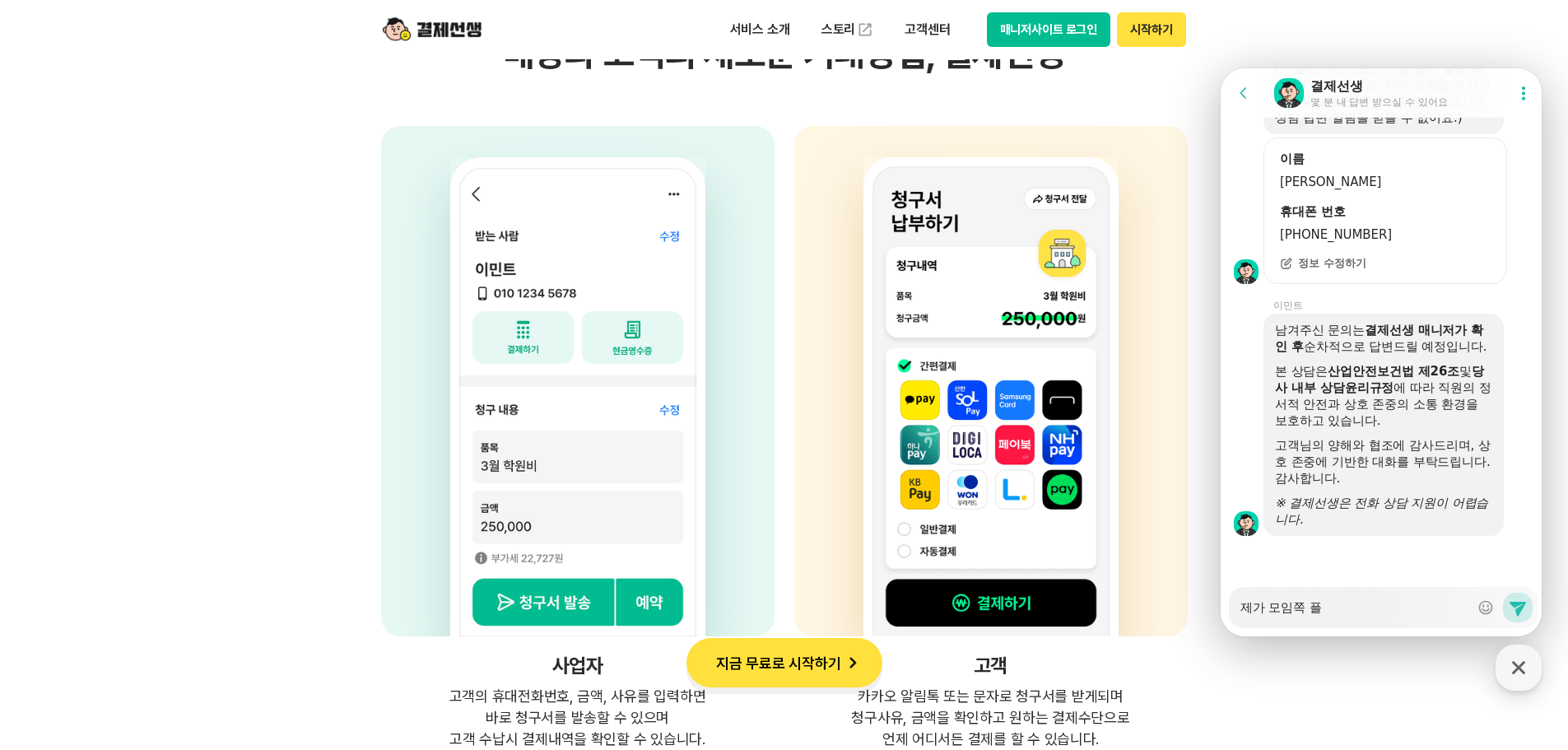
type textarea "제가 모임쪽 플ㄹ"
type textarea "x"
type textarea "제가 모임쪽 플래"
type textarea "x"
type textarea "제가 모임쪽 플랫"
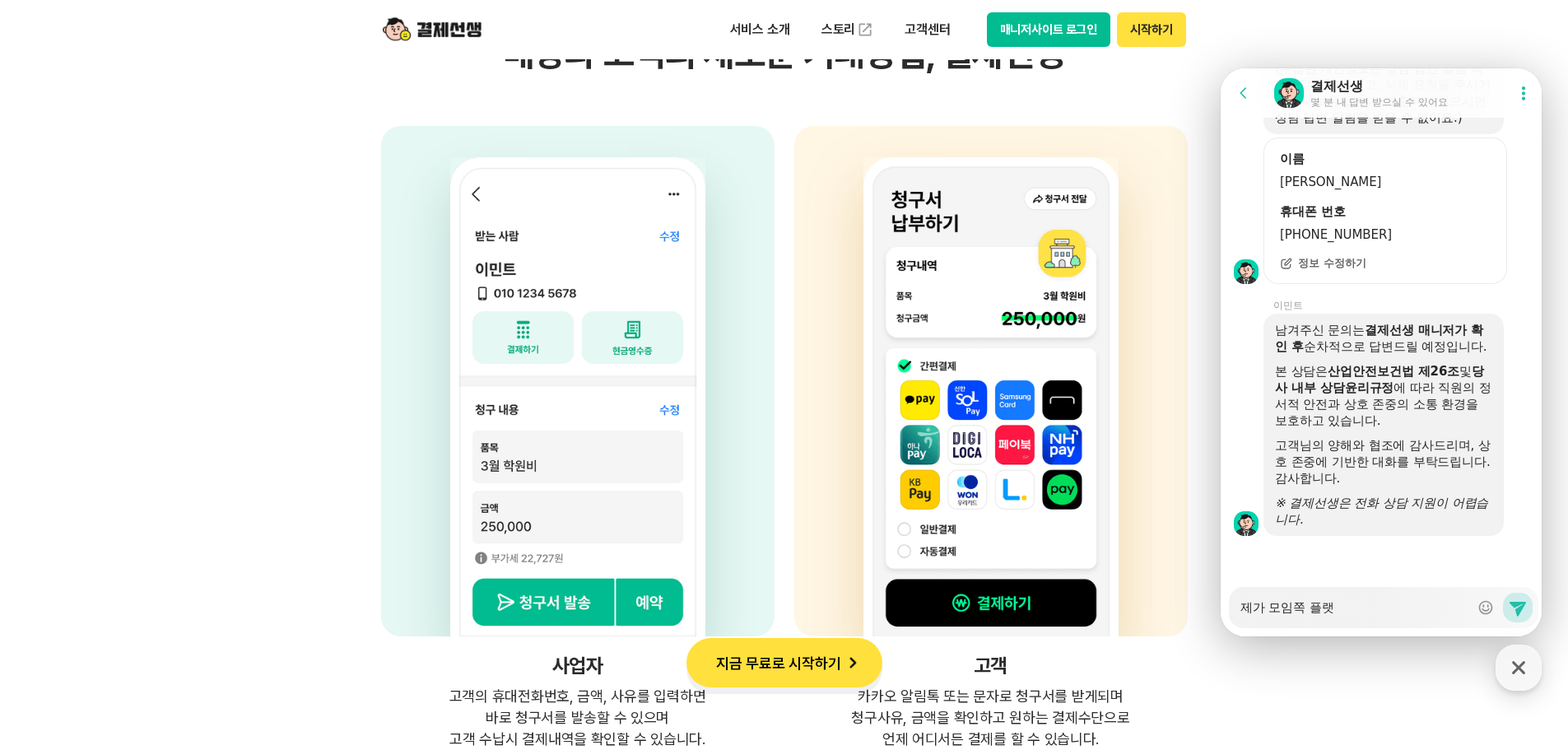
type textarea "x"
type textarea "제가 모임쪽 플랫ㅍ"
type textarea "x"
type textarea "제가 모임쪽 플랫폼"
type textarea "x"
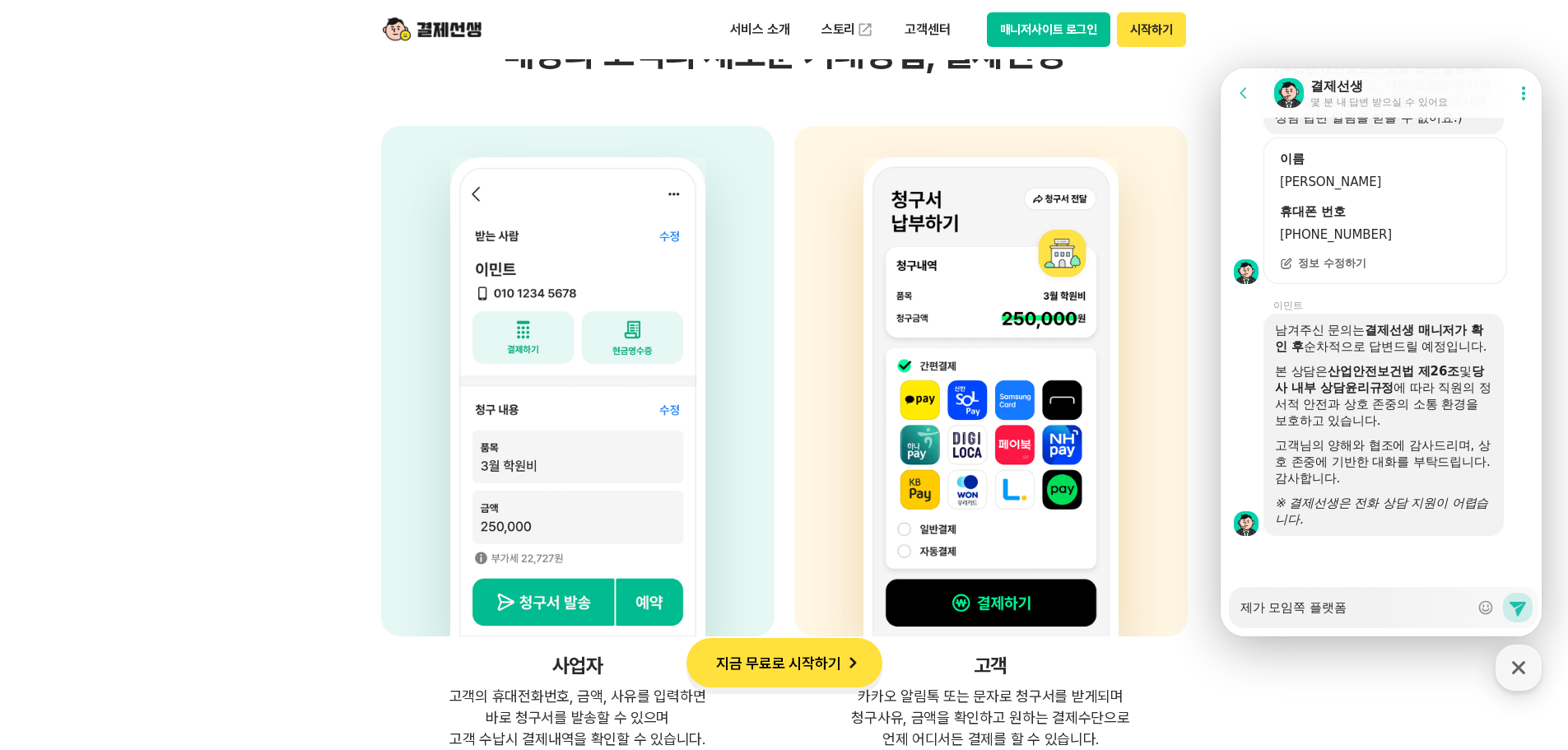
type textarea "제가 모임쪽 플랫폼ㅇ"
type textarea "x"
type textarea "제가 모임쪽 플랫폼으"
type textarea "x"
type textarea "제가 모임쪽 플랫폼ㅇ"
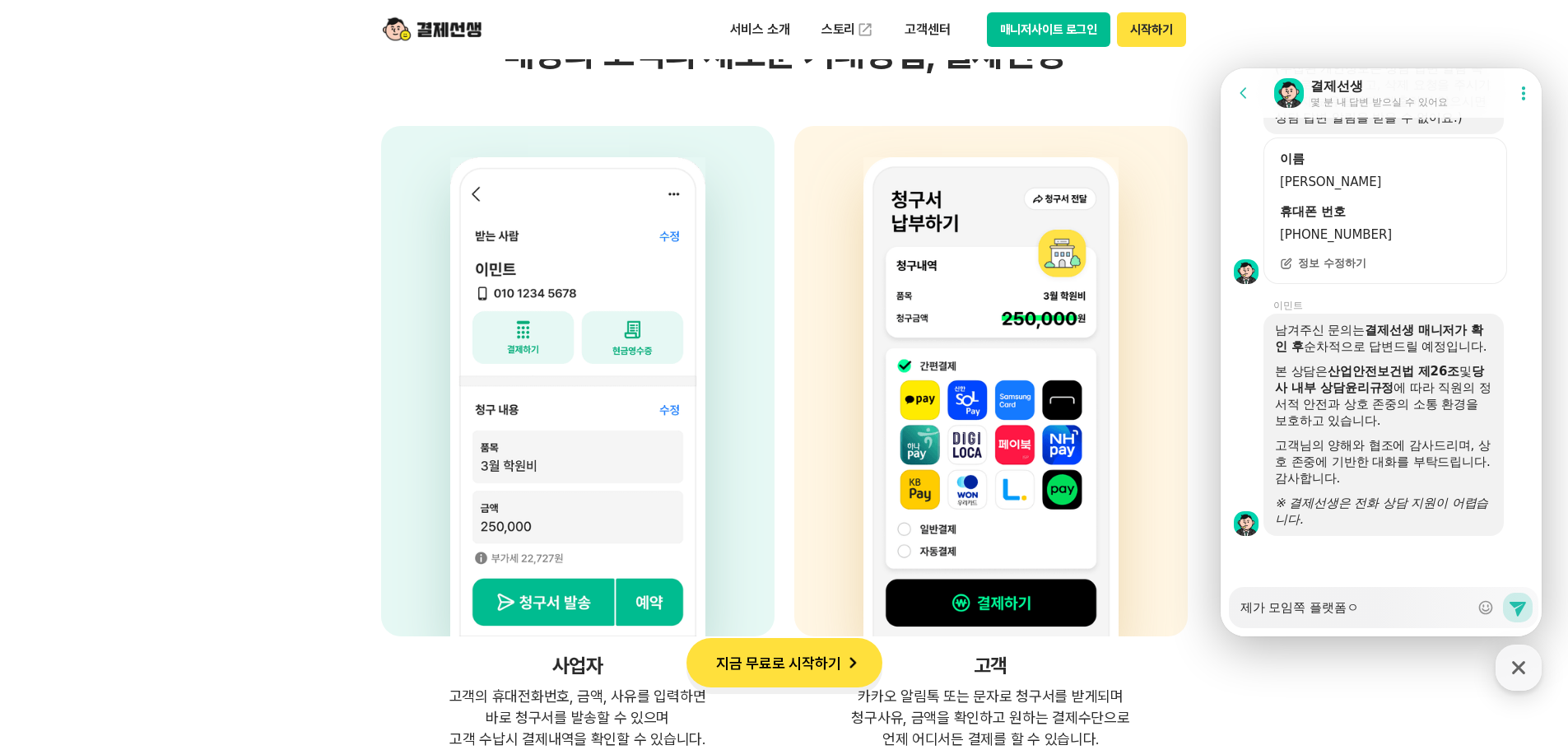
type textarea "x"
type textarea "제가 모임쪽 플랫폼"
type textarea "x"
type textarea "제가 모임쪽 플랫"
type textarea "x"
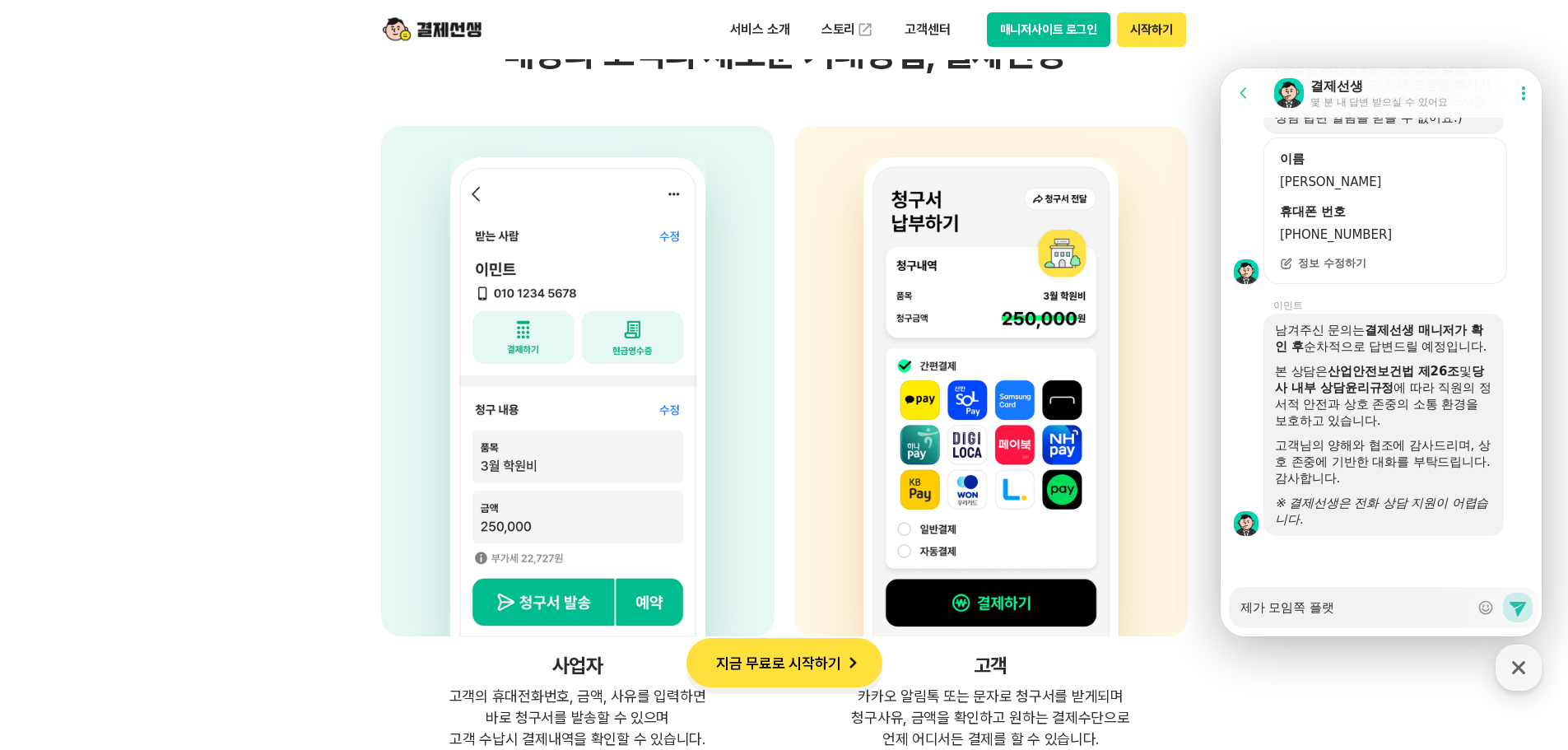
type textarea "제가 모임쪽 플"
type textarea "x"
type textarea "제가 모임쪽"
type textarea "x"
type textarea "제가 모임쪽"
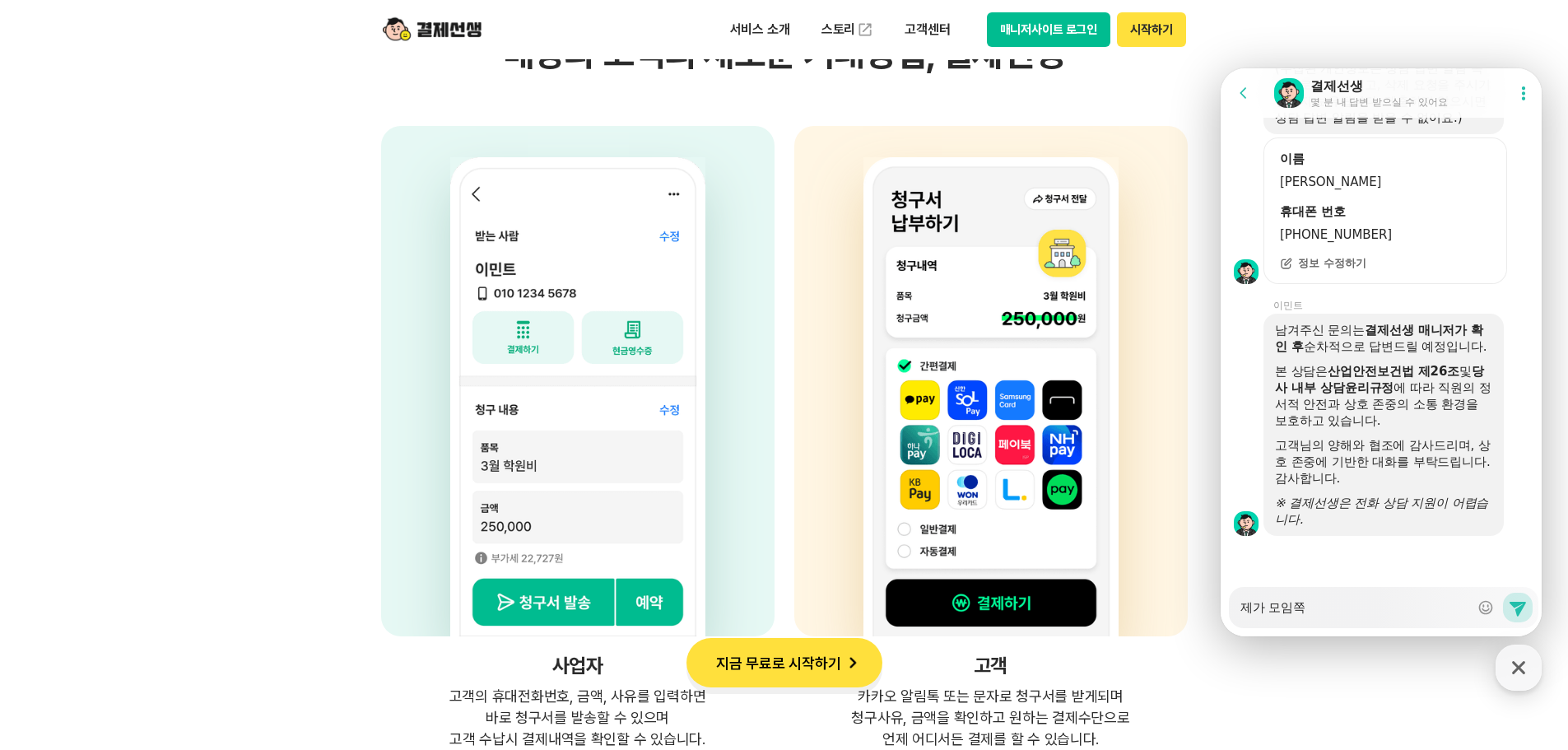
type textarea "x"
type textarea "제가 모임"
type textarea "x"
type textarea "제가 모임ㅎ"
type textarea "x"
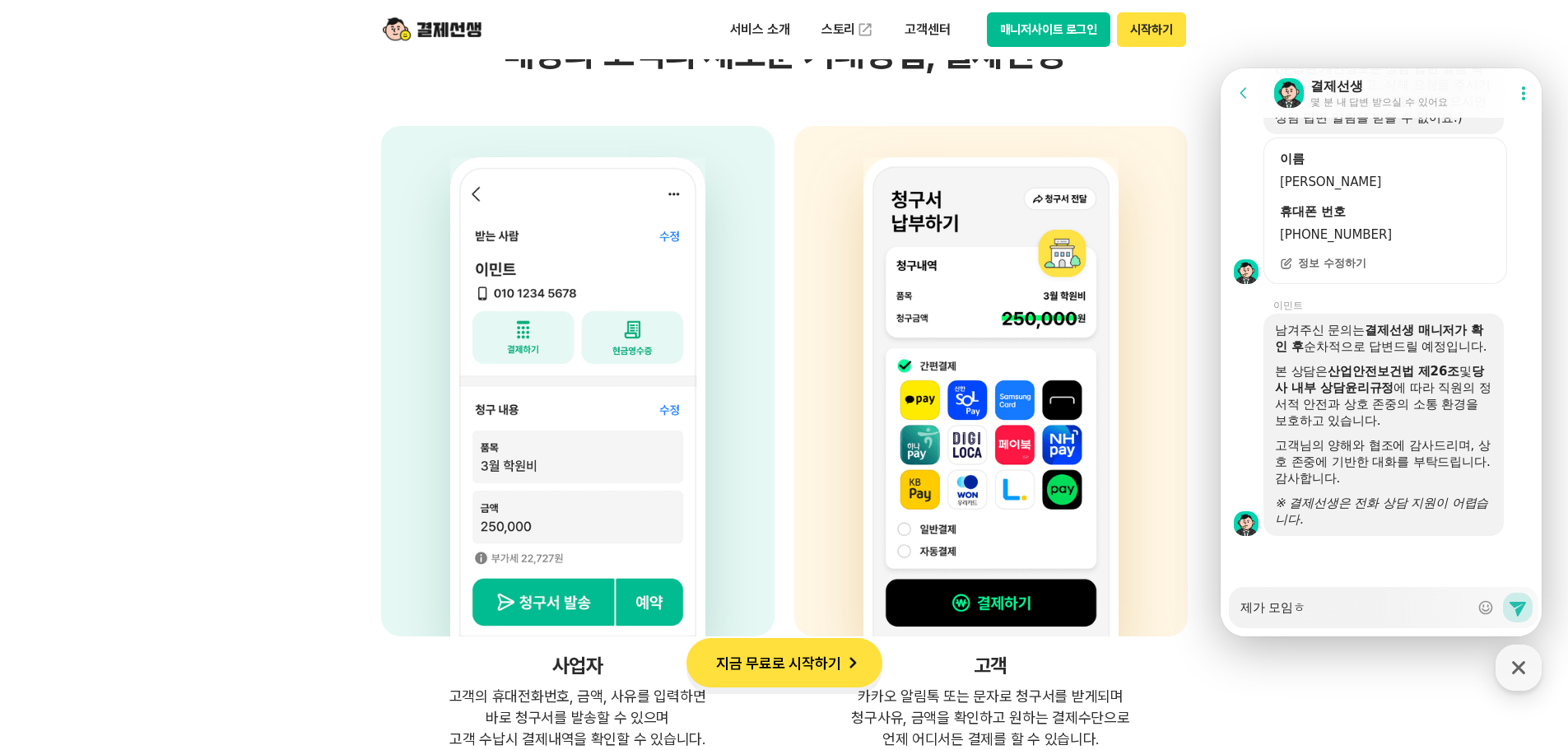
type textarea "제가 모임혀"
type textarea "x"
type textarea "제가 모임형"
type textarea "x"
type textarea "제가 모임형ㅌ"
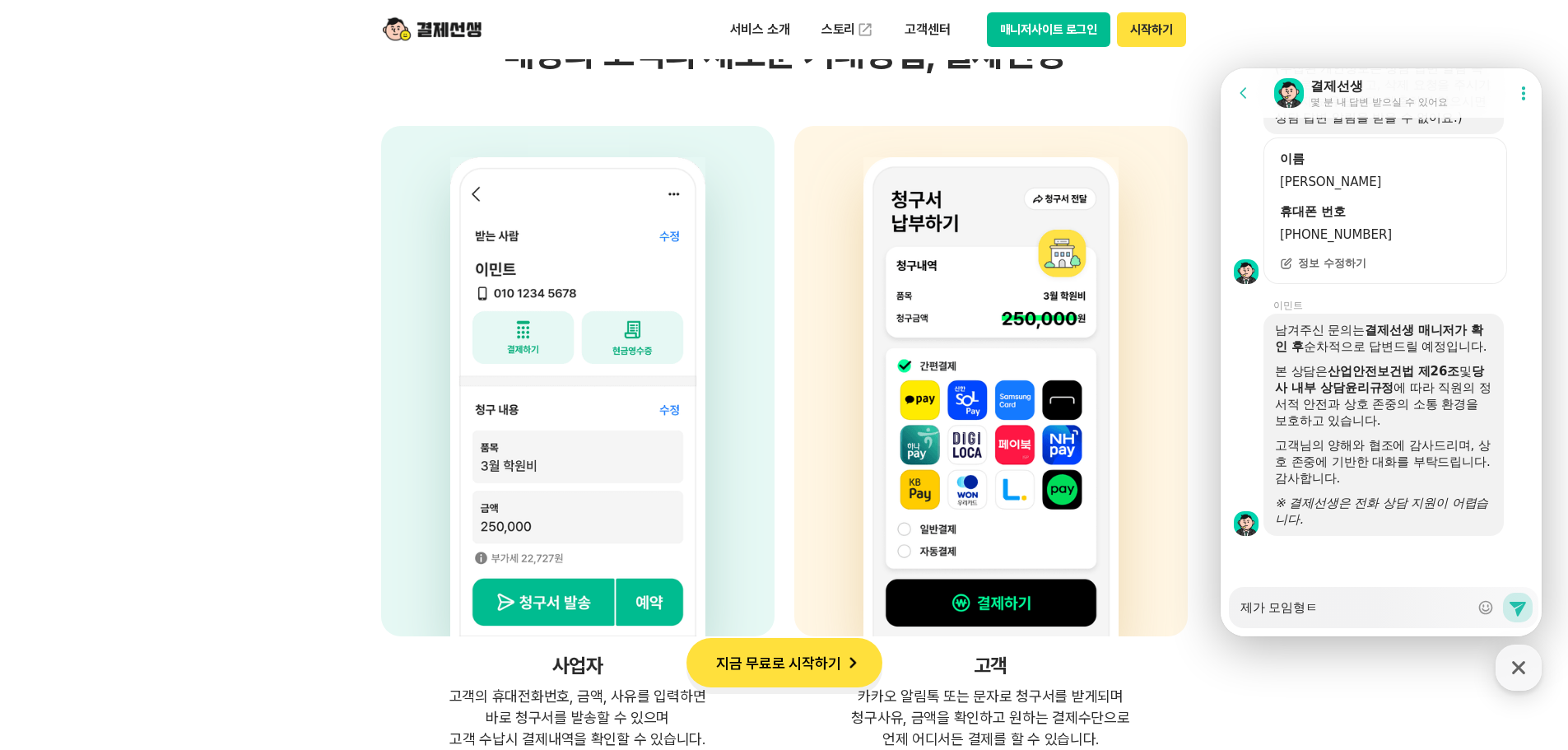
type textarea "x"
type textarea "제가 모임형태"
type textarea "x"
type textarea "제가 모임형태"
type textarea "x"
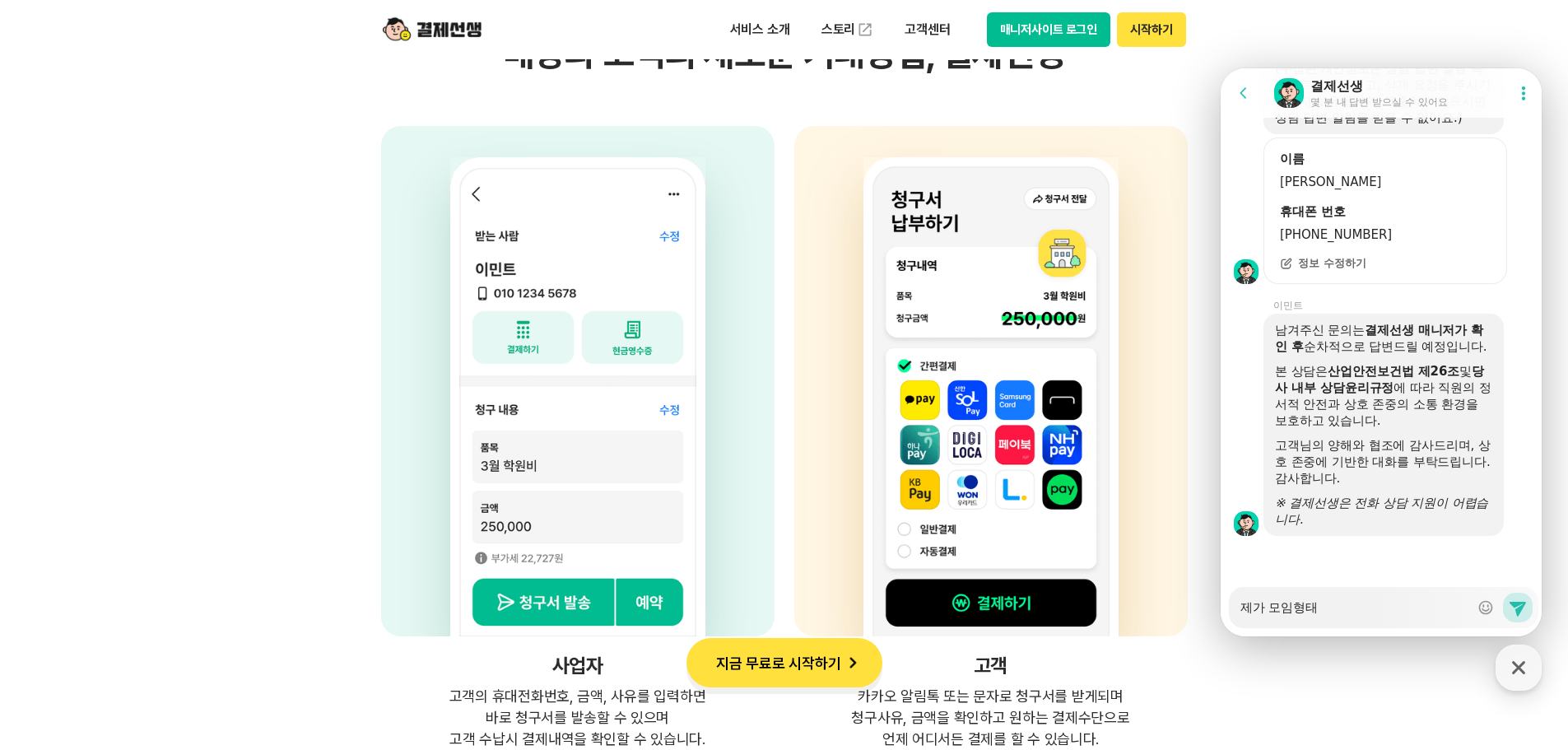
type textarea "제가 모임형태 ㅍ"
type textarea "x"
type textarea "제가 모임형태 플"
type textarea "x"
type textarea "제가 모임형태 플ㄹ"
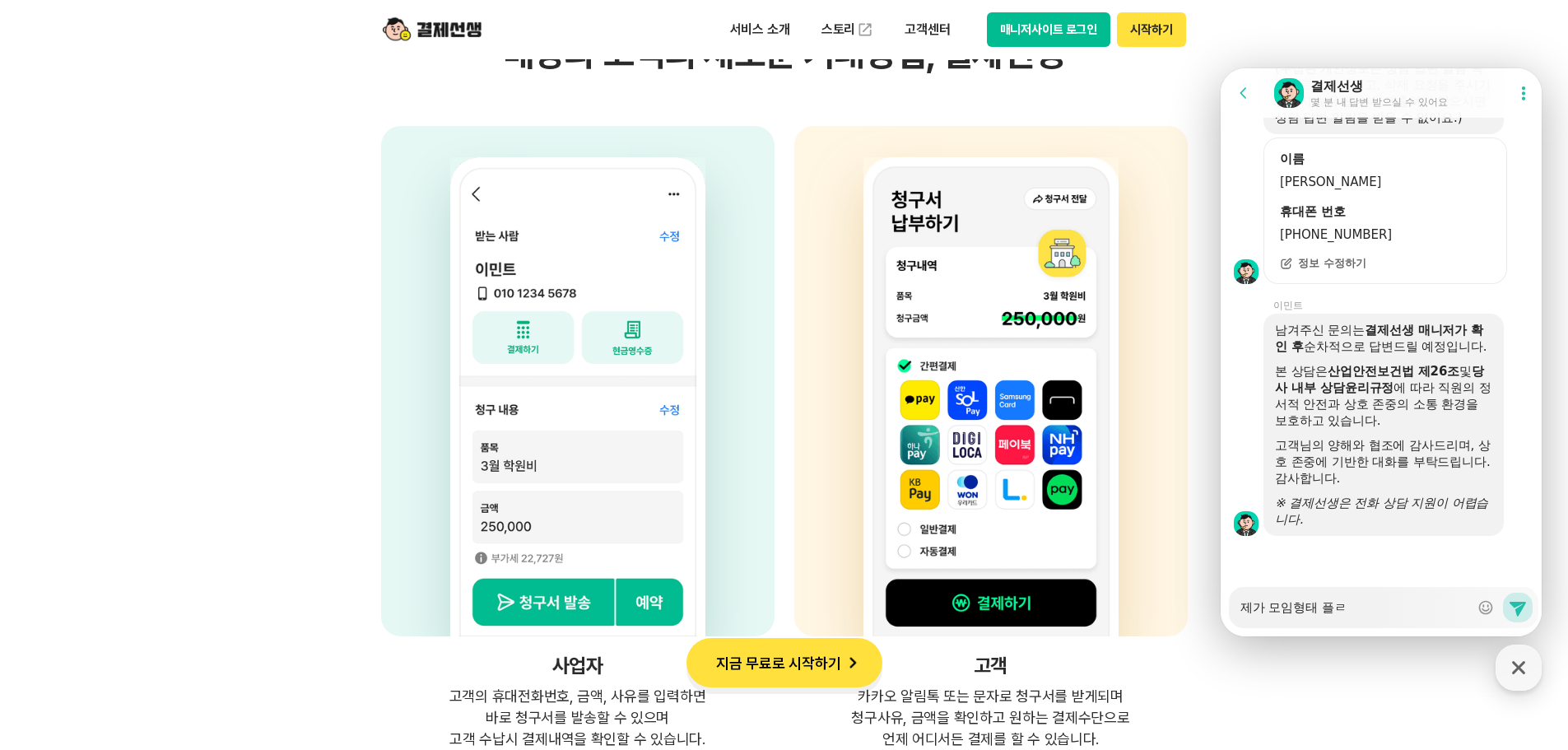
type textarea "x"
type textarea "제가 모임형태 플래"
type textarea "x"
type textarea "제가 모임형태 플랫"
type textarea "x"
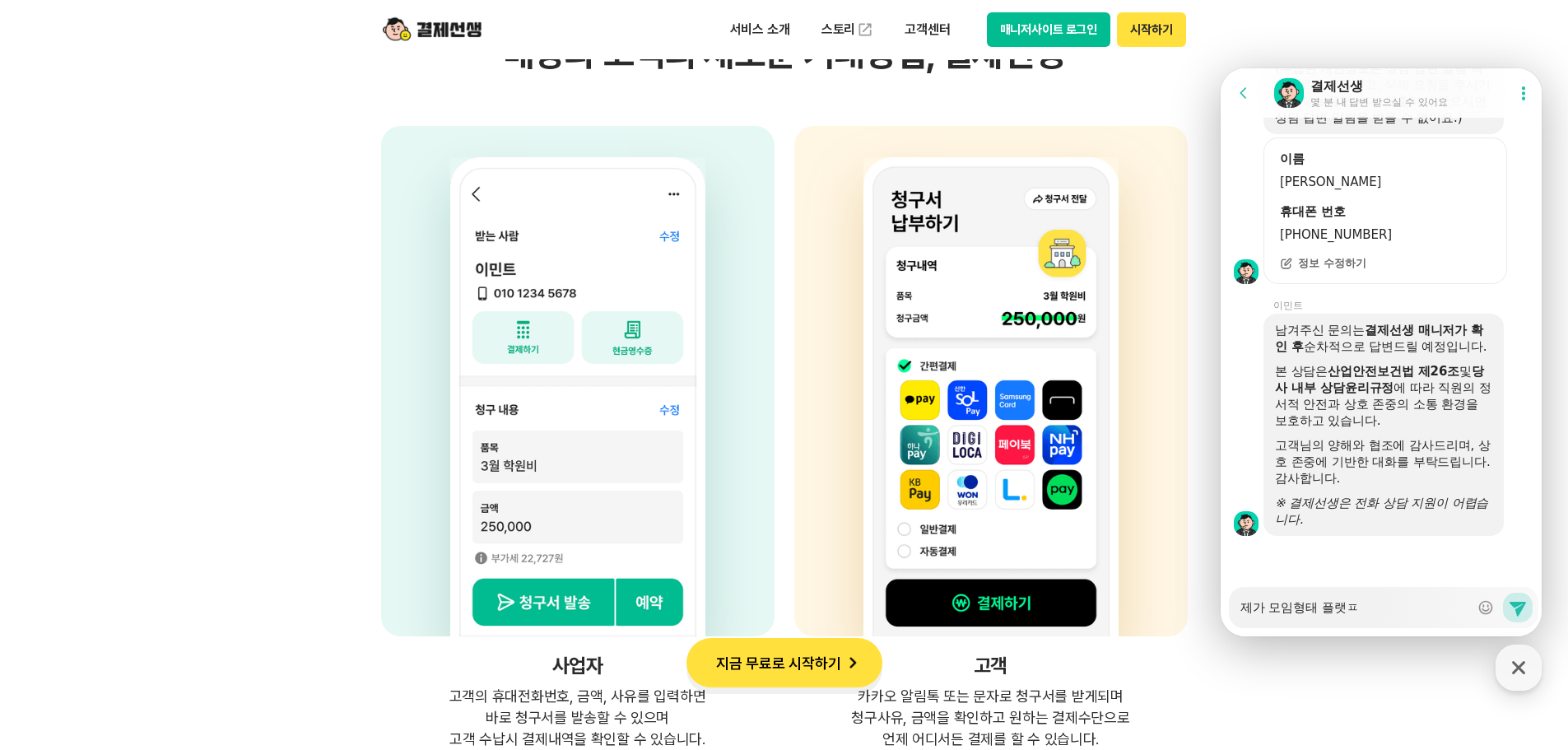
type textarea "제가 모임형태 플랫포"
type textarea "x"
type textarea "제가 모임형태 플랫폼"
type textarea "x"
type textarea "제가 모임형태 플랫폼ㅇ"
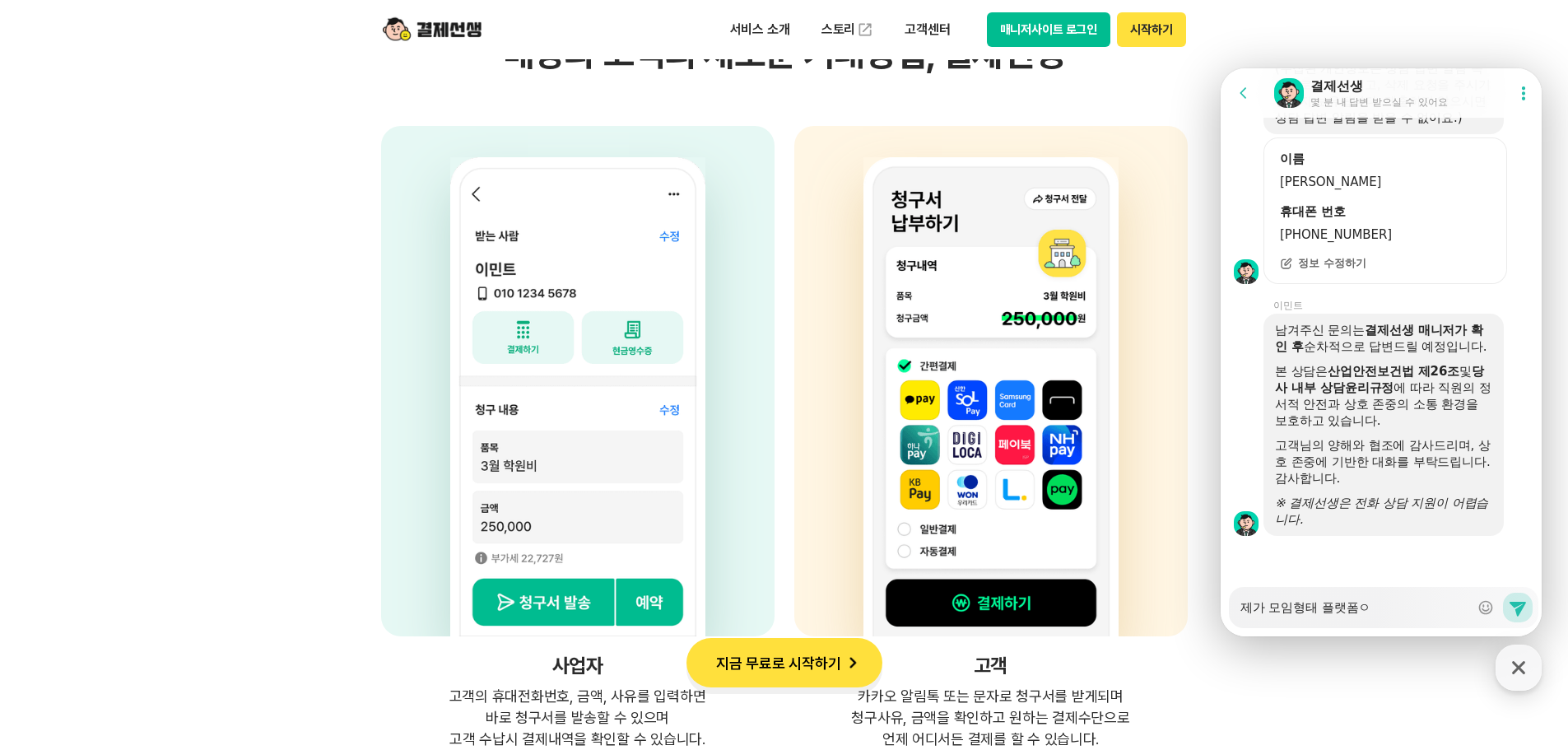
type textarea "x"
type textarea "제가 모임형태 플랫폼으"
type textarea "x"
type textarea "제가 모임형태 플랫폼을"
type textarea "x"
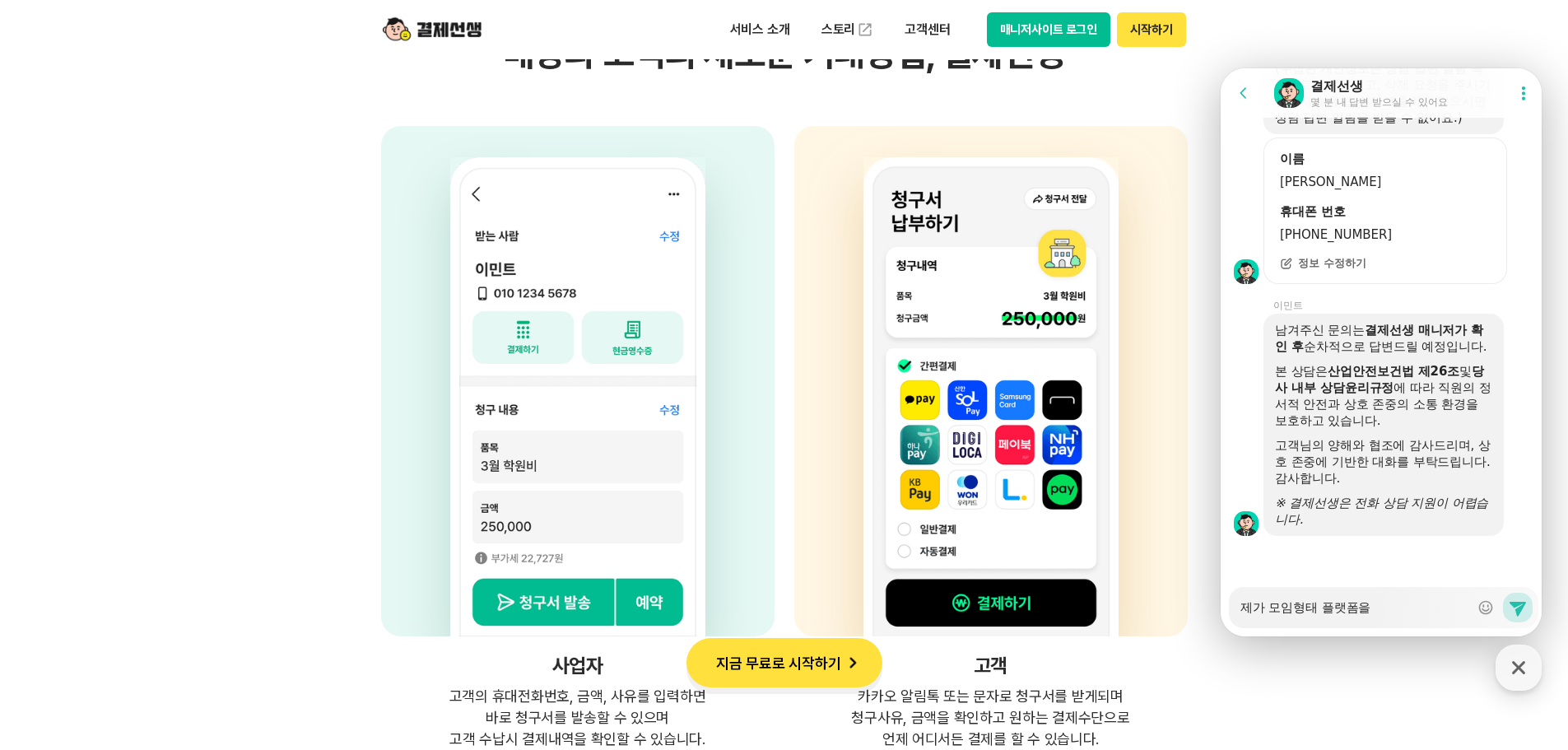
type textarea "제가 모임형태 플랫폼을 ㅇ"
type textarea "x"
type textarea "제가 모임형태 플랫폼을 우"
type textarea "x"
type textarea "제가 모임형태 플랫폼을 운"
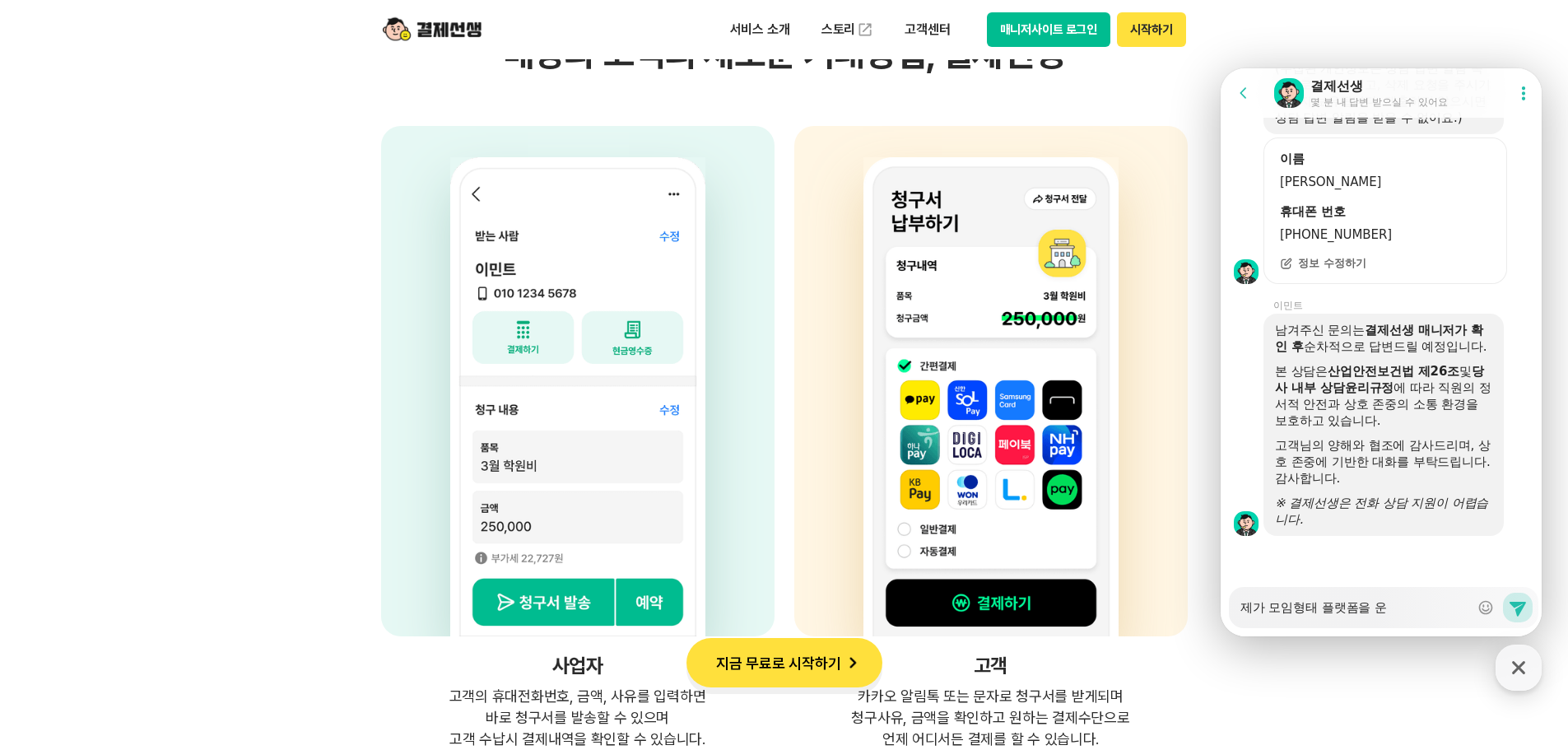
type textarea "x"
type textarea "제가 모임형태 플랫폼을 운ㅇ"
type textarea "x"
type textarea "제가 모임형태 플랫폼을 운영"
type textarea "x"
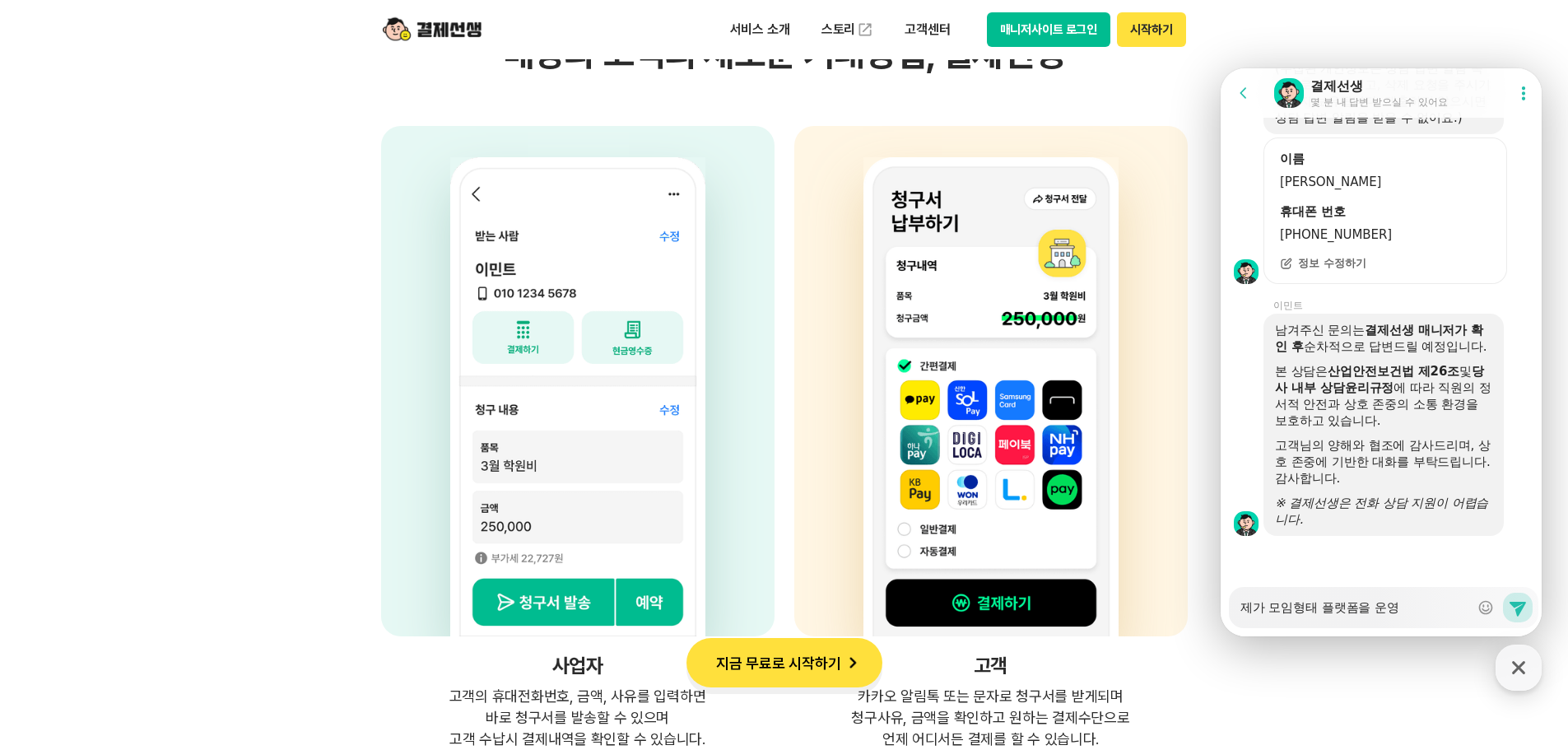
type textarea "제가 모임형태 플랫폼을 운영ㅈ"
type textarea "x"
type textarea "제가 모임형태 플랫폼을 운영주"
type textarea "x"
type textarea "제가 모임형태 플랫폼을 운영중"
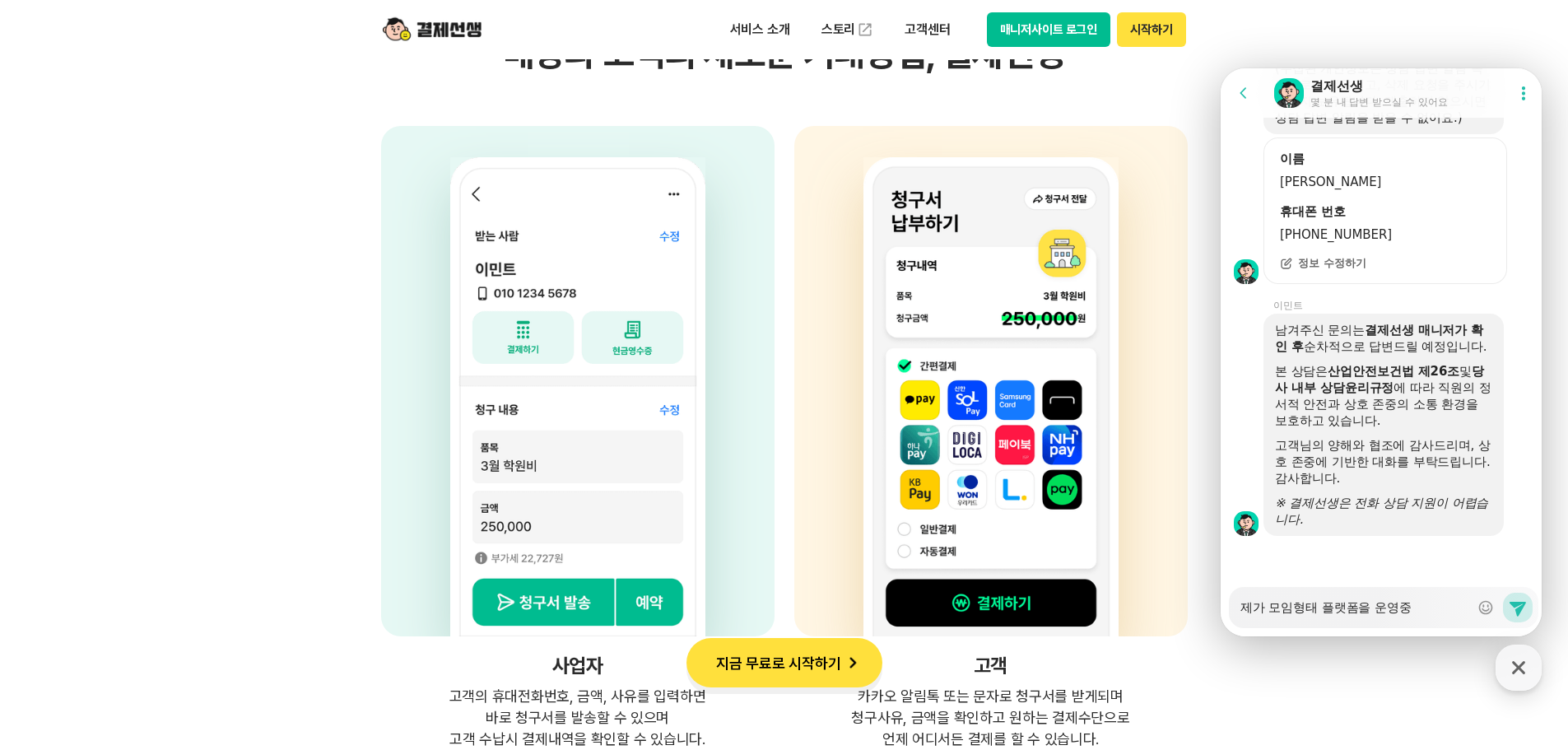
type textarea "x"
type textarea "제가 모임형태 플랫폼을 운영중ㅇ"
type textarea "x"
type textarea "제가 모임형태 플랫폼을 운영중이"
type textarea "x"
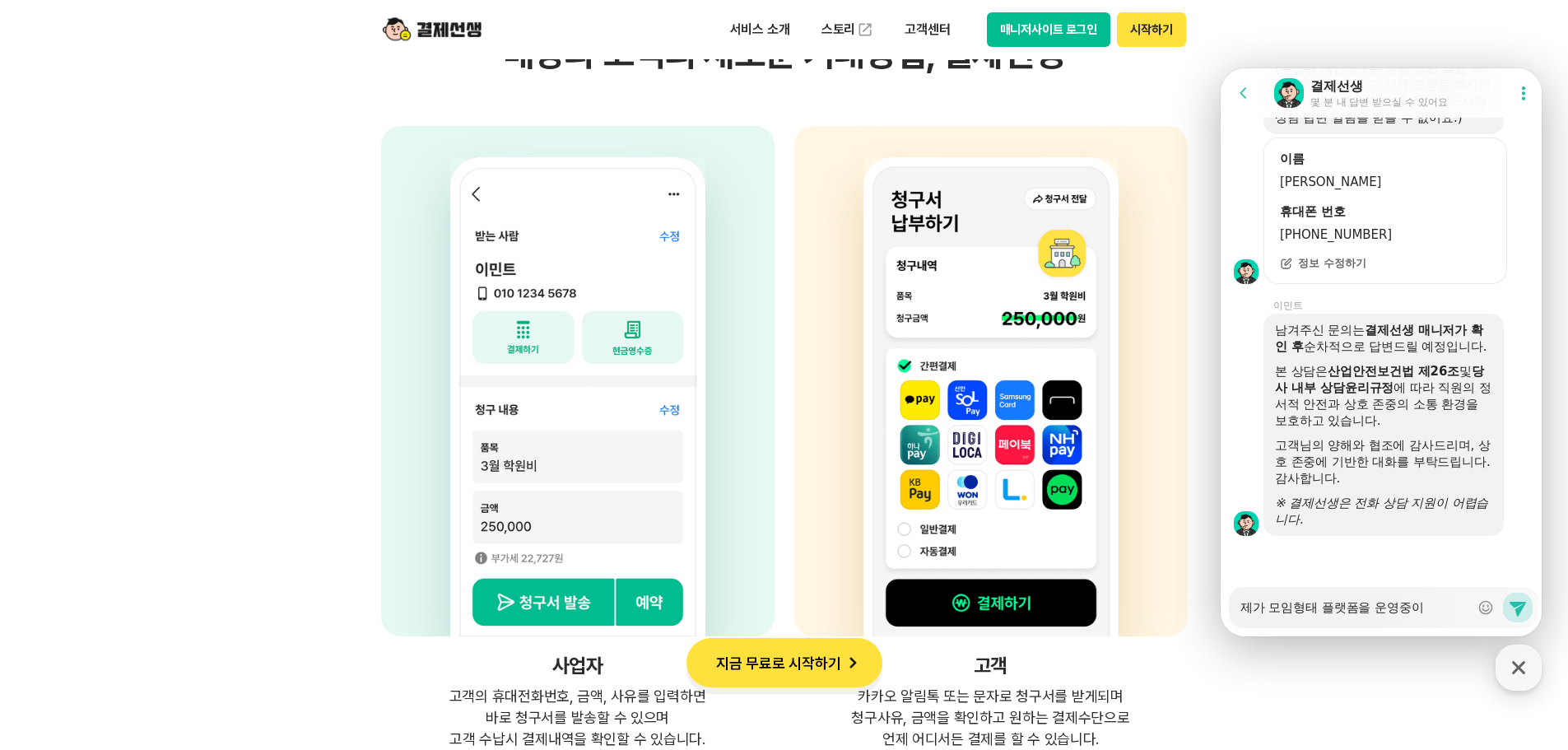
type textarea "제가 모임형태 플랫폼을 운영중인"
type textarea "x"
type textarea "제가 모임형태 플랫폼을 운영중인ㄷ"
type textarea "x"
type textarea "제가 모임형태 플랫폼을 운영중인데"
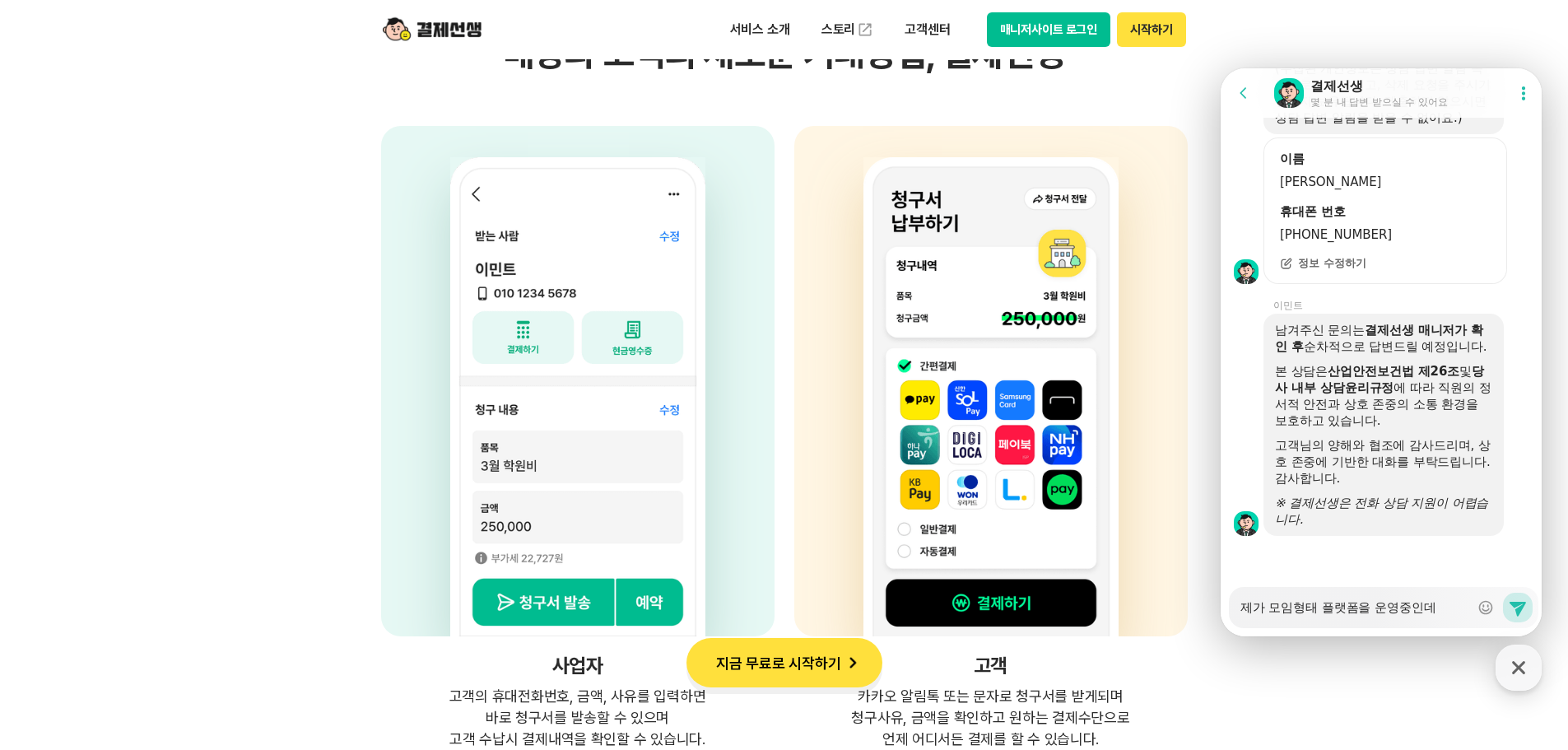
type textarea "x"
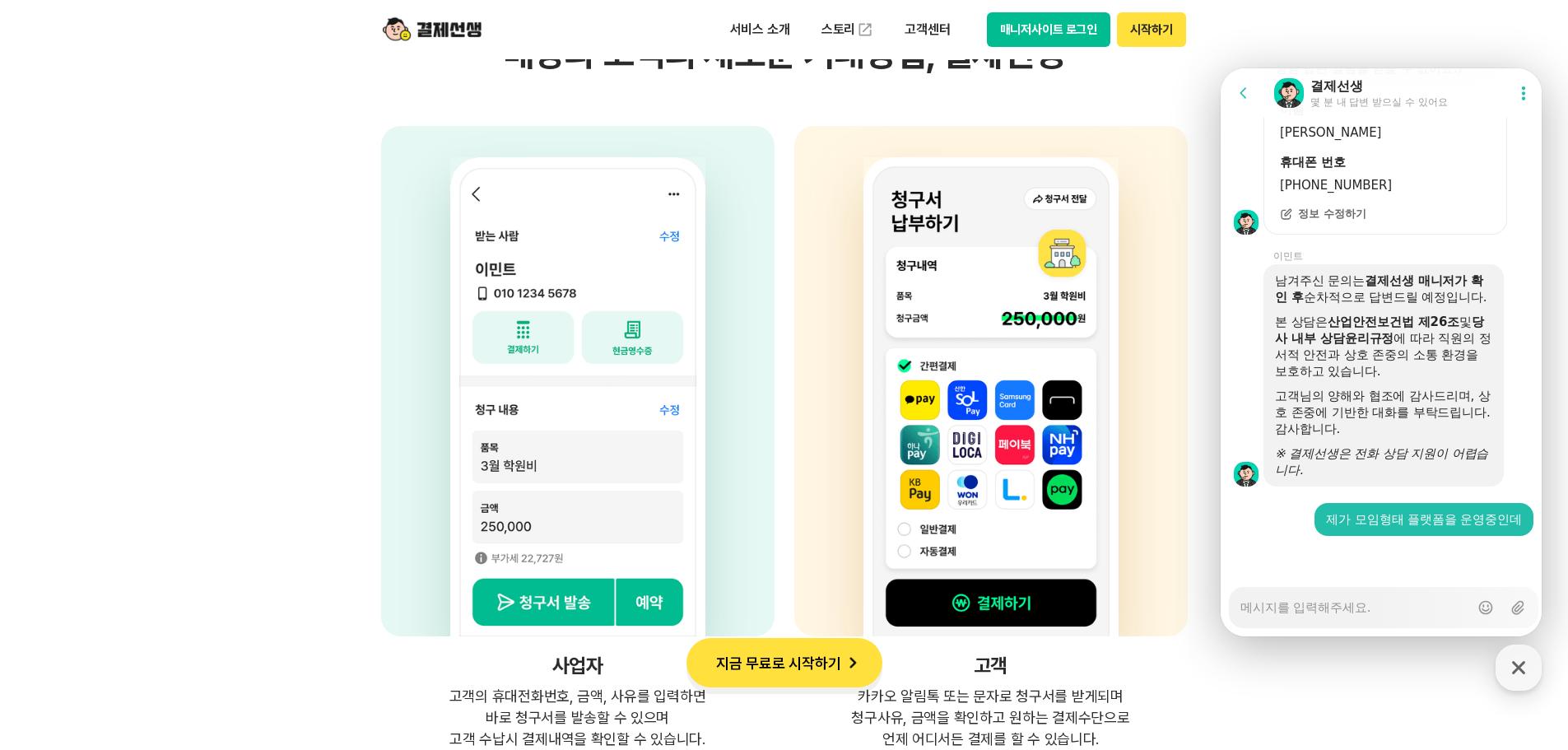
type textarea "x"
type textarea "ㅇ"
type textarea "x"
type textarea "ㅅ"
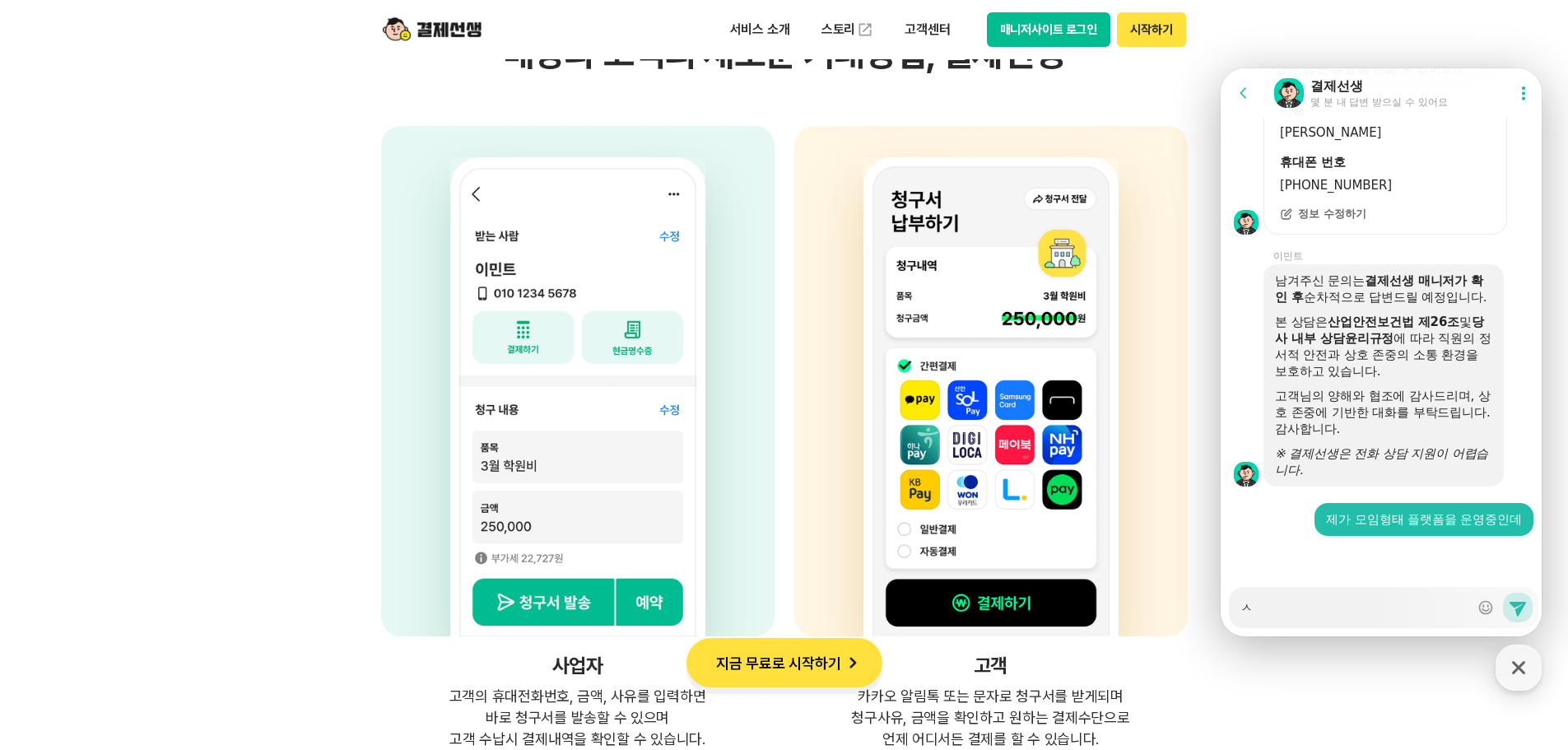
type textarea "x"
type textarea "스"
type textarea "x"
type textarea "슽"
type textarea "x"
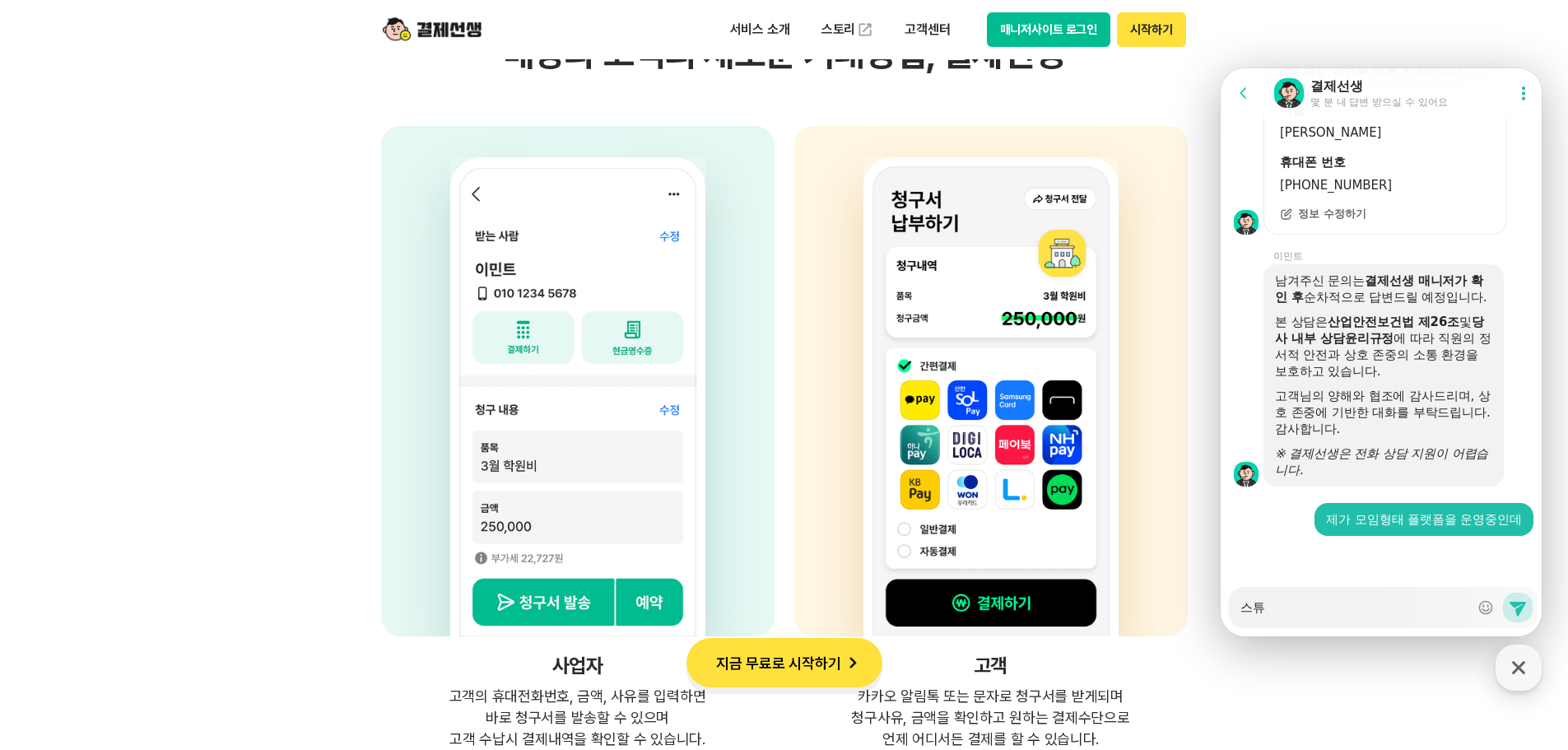
type textarea "스튣"
type textarea "x"
type textarea "스튜디"
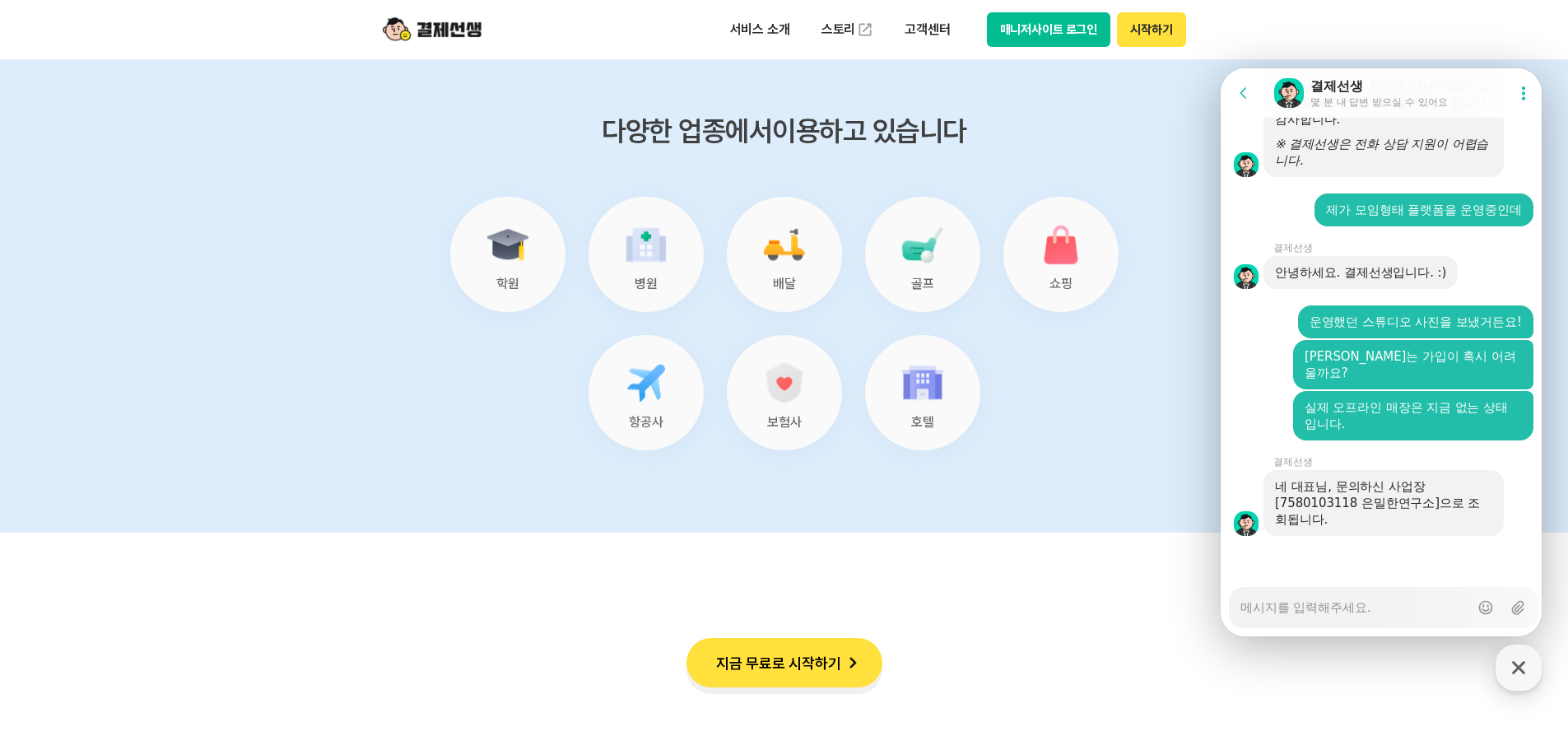
scroll to position [2222, 0]
click at [1293, 593] on textarea "Messenger Input Textarea" at bounding box center [1355, 602] width 229 height 28
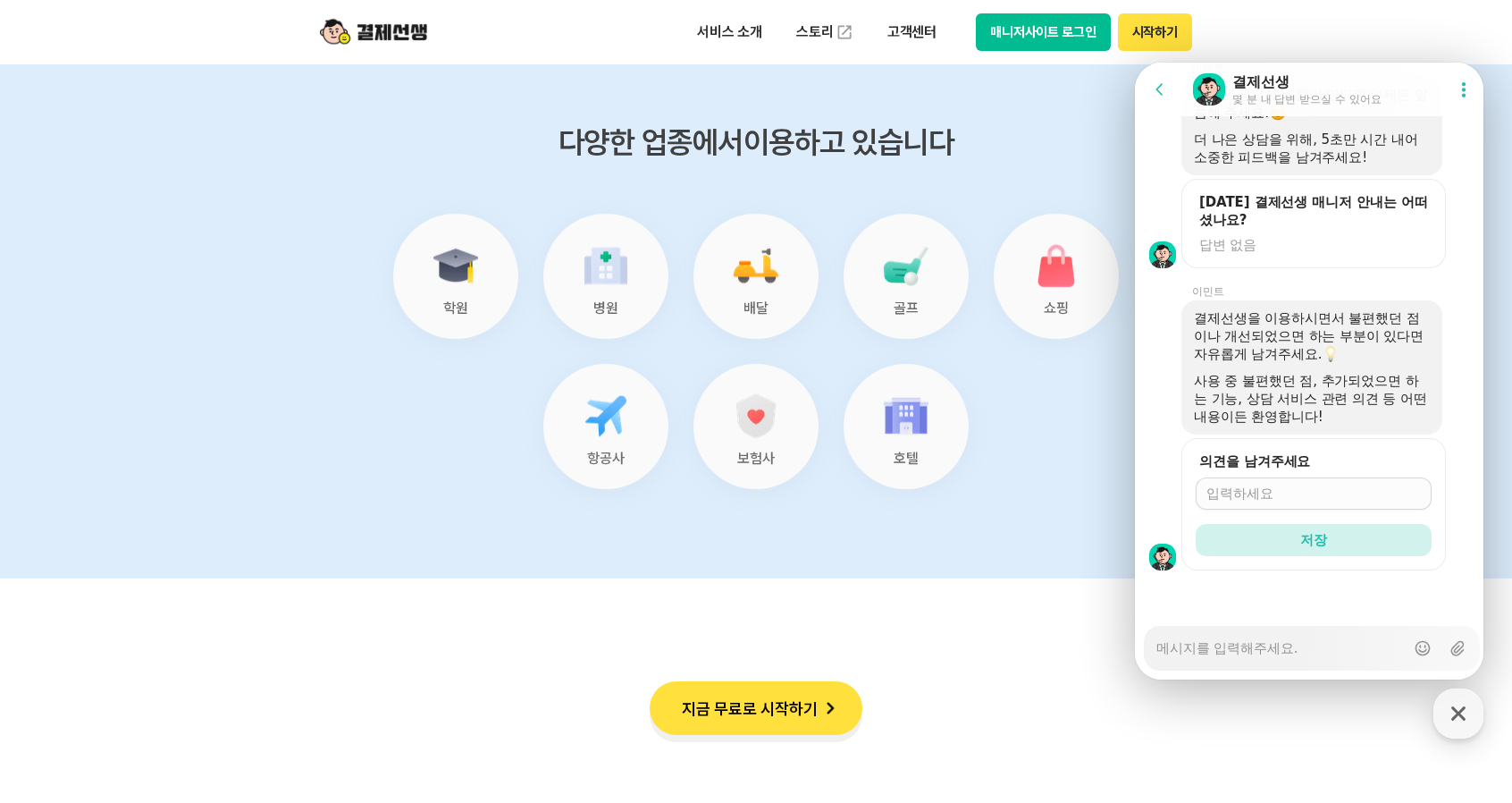
scroll to position [6588, 0]
